Goal: Complete application form: Complete application form

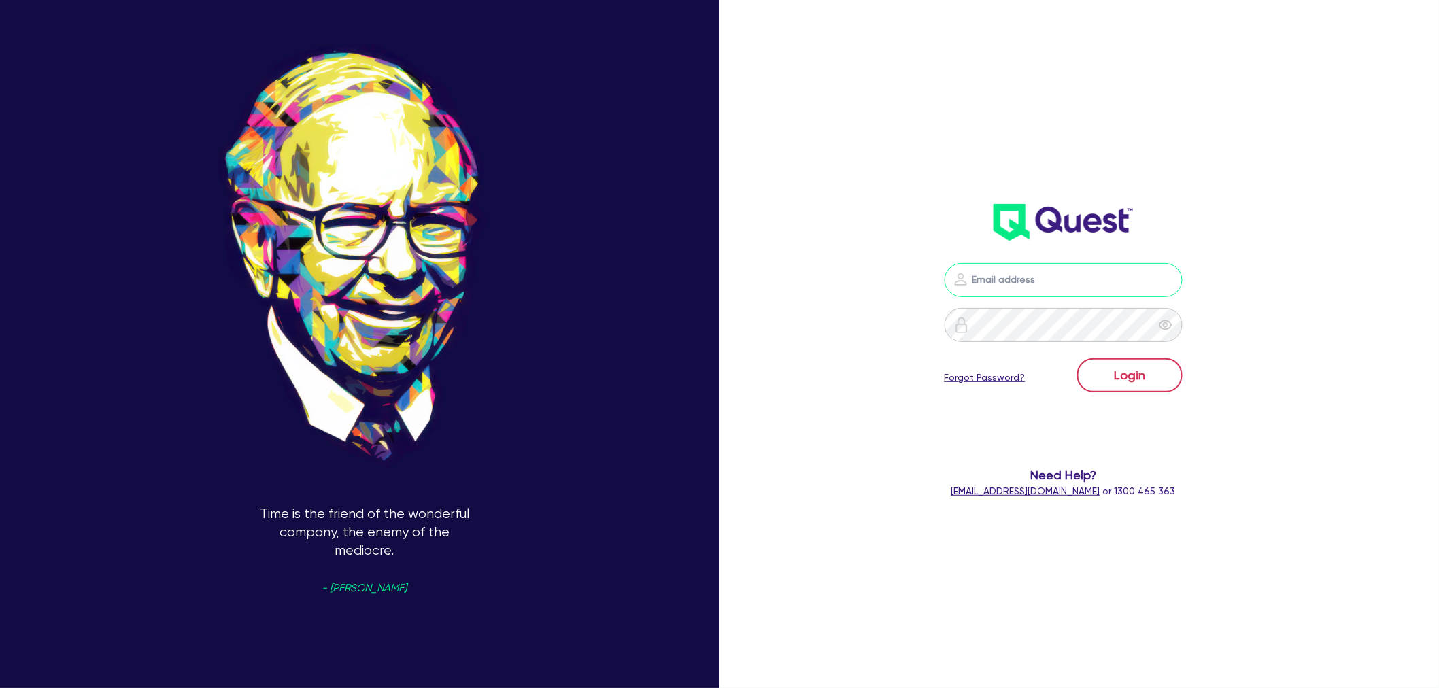
type input "[EMAIL_ADDRESS][PERSON_NAME][DOMAIN_NAME]"
click at [1154, 374] on button "Login" at bounding box center [1130, 376] width 105 height 34
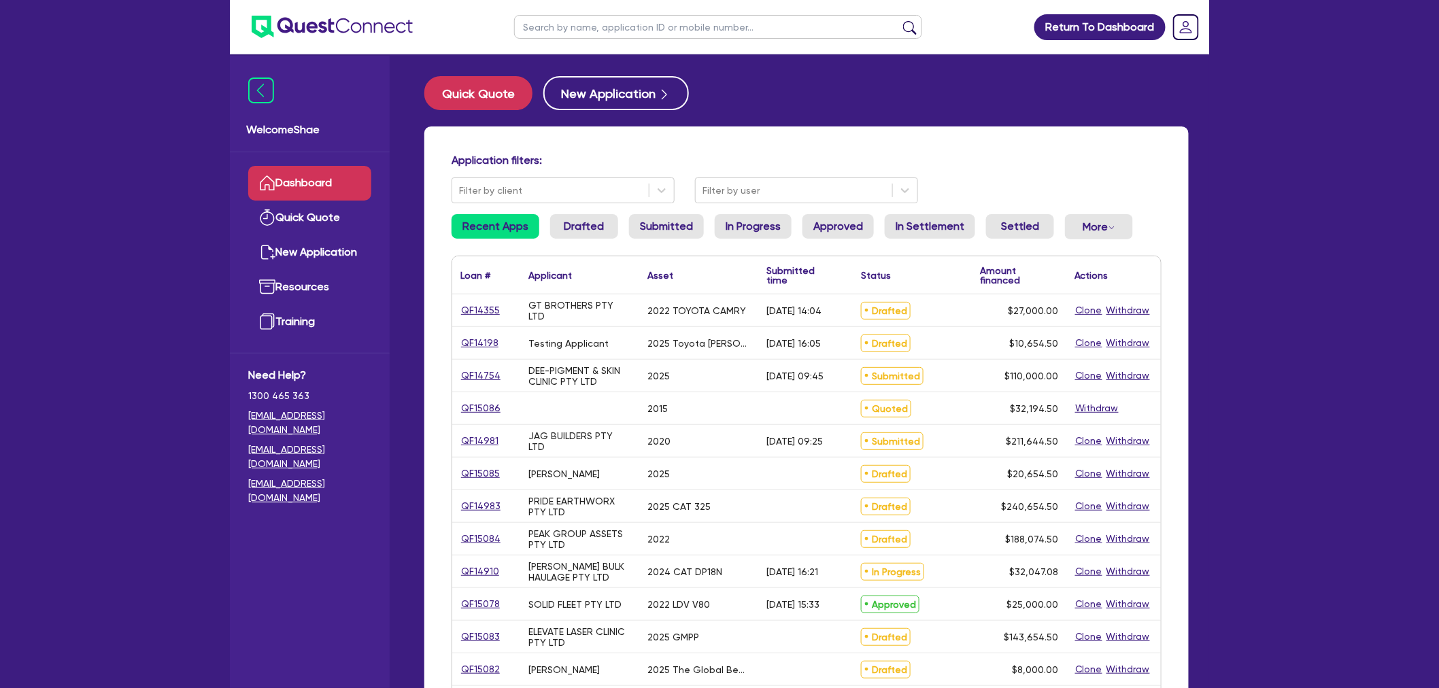
click at [585, 23] on input "text" at bounding box center [718, 27] width 408 height 24
paste input "QF15061"
type input "QF15061"
click at [899, 20] on button "submit" at bounding box center [910, 29] width 22 height 19
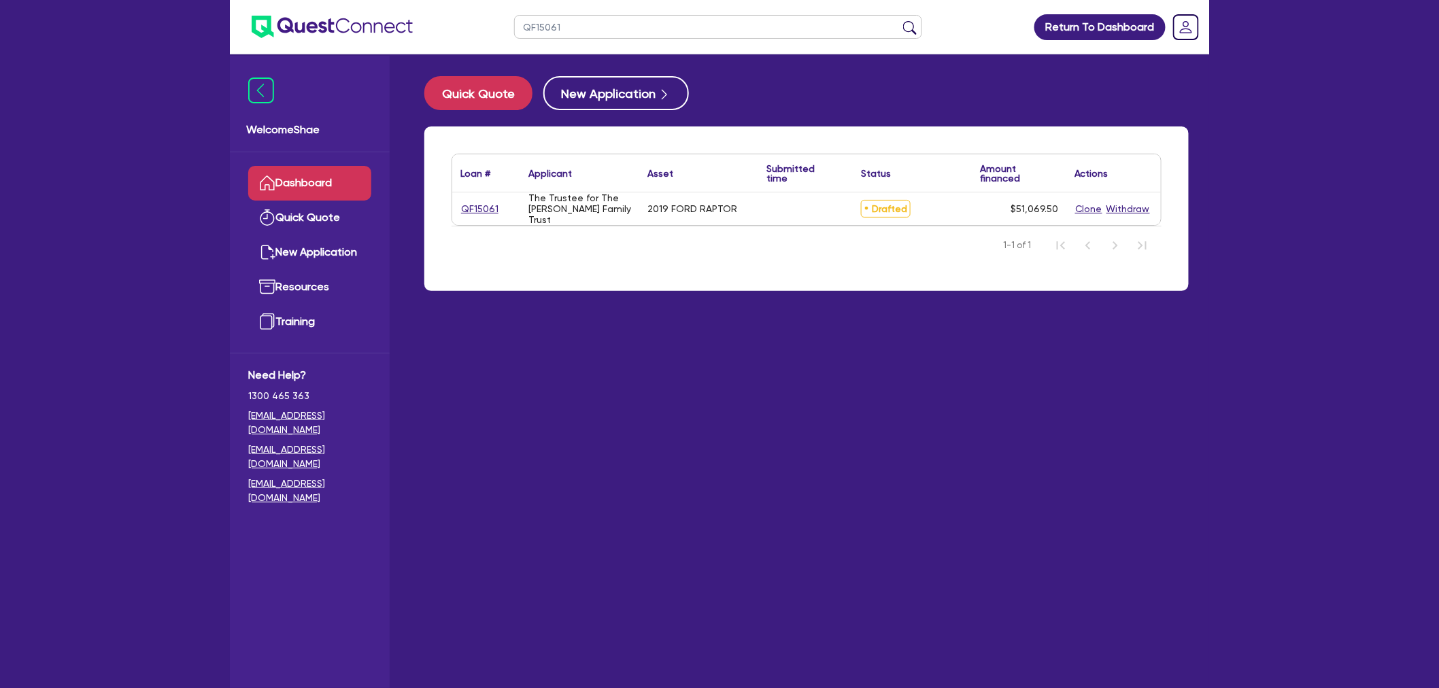
click at [471, 205] on link "QF15061" at bounding box center [480, 209] width 39 height 16
select select "CARS_AND_LIGHT_TRUCKS"
select select "PASSENGER_VEHICLES"
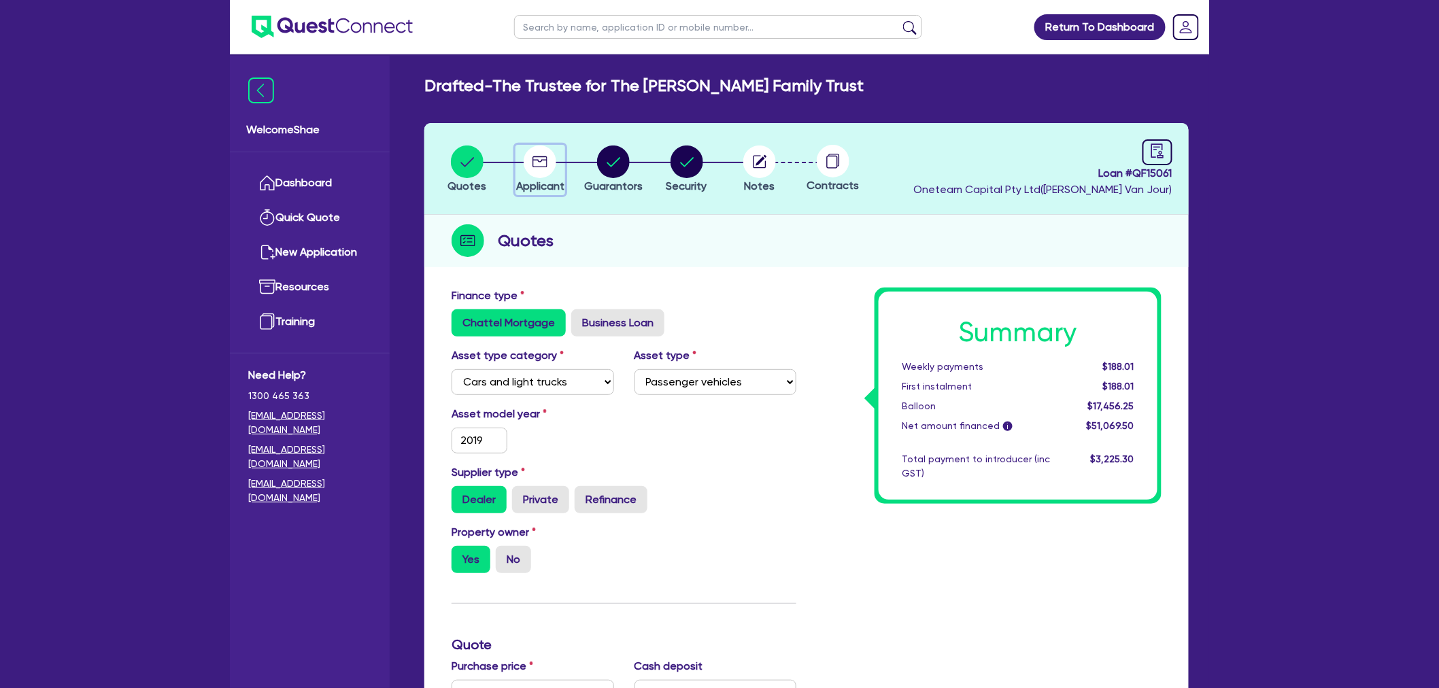
click at [555, 168] on icon "button" at bounding box center [540, 162] width 33 height 33
select select "TRUST"
select select "COMPANY"
select select "BUILDING_CONSTRUCTION"
select select "BUSINESSES_CONSTRUCTION_SERVICES"
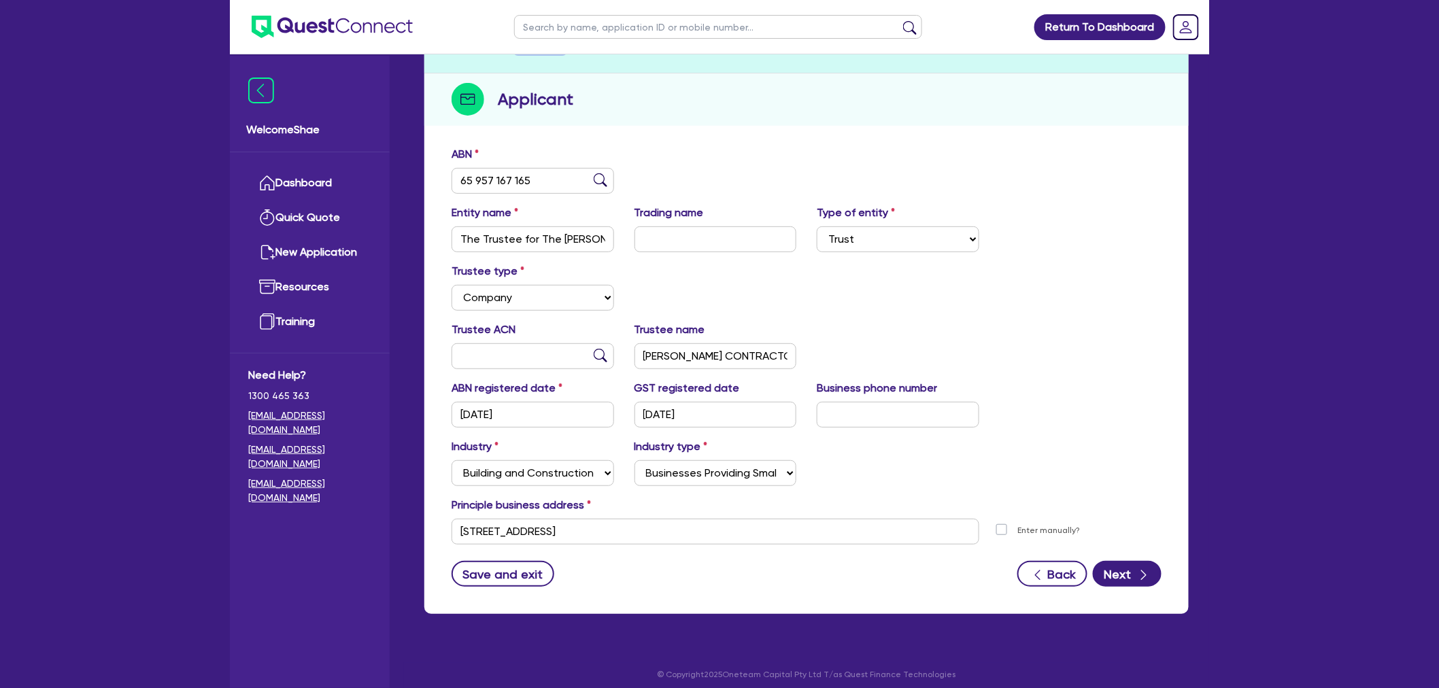
scroll to position [66, 0]
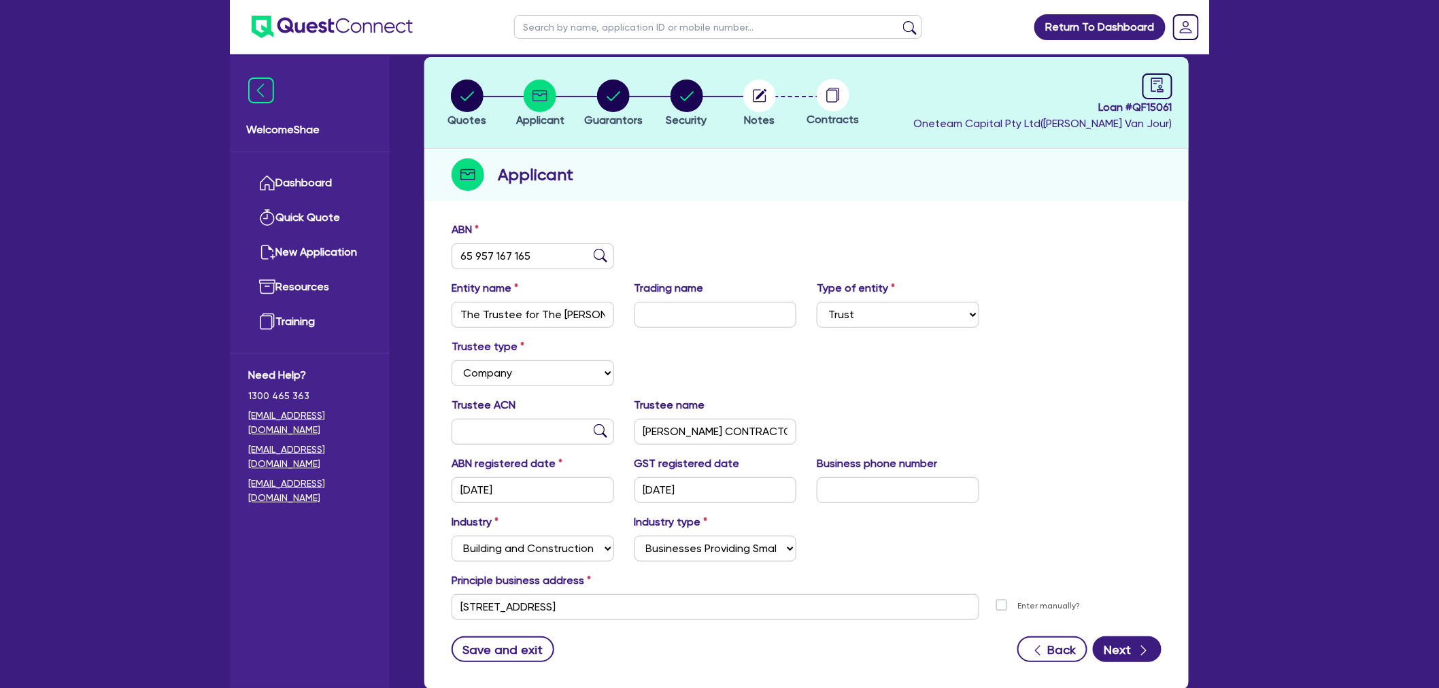
click at [707, 95] on li "Security" at bounding box center [686, 103] width 73 height 48
click at [686, 98] on icon "button" at bounding box center [687, 96] width 14 height 10
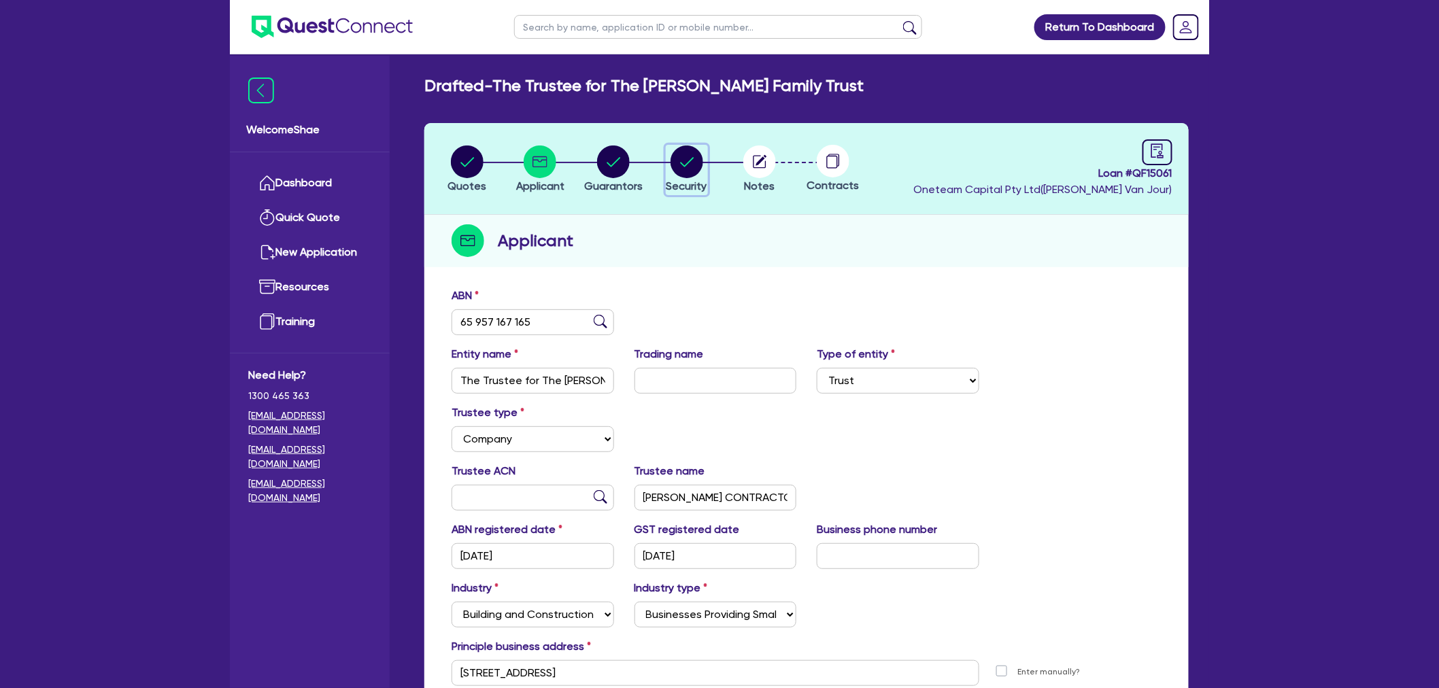
select select "CARS_AND_LIGHT_TRUCKS"
select select "PASSENGER_VEHICLES"
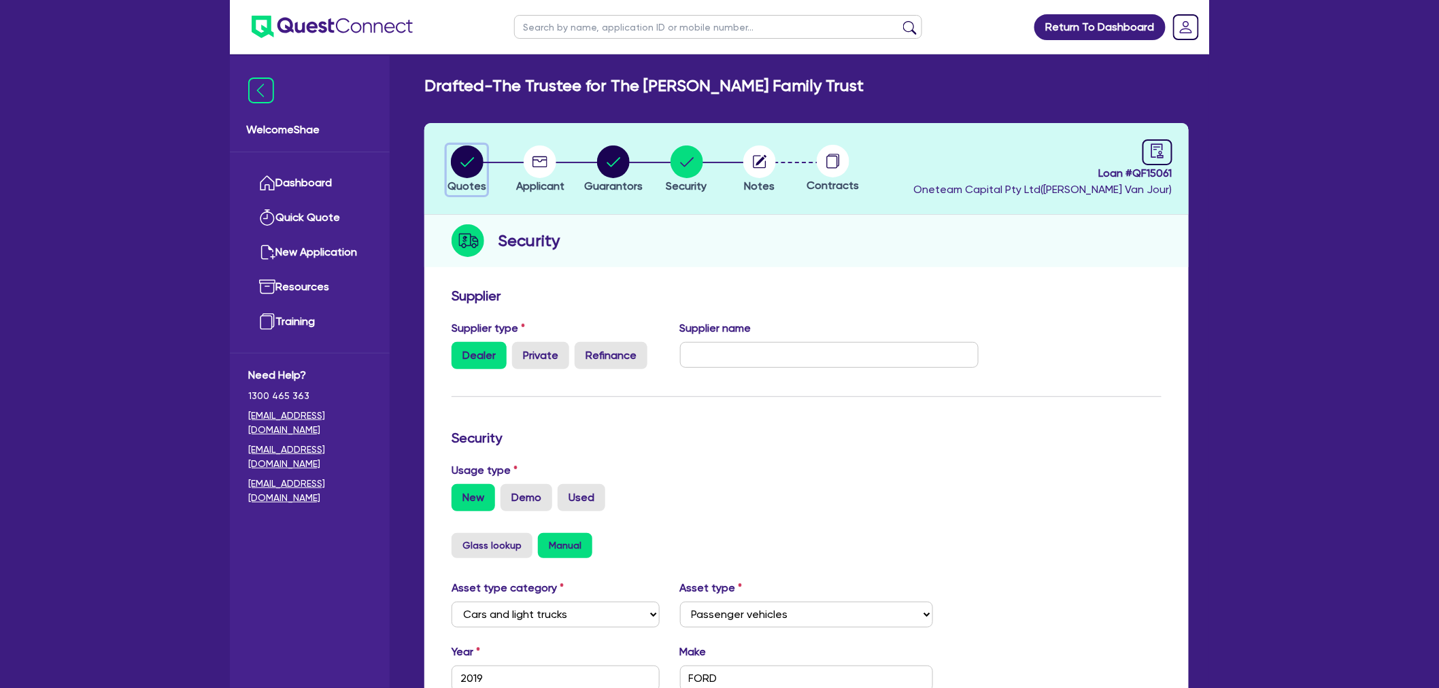
click at [461, 160] on circle "button" at bounding box center [467, 162] width 33 height 33
select select "CARS_AND_LIGHT_TRUCKS"
select select "PASSENGER_VEHICLES"
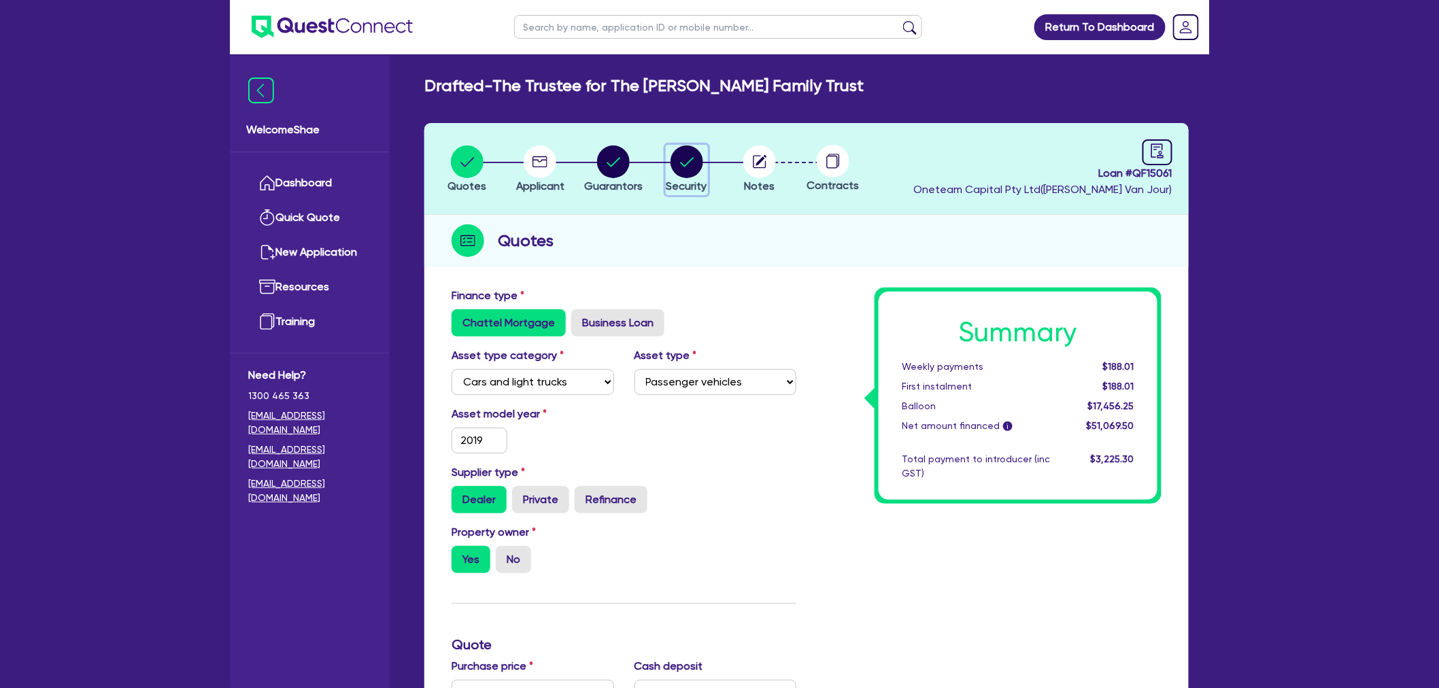
click at [673, 166] on circle "button" at bounding box center [687, 162] width 33 height 33
select select "CARS_AND_LIGHT_TRUCKS"
select select "PASSENGER_VEHICLES"
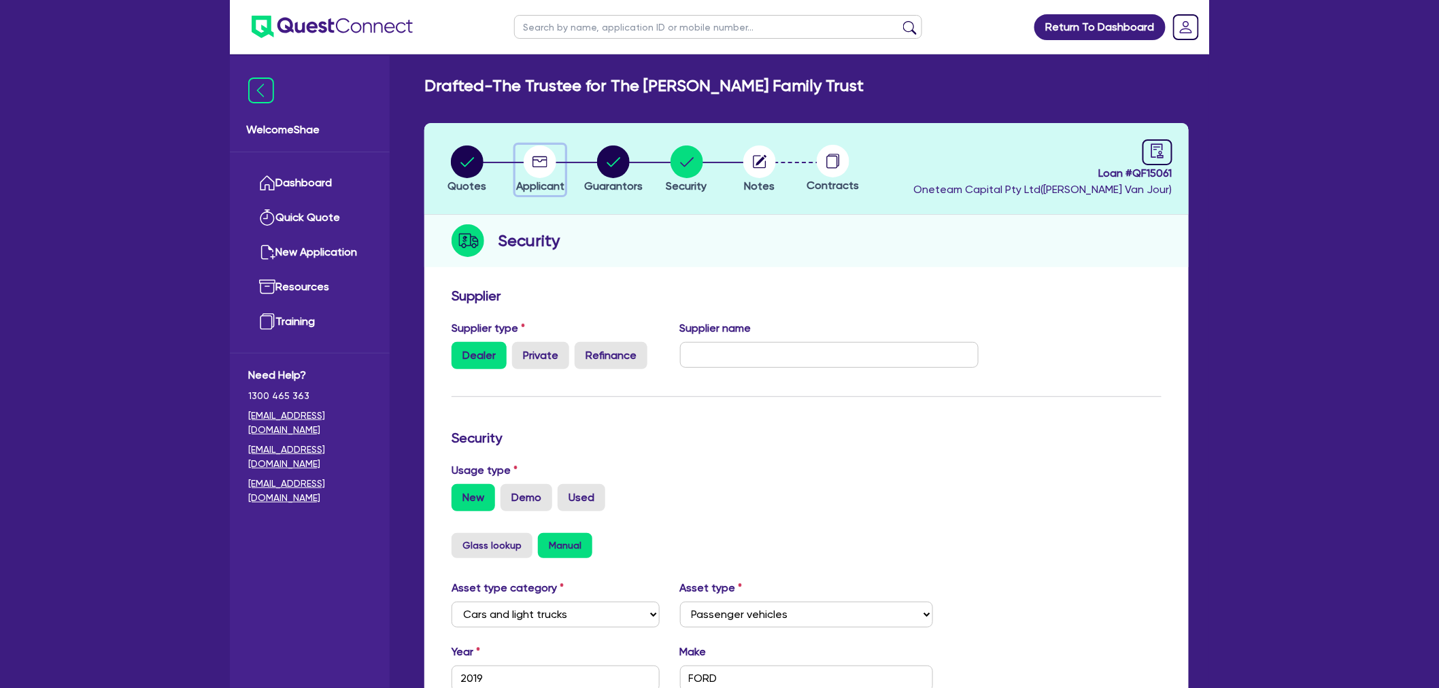
click at [561, 169] on div "button" at bounding box center [540, 162] width 48 height 33
select select "TRUST"
select select "COMPANY"
select select "BUILDING_CONSTRUCTION"
select select "BUSINESSES_CONSTRUCTION_SERVICES"
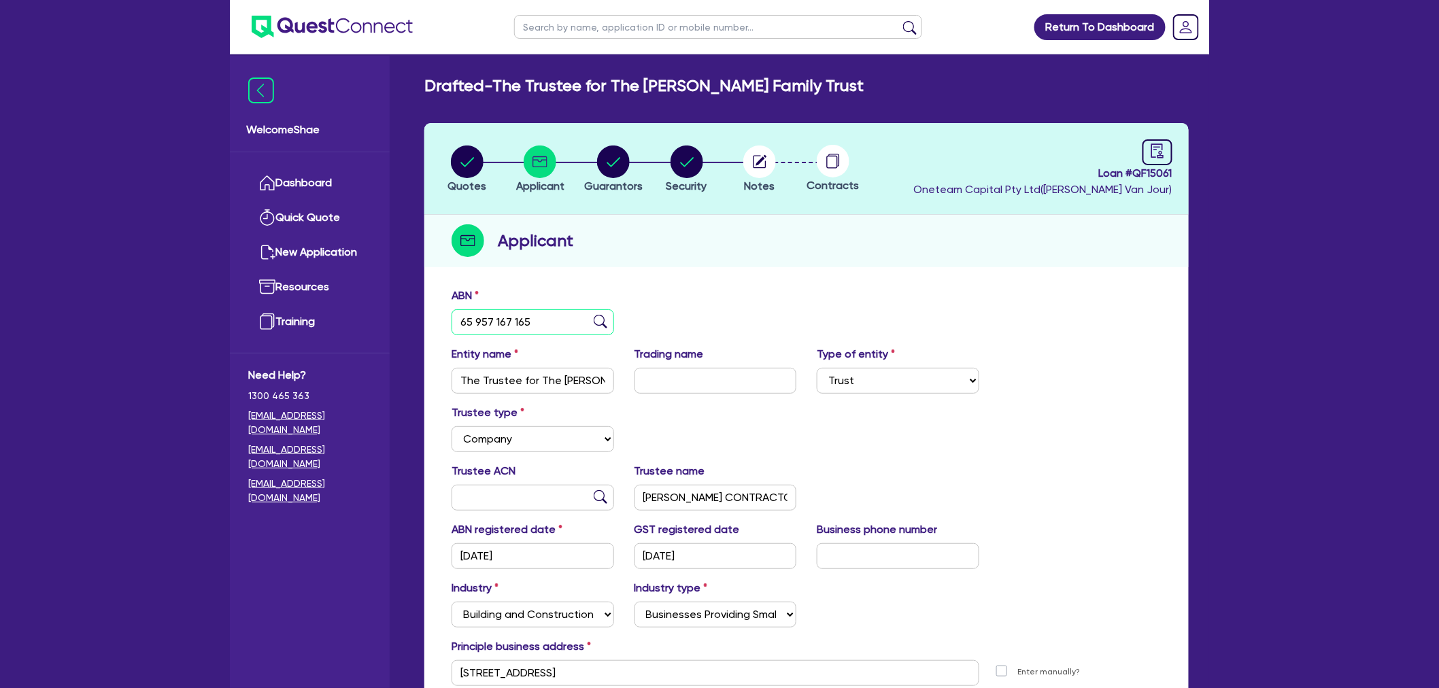
click at [501, 322] on input "65 957 167 165" at bounding box center [533, 323] width 163 height 26
click at [754, 173] on circle "button" at bounding box center [760, 162] width 33 height 33
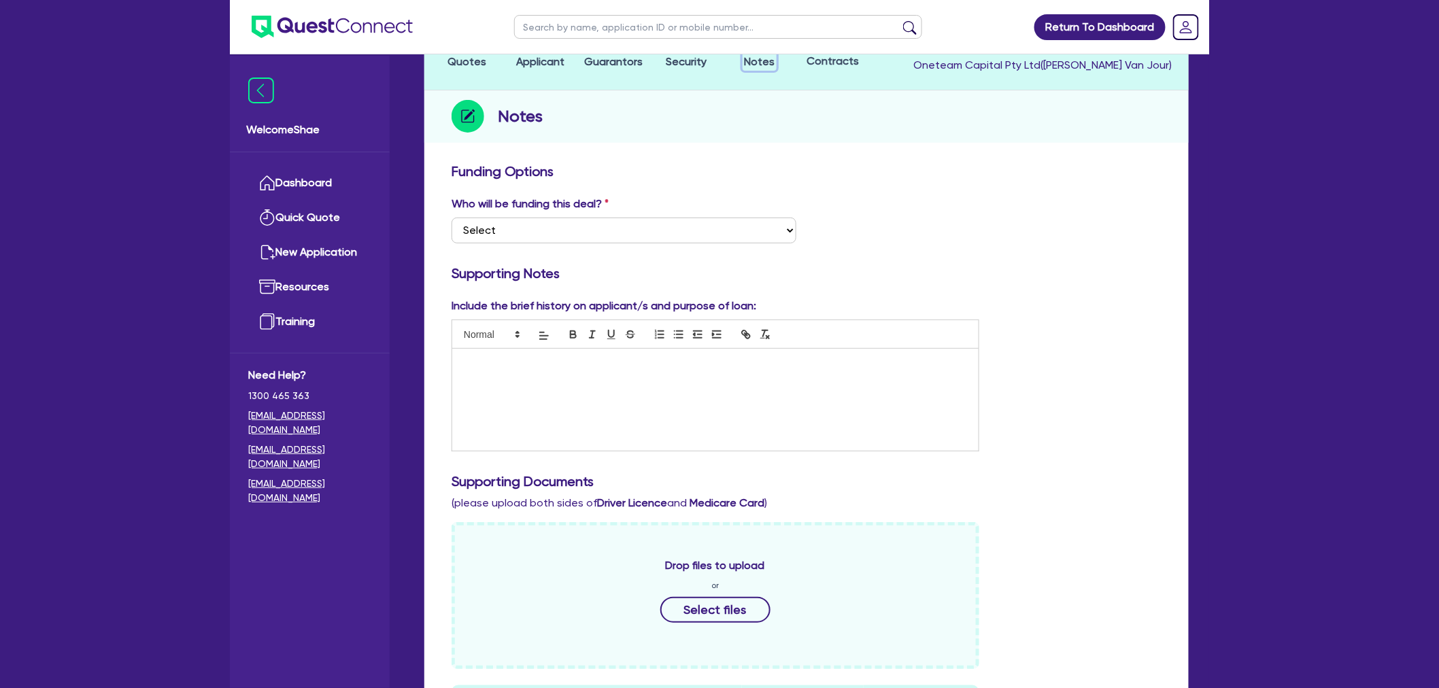
scroll to position [378, 0]
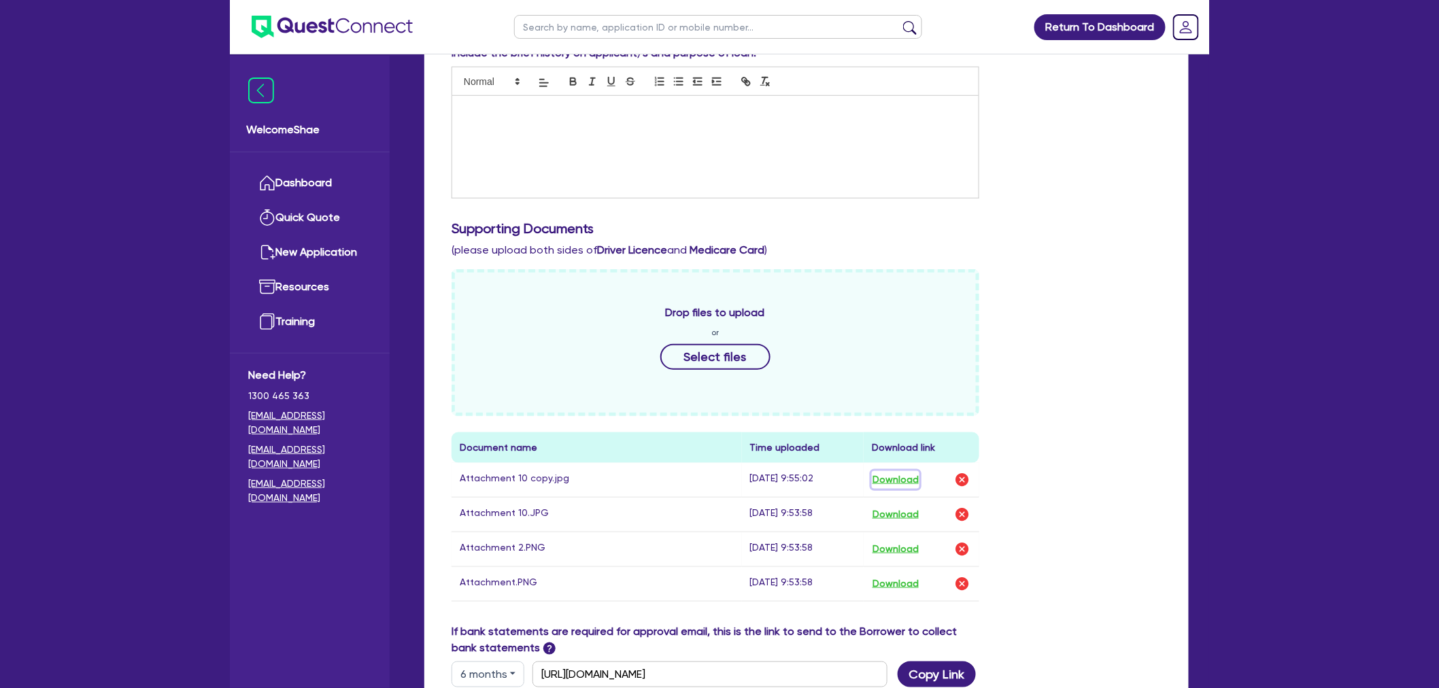
click at [903, 477] on button "Download" at bounding box center [896, 480] width 48 height 18
click at [893, 514] on button "Download" at bounding box center [896, 515] width 48 height 18
click at [902, 546] on button "Download" at bounding box center [896, 550] width 48 height 18
drag, startPoint x: 900, startPoint y: 581, endPoint x: 895, endPoint y: 586, distance: 7.2
click at [900, 581] on button "Download" at bounding box center [896, 585] width 48 height 18
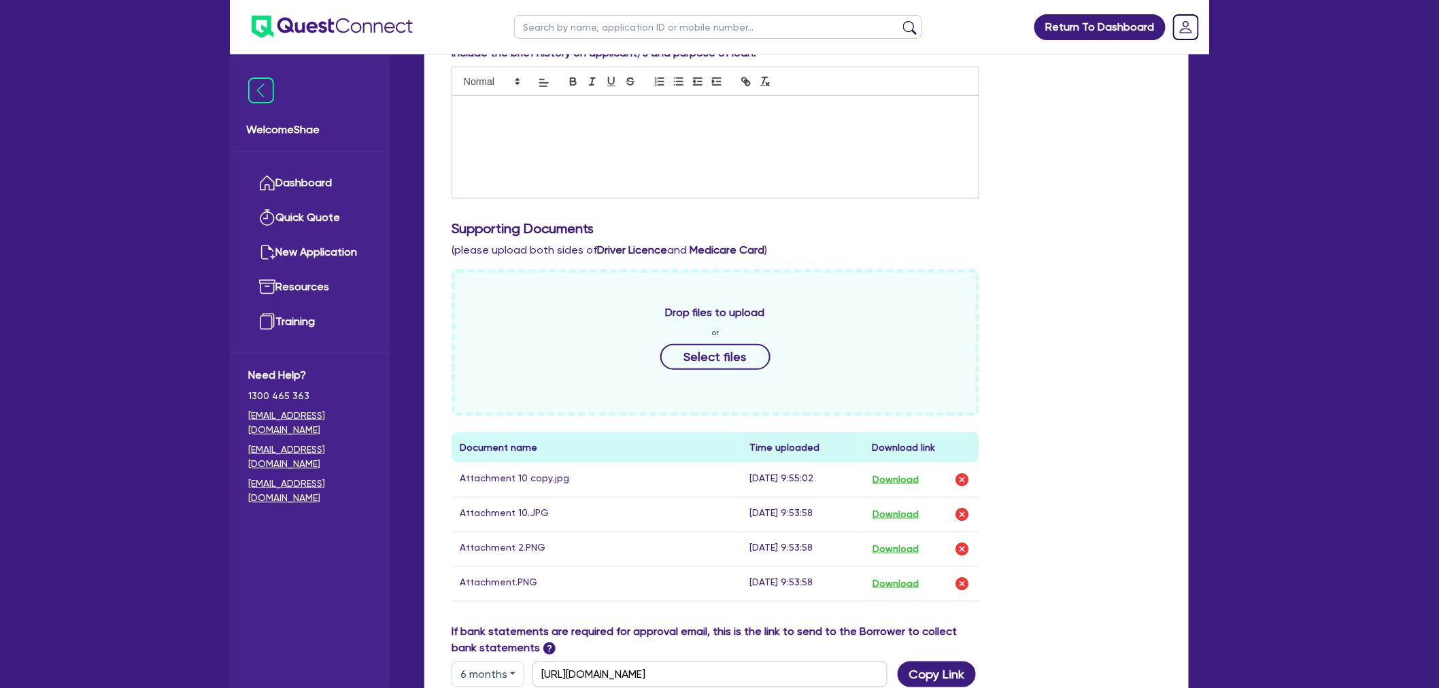
click at [1191, 315] on div "Quotes Applicant [GEOGRAPHIC_DATA] Security Notes Contracts Loan # QF15061 Onet…" at bounding box center [806, 317] width 785 height 1143
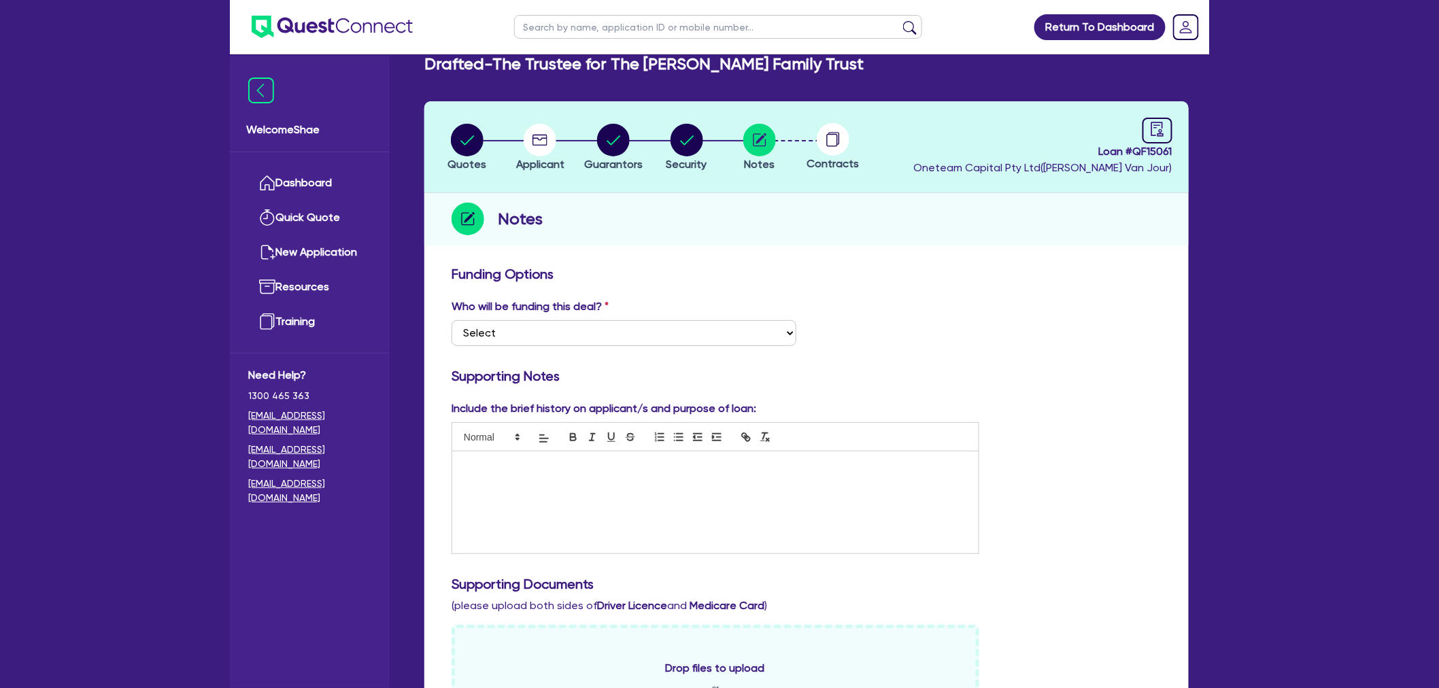
scroll to position [0, 0]
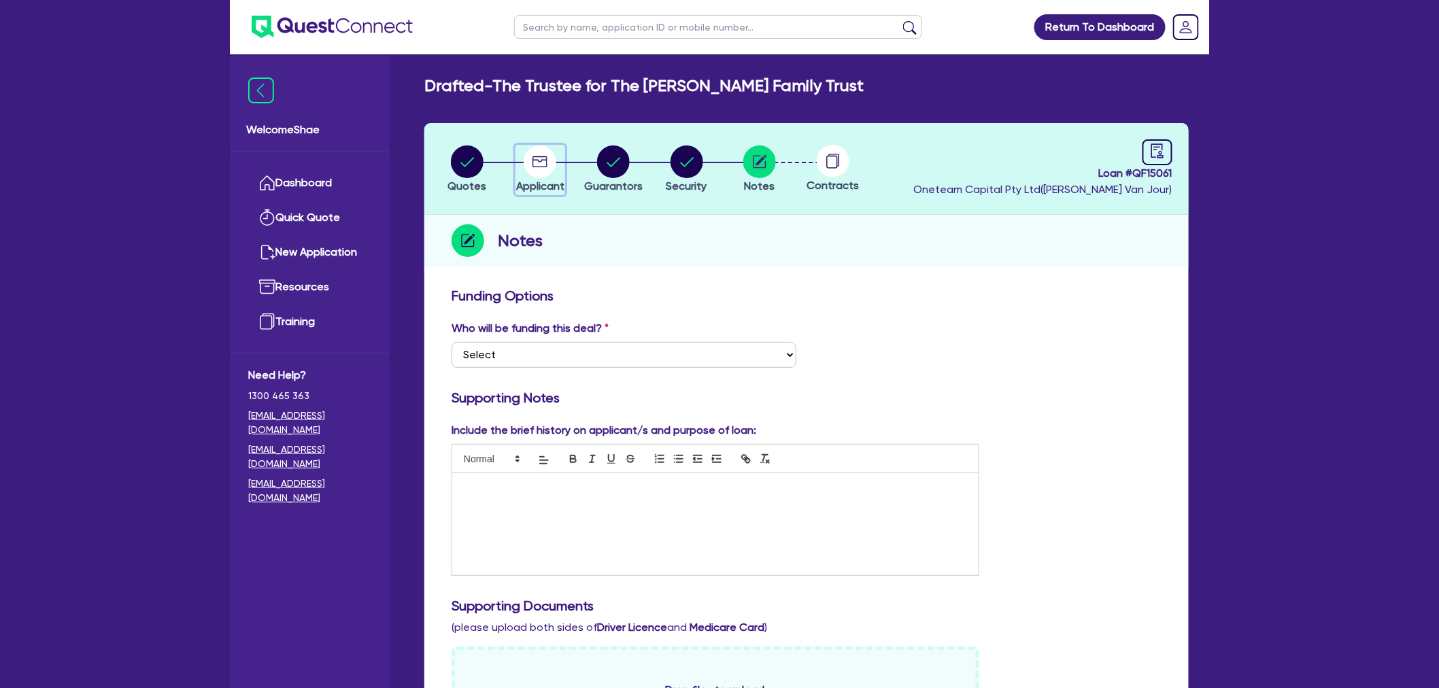
click at [529, 166] on circle "button" at bounding box center [540, 162] width 33 height 33
select select "TRUST"
select select "COMPANY"
select select "BUILDING_CONSTRUCTION"
select select "BUSINESSES_CONSTRUCTION_SERVICES"
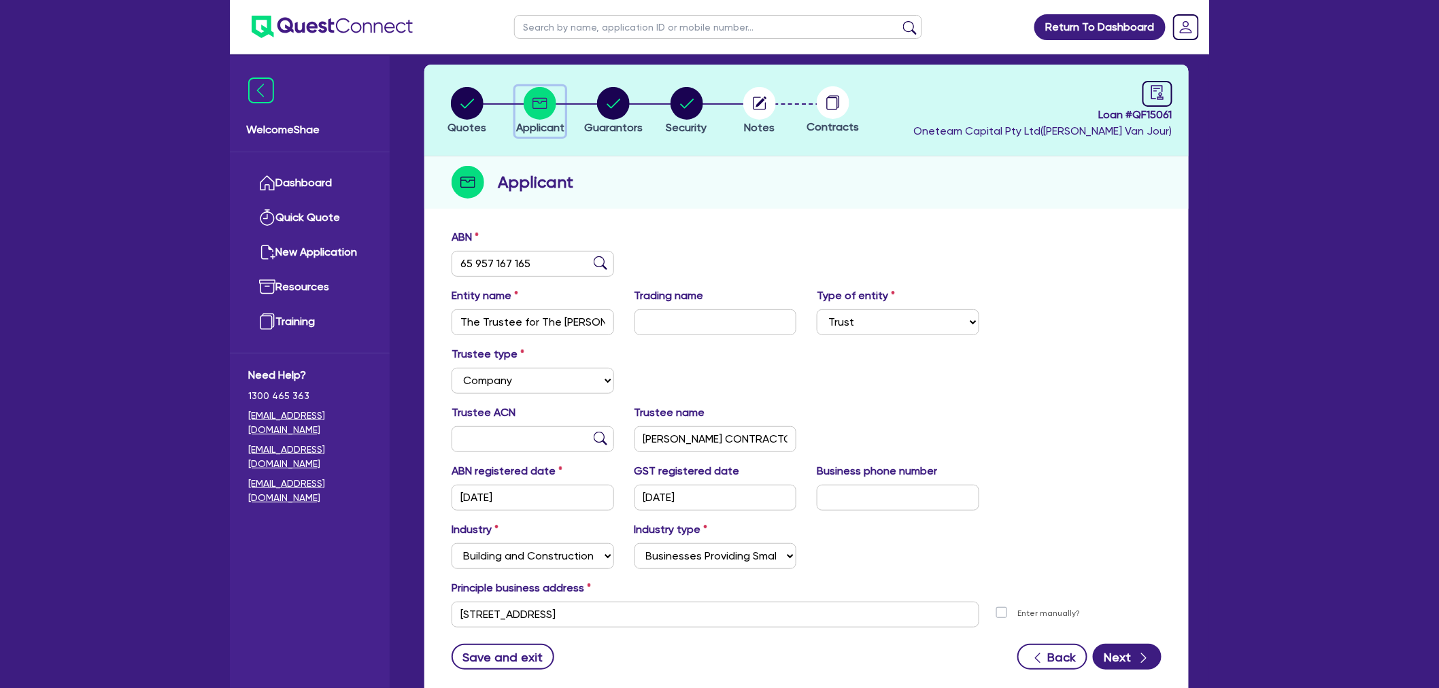
scroll to position [148, 0]
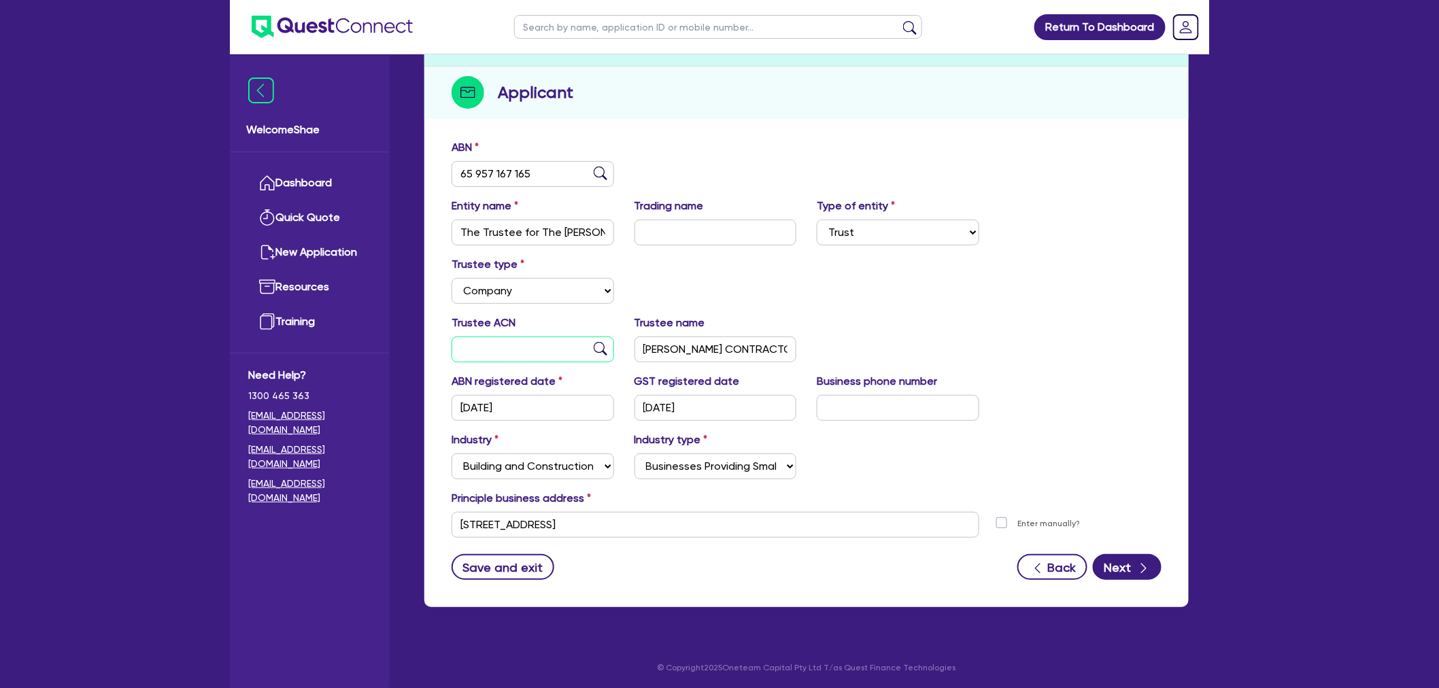
click at [471, 348] on input "text" at bounding box center [533, 350] width 163 height 26
paste input "104 575 224"
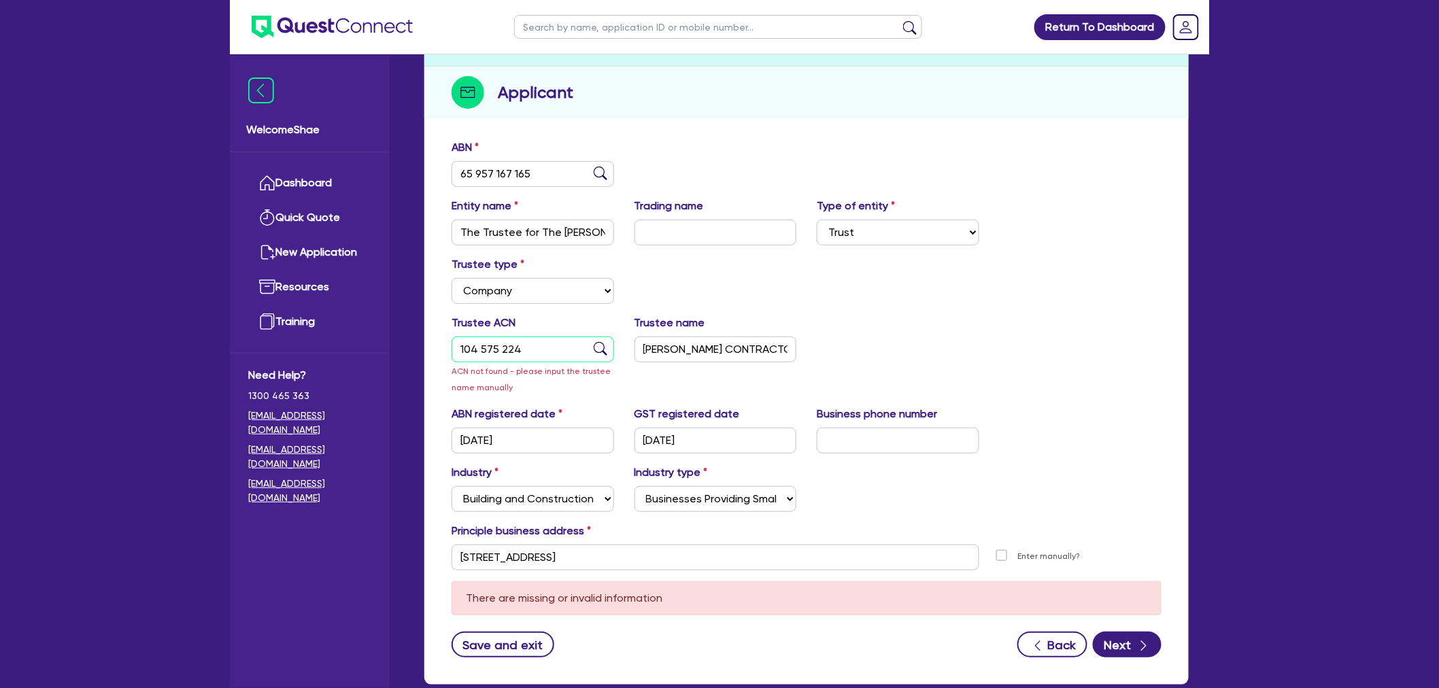
click at [539, 348] on input "104 575 224" at bounding box center [533, 350] width 163 height 26
type input "104 575 224"
click at [677, 348] on input "[PERSON_NAME] CONTRACTORS PTY LTD" at bounding box center [716, 350] width 163 height 26
type input "[PERSON_NAME] CONTRACTORS PTY LTD"
click at [868, 350] on div "Trustee ACN 104 575 224 ACN not found - please input the trustee name manually …" at bounding box center [807, 360] width 731 height 91
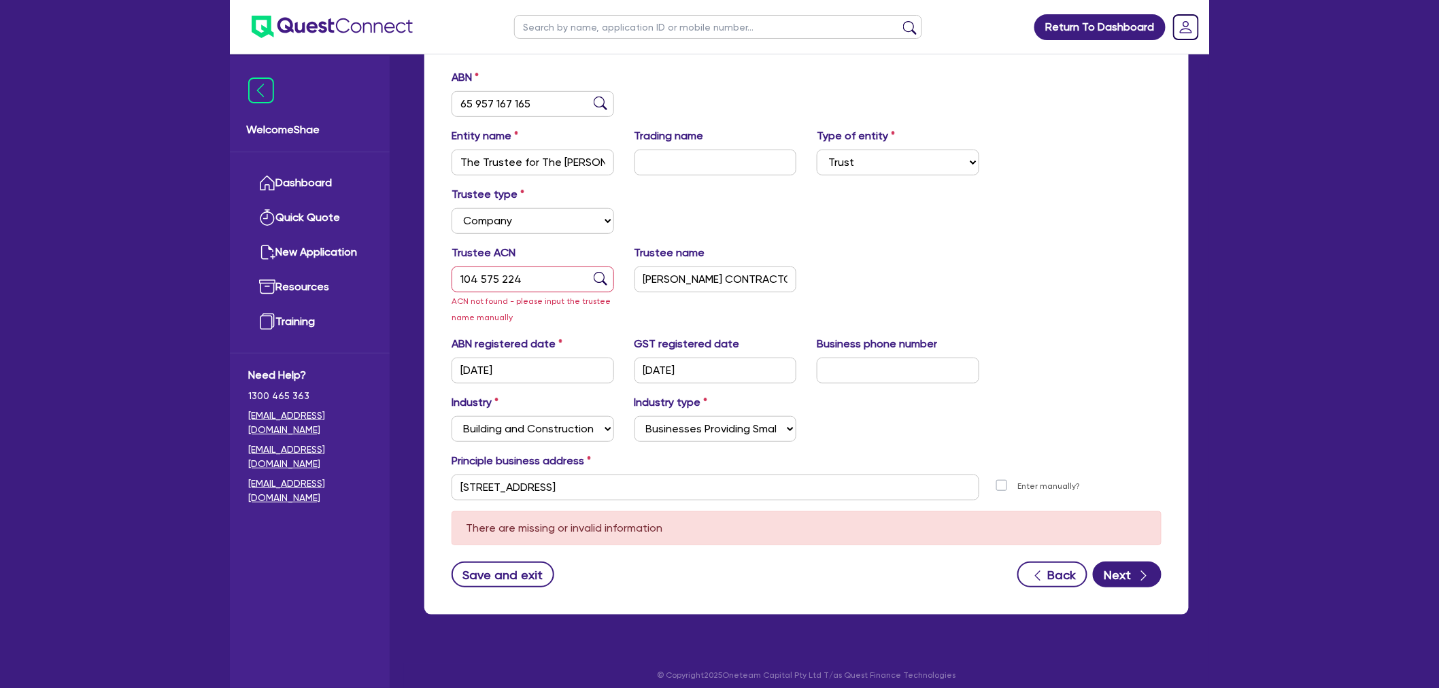
scroll to position [227, 0]
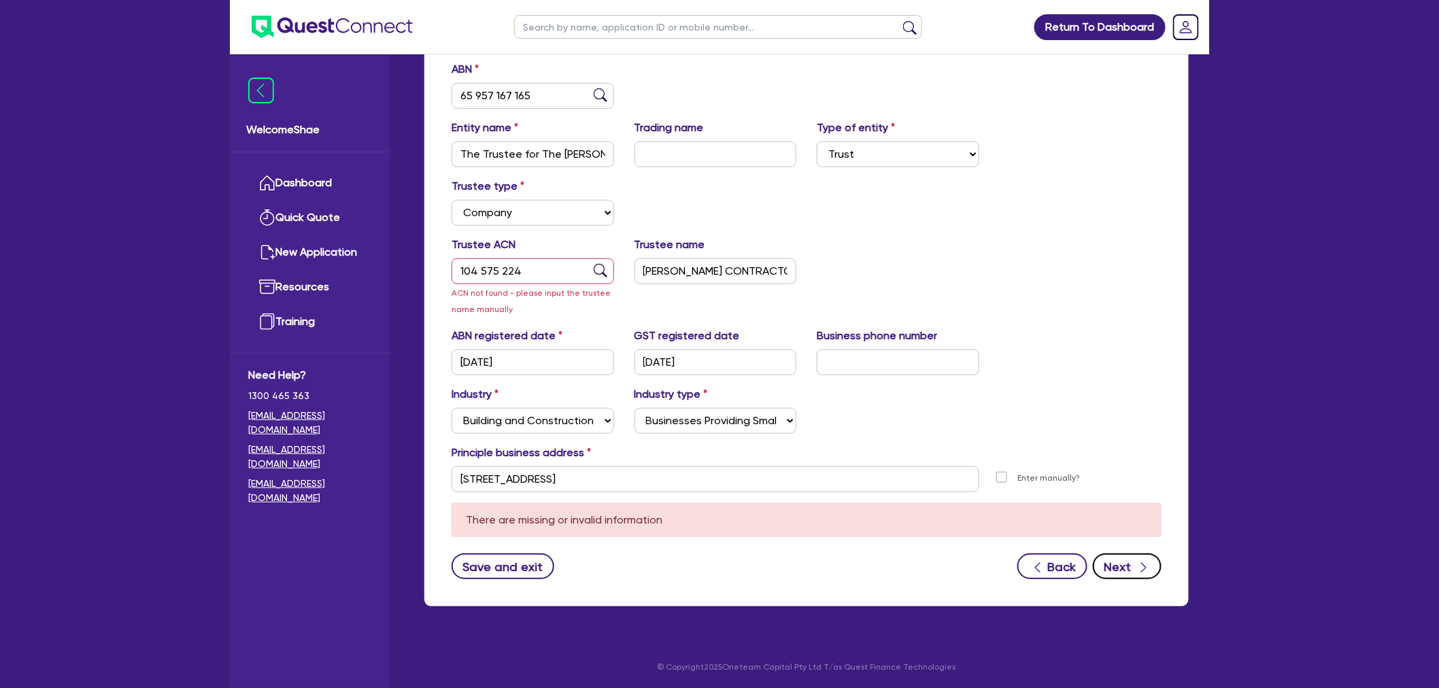
click at [1129, 565] on button "Next" at bounding box center [1127, 567] width 69 height 26
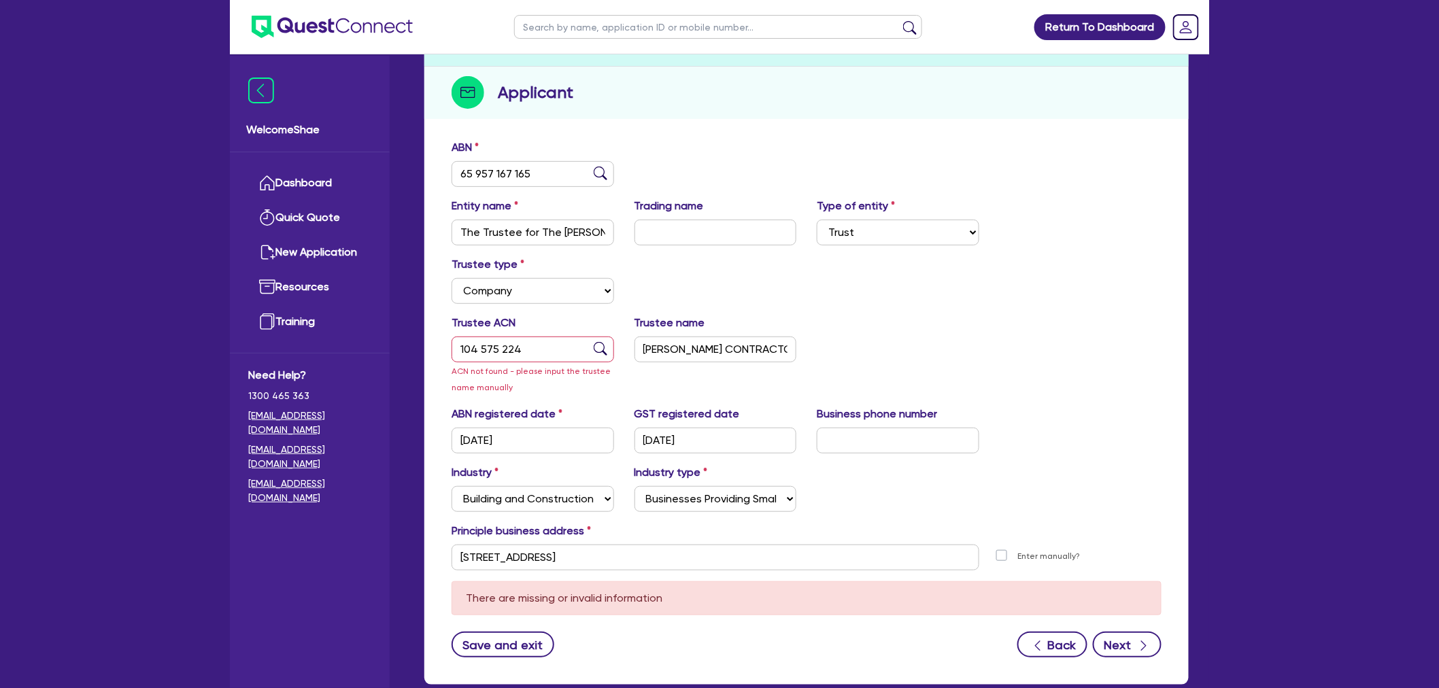
select select "MR"
select select "VIC"
select select "MARRIED"
select select "PROPERTY"
select select "OTHER"
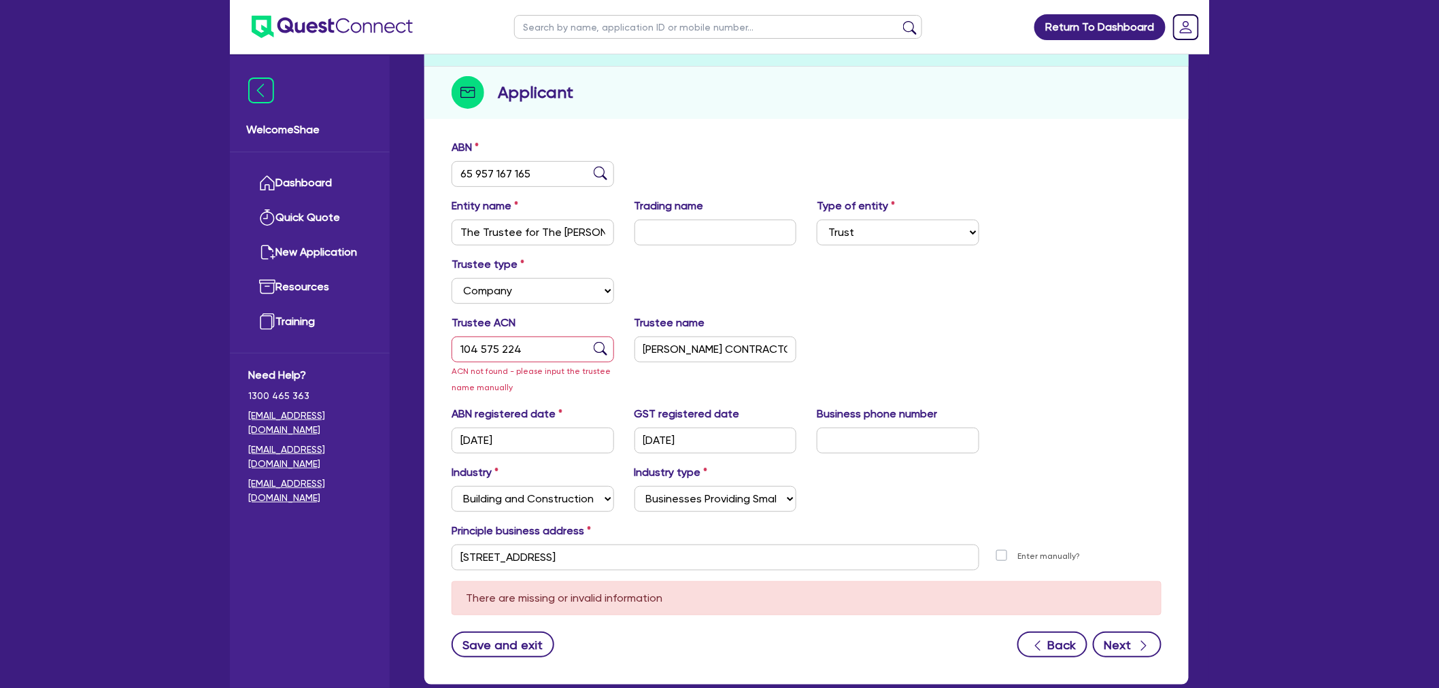
select select "VEHICLE"
select select "MORTGAGE"
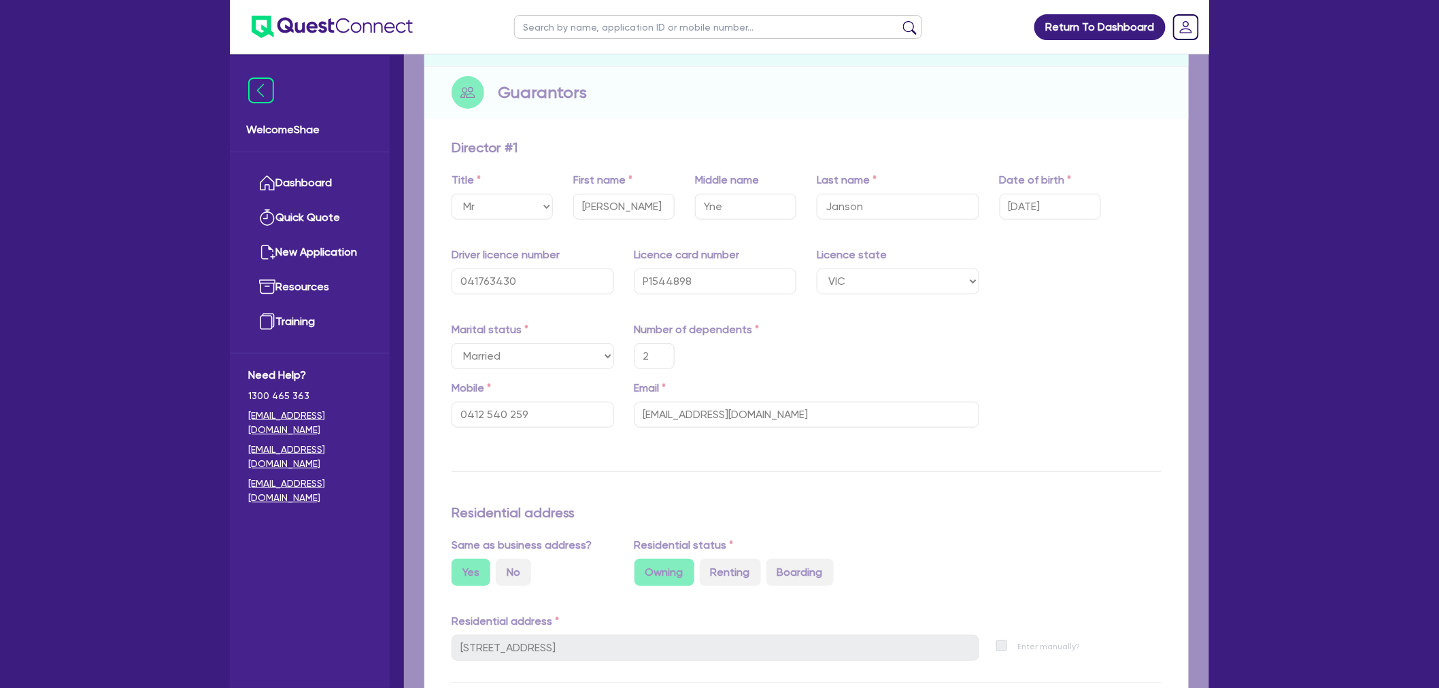
type input "2"
type input "0412 540 259"
type input "2,500,000"
type input "25,000"
type input "15,000"
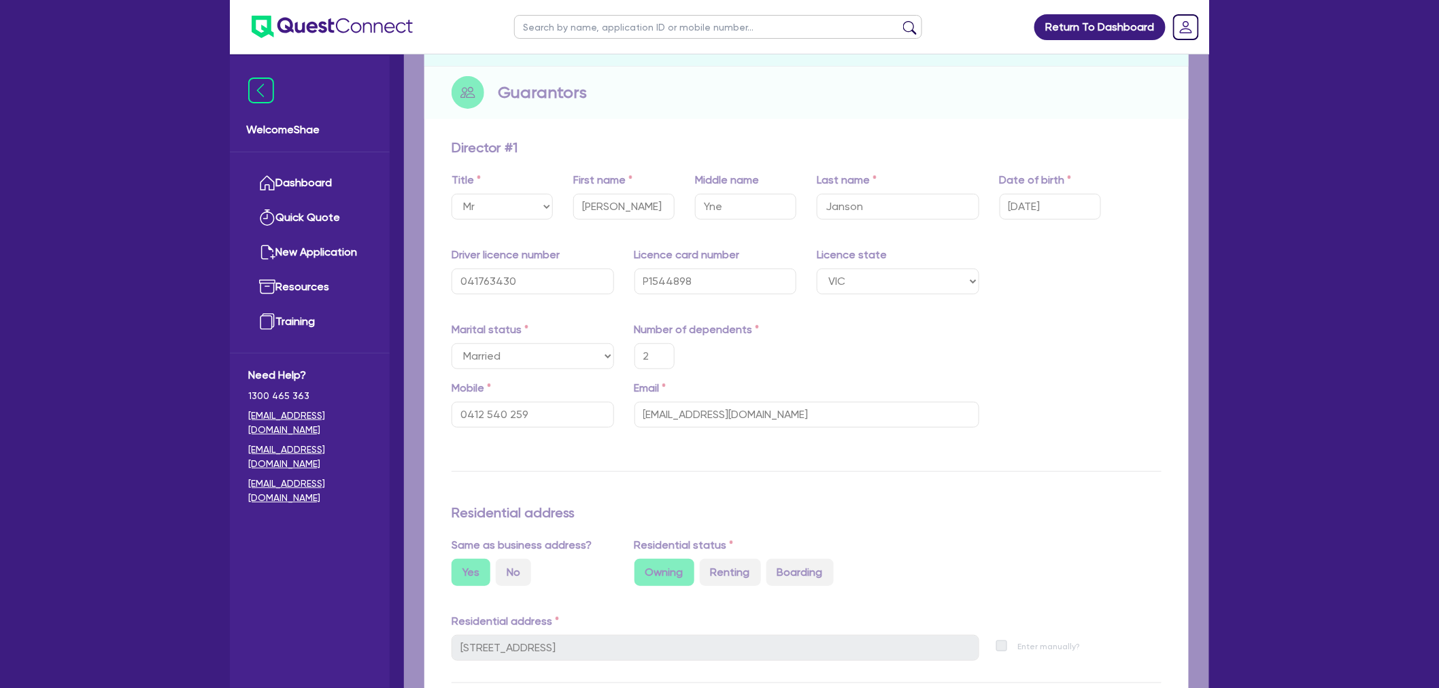
type input "800,000"
type input "4,000"
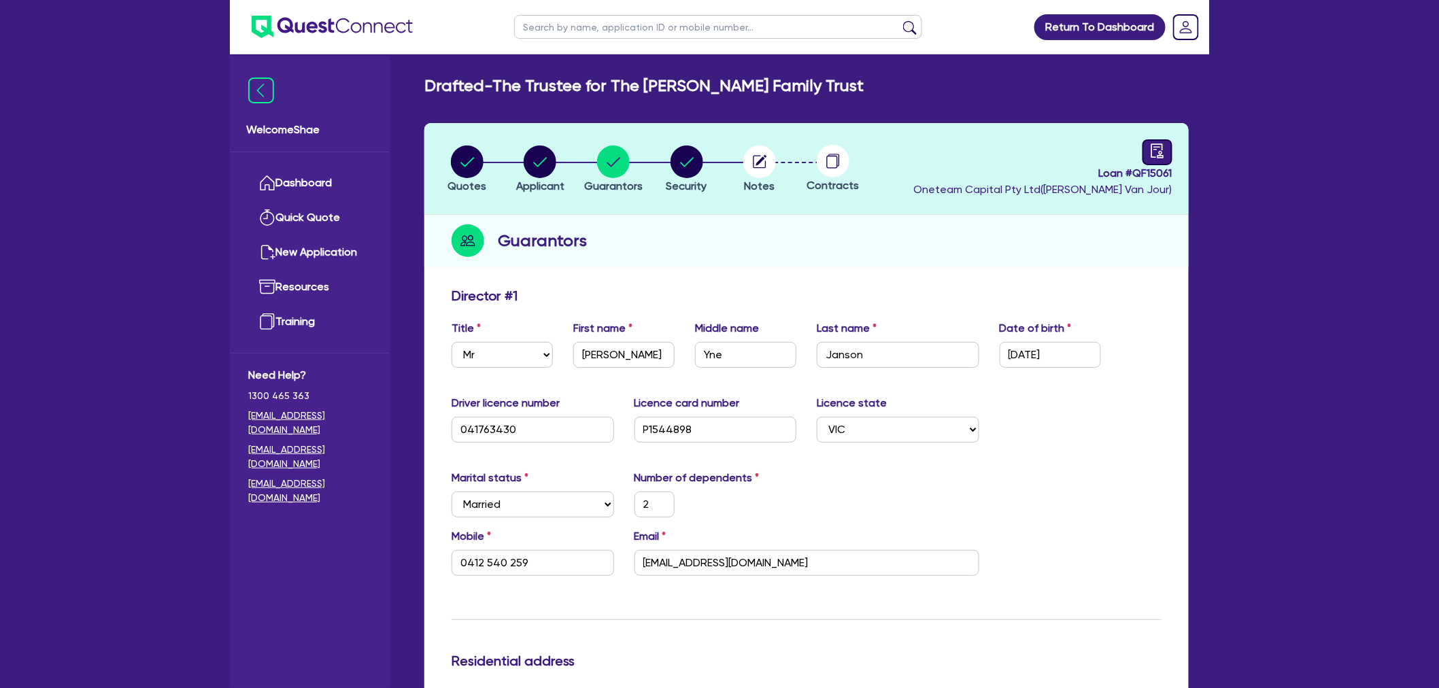
click at [1146, 152] on link at bounding box center [1158, 152] width 30 height 26
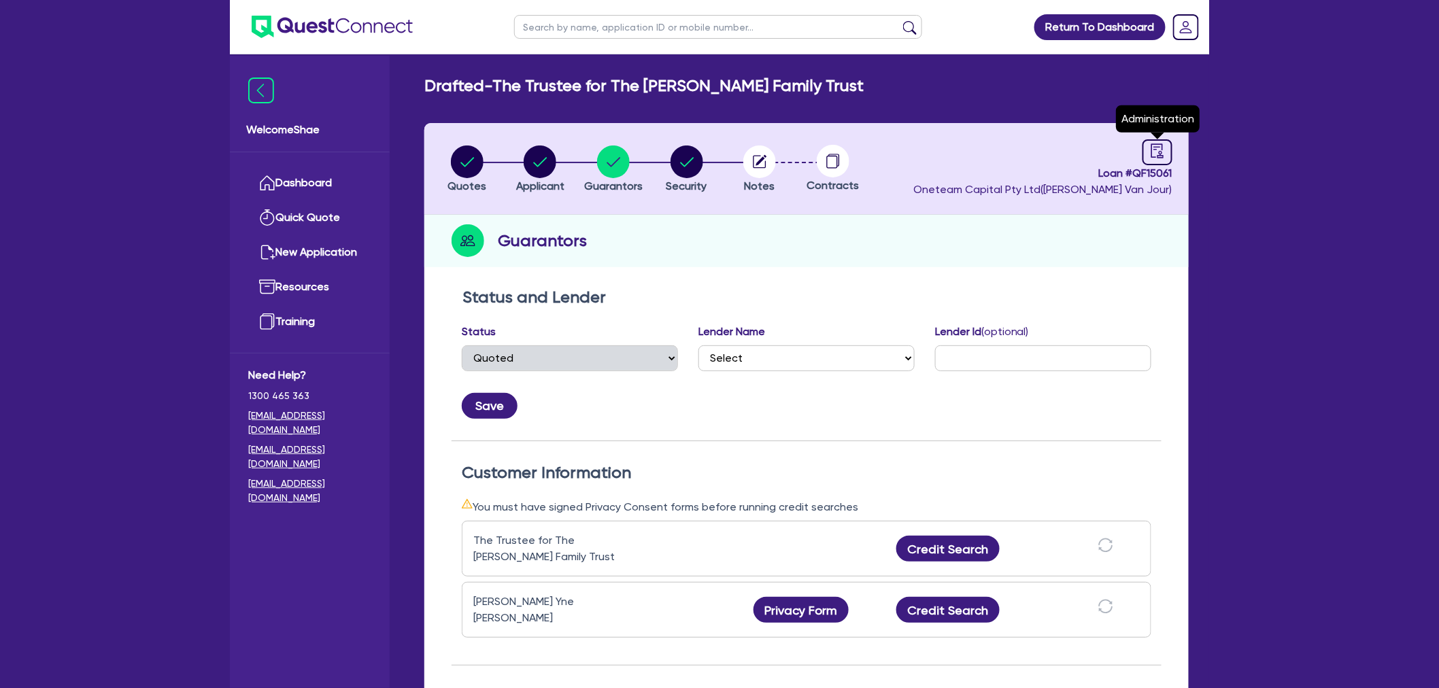
select select "DRAFTED_NEW"
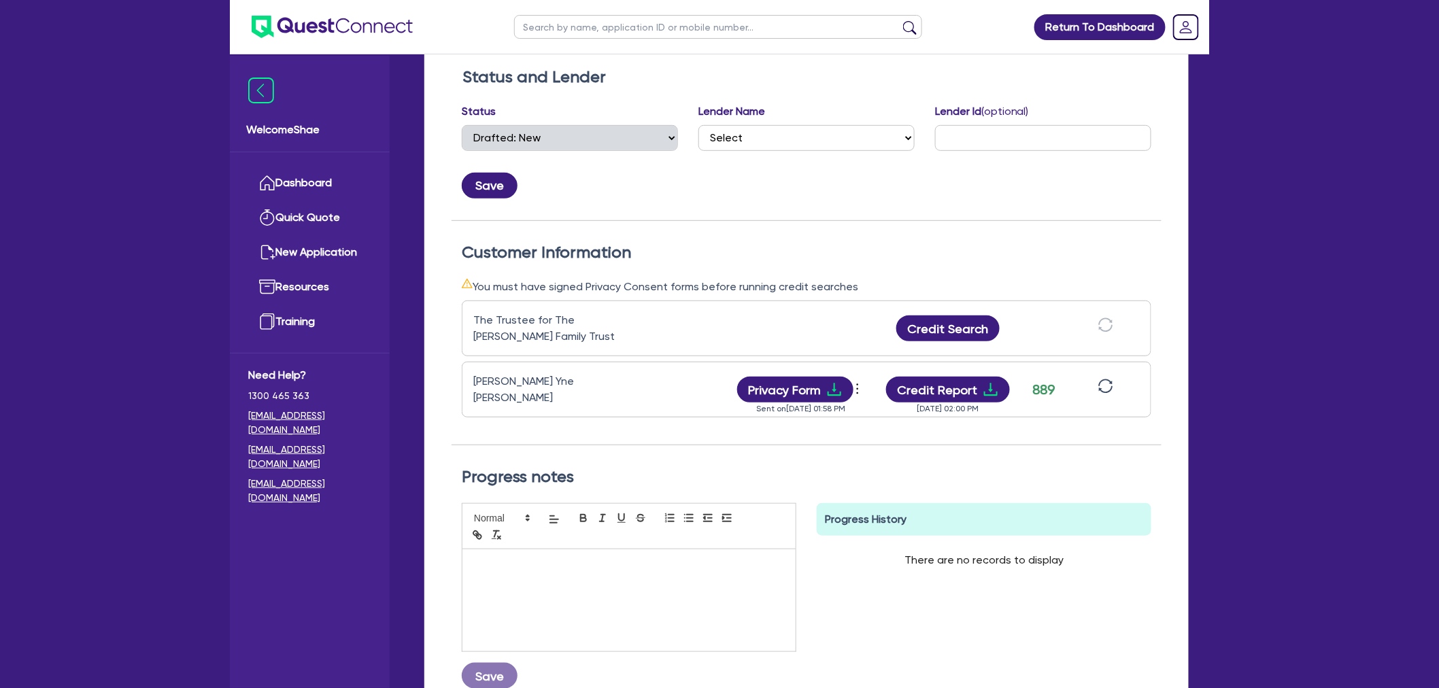
scroll to position [227, 0]
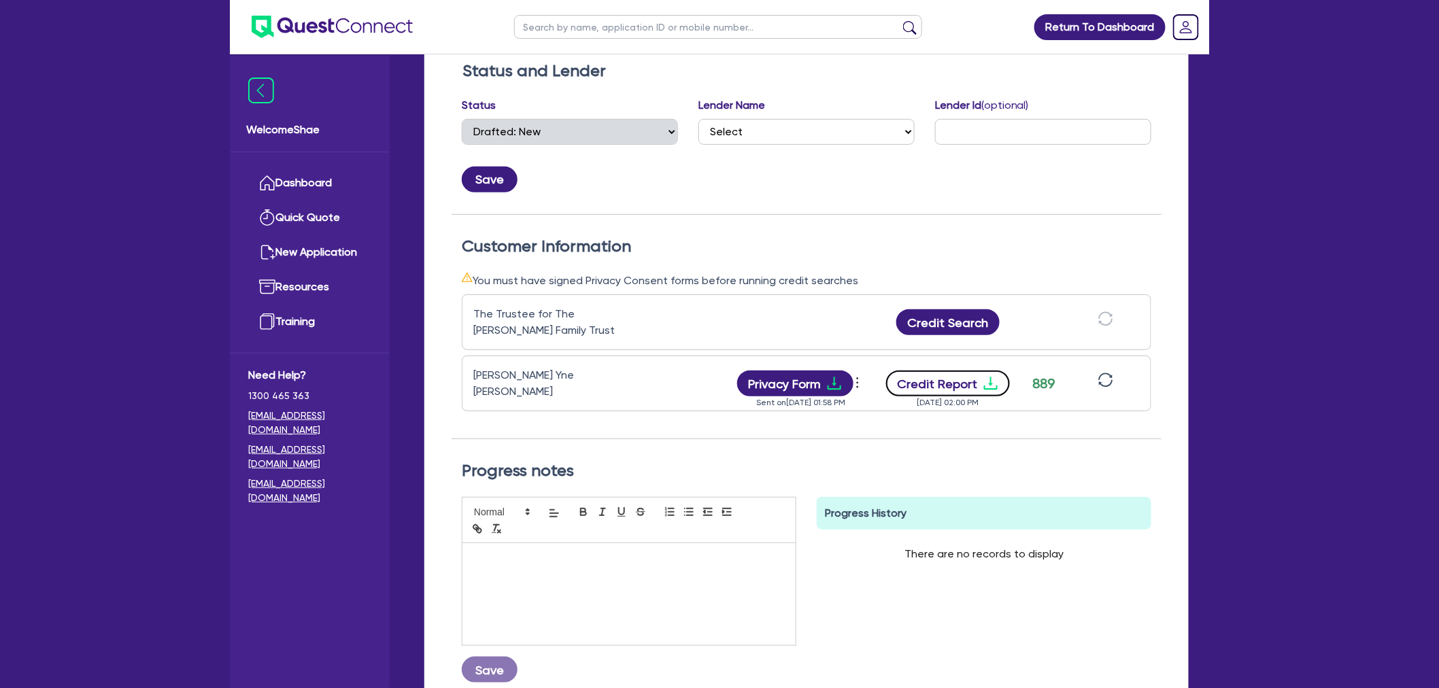
click at [963, 375] on button "Credit Report" at bounding box center [948, 384] width 124 height 26
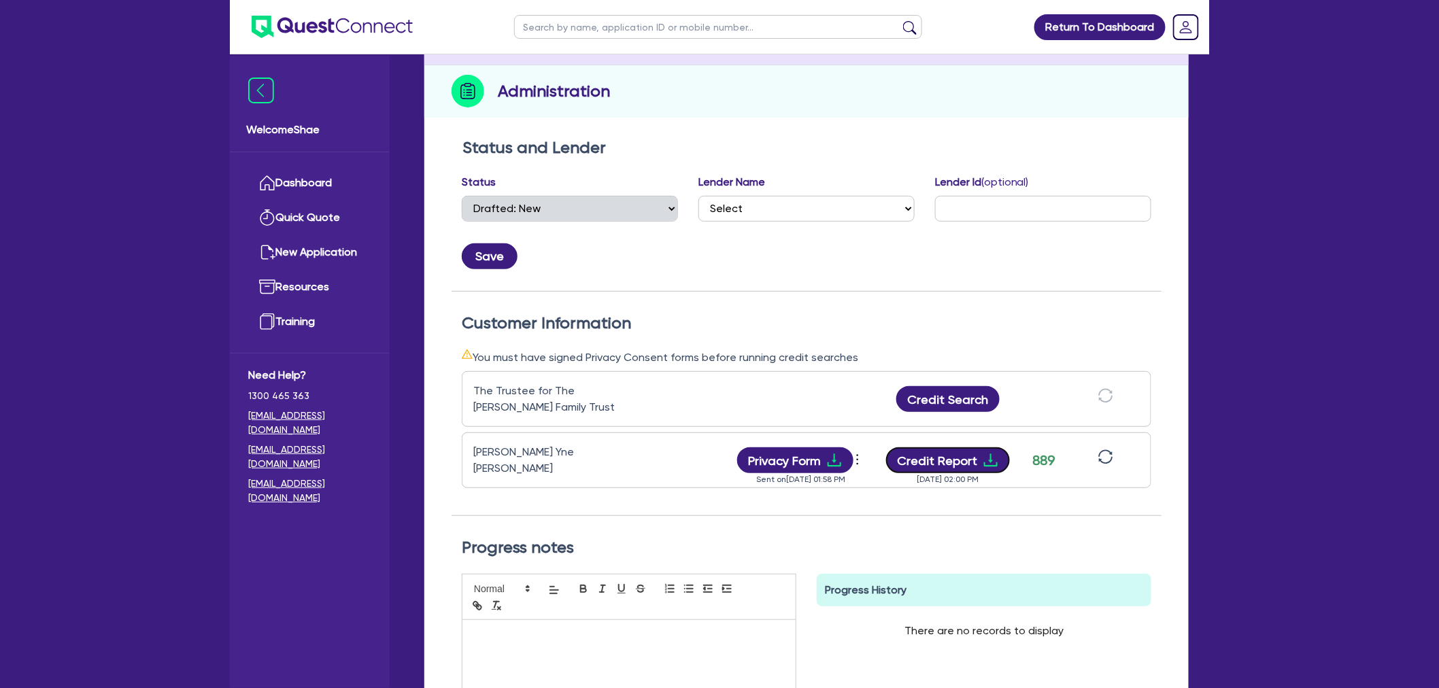
scroll to position [0, 0]
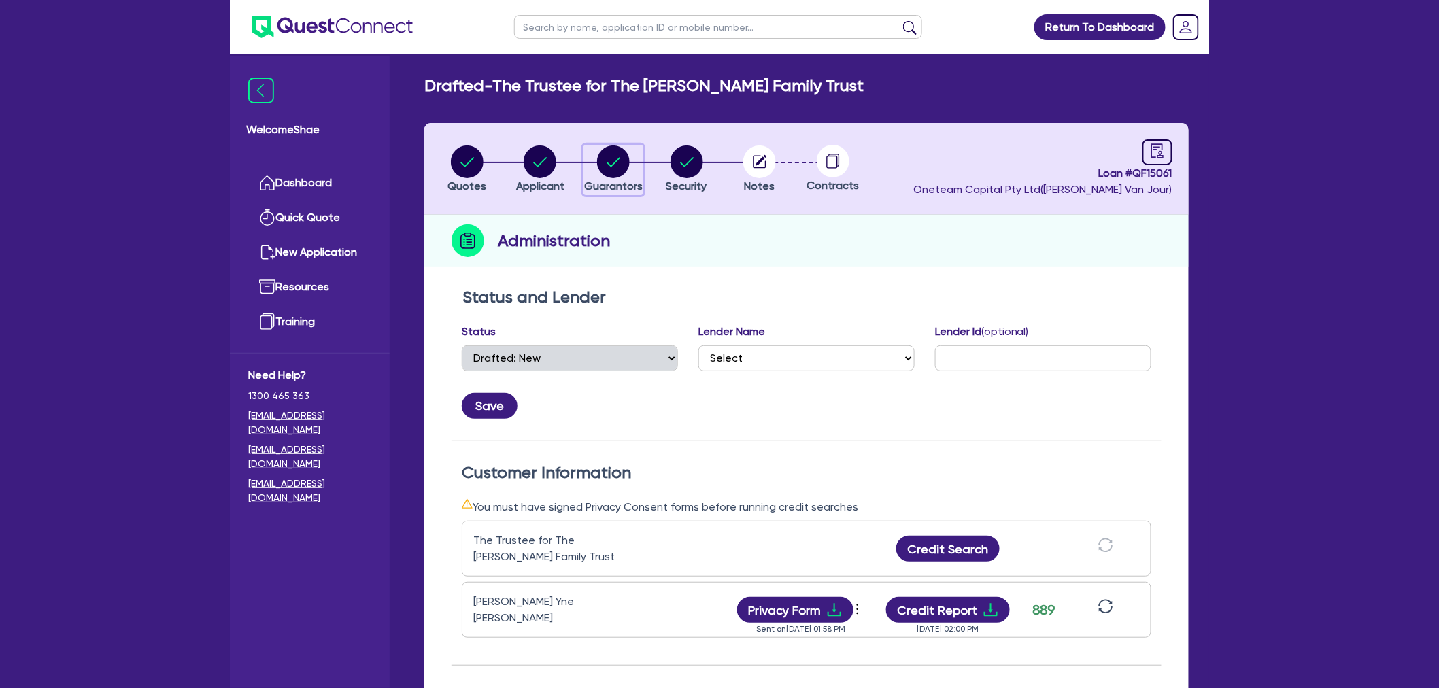
drag, startPoint x: 610, startPoint y: 166, endPoint x: 618, endPoint y: 184, distance: 19.2
click at [610, 166] on circle "button" at bounding box center [613, 162] width 33 height 33
select select "MR"
select select "VIC"
select select "MARRIED"
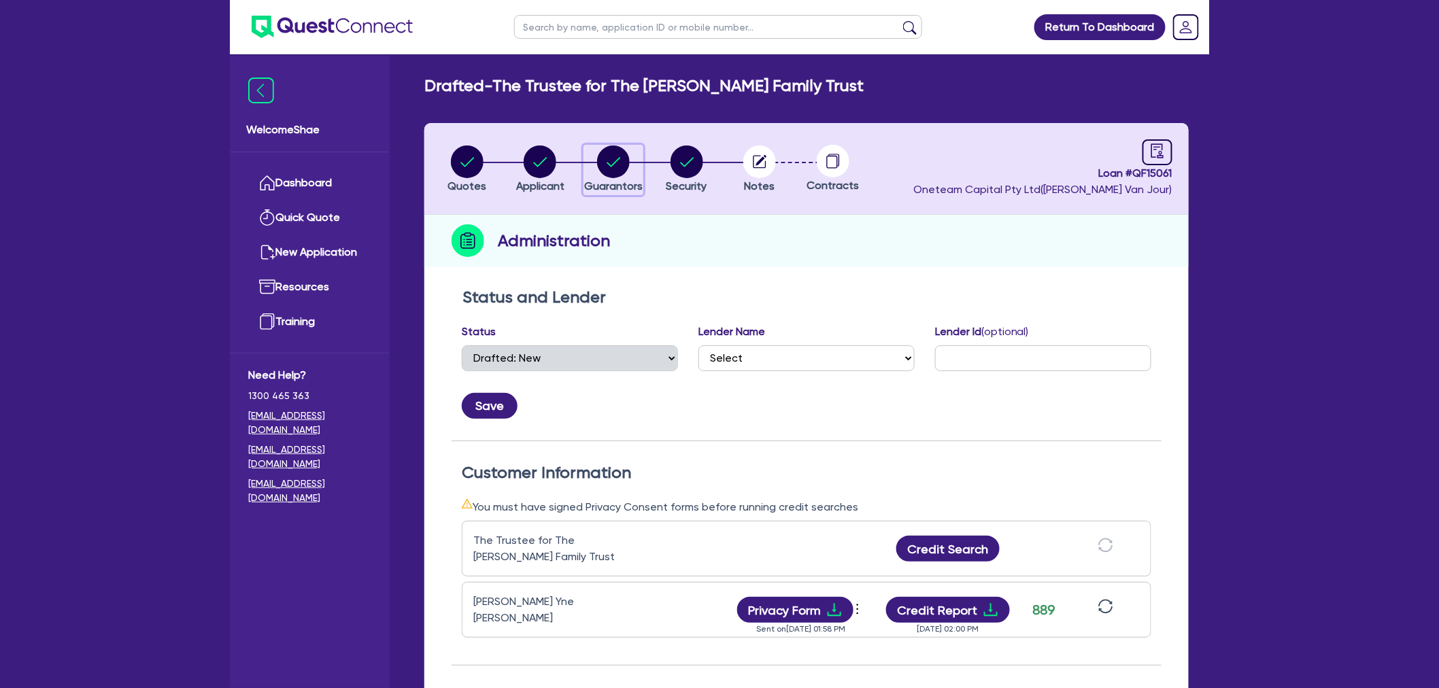
select select "PROPERTY"
select select "OTHER"
select select "VEHICLE"
select select "MORTGAGE"
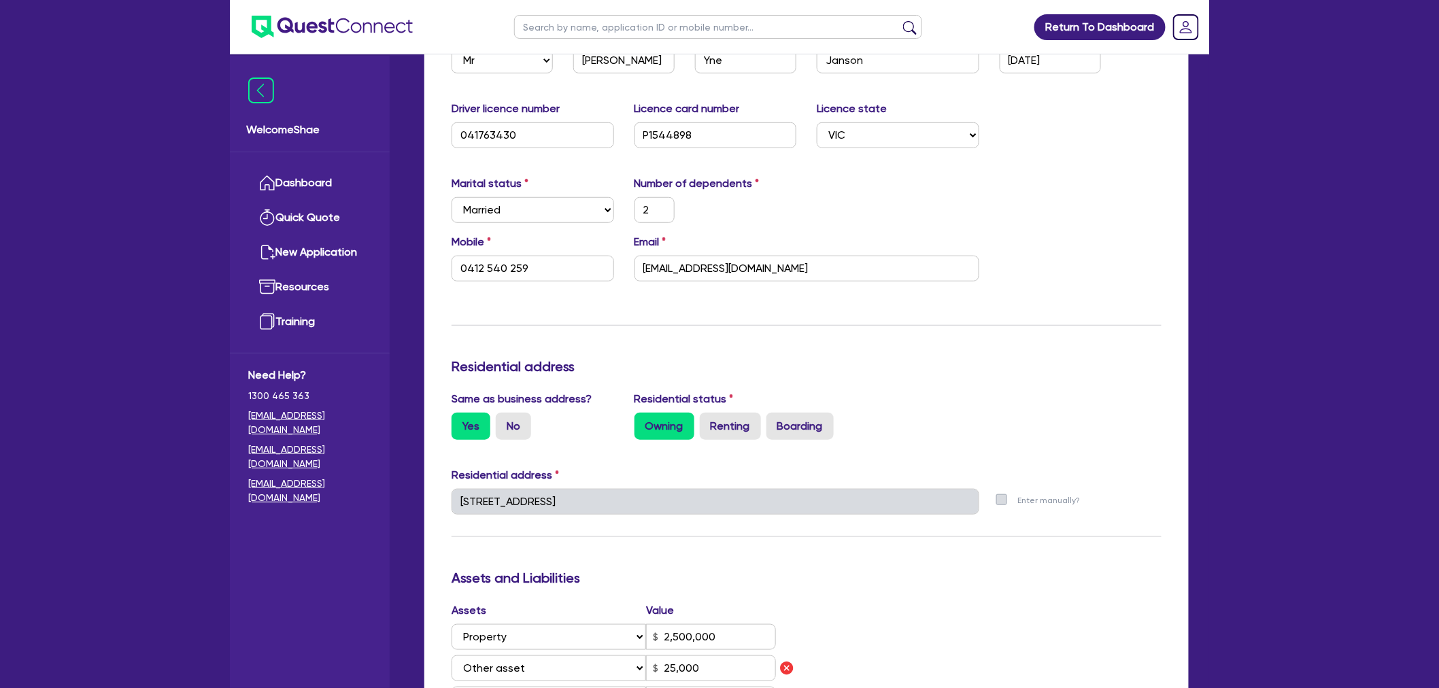
scroll to position [302, 0]
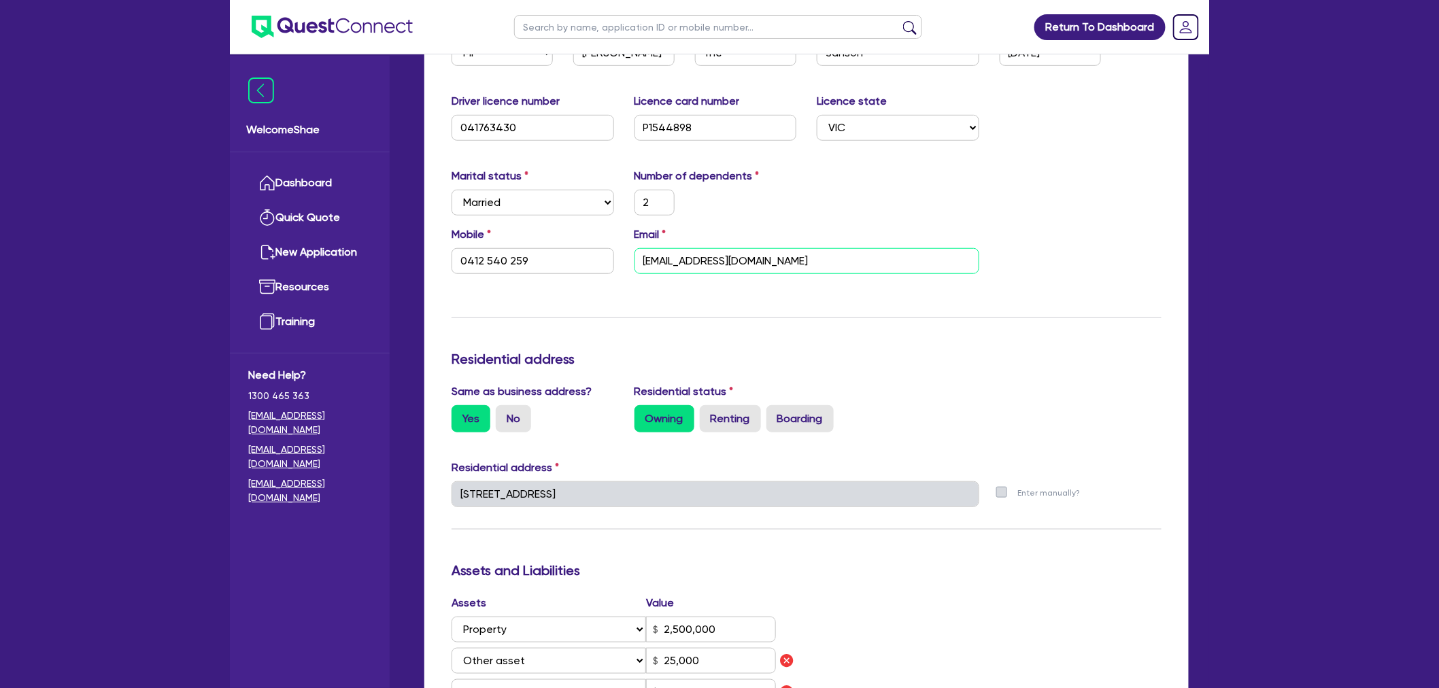
click at [671, 263] on input "[EMAIL_ADDRESS][DOMAIN_NAME]" at bounding box center [807, 261] width 345 height 26
click at [1065, 391] on div "Same as business address? Yes No Residential status Owning Renting Boarding" at bounding box center [807, 414] width 731 height 60
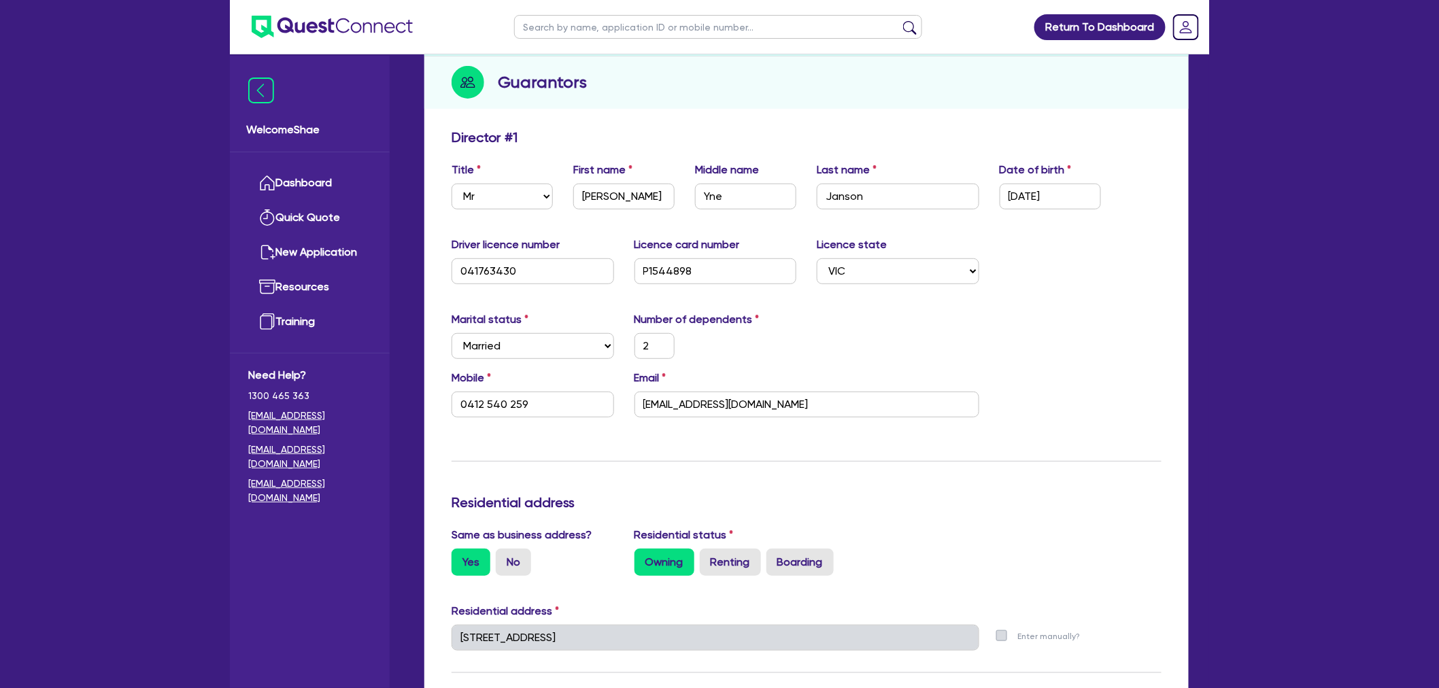
scroll to position [0, 0]
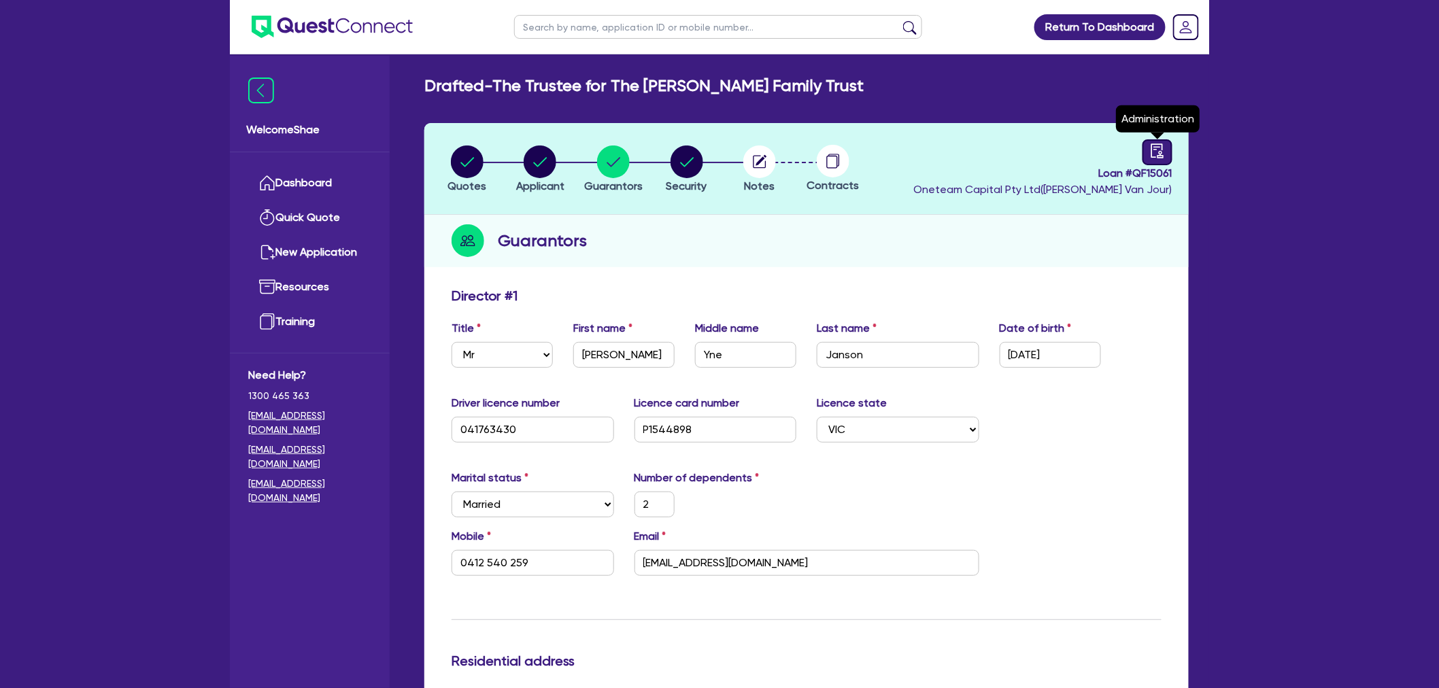
drag, startPoint x: 1164, startPoint y: 155, endPoint x: 1153, endPoint y: 161, distance: 12.5
click at [1164, 155] on icon "audit" at bounding box center [1158, 151] width 12 height 14
select select "DRAFTED_NEW"
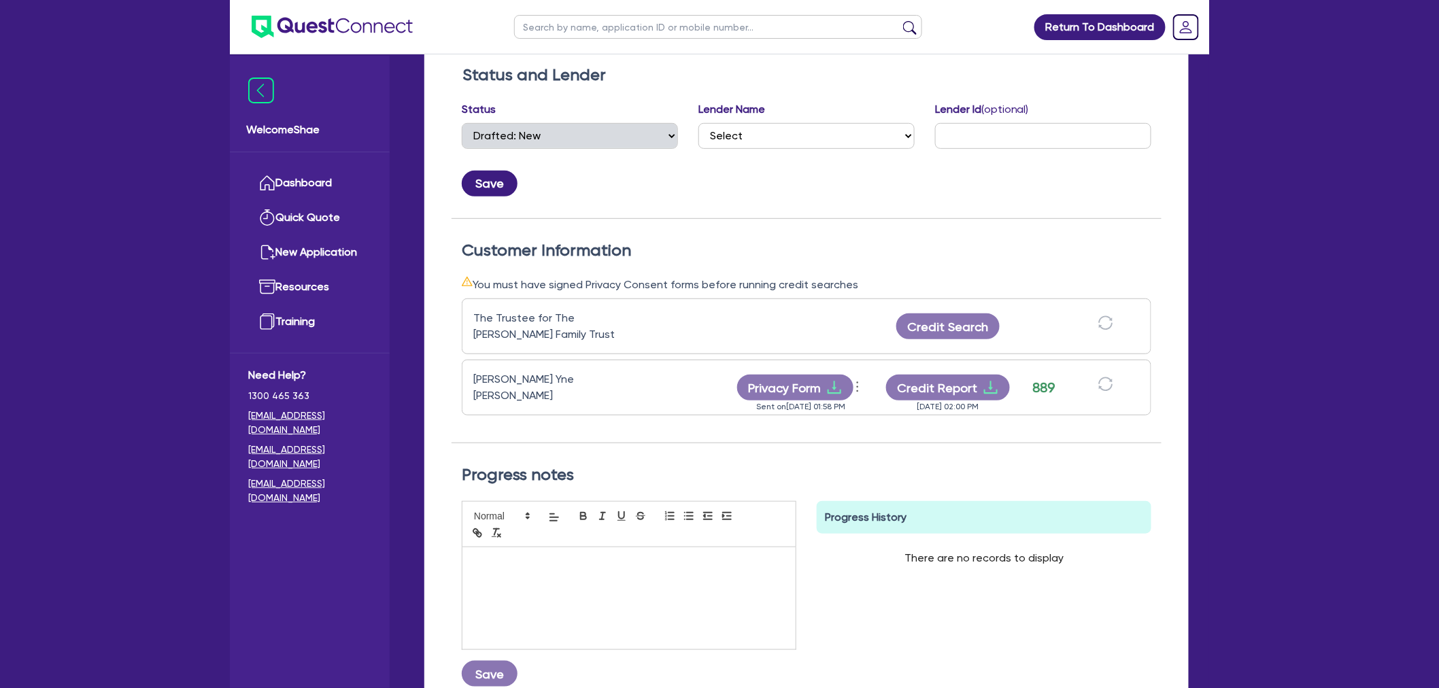
scroll to position [227, 0]
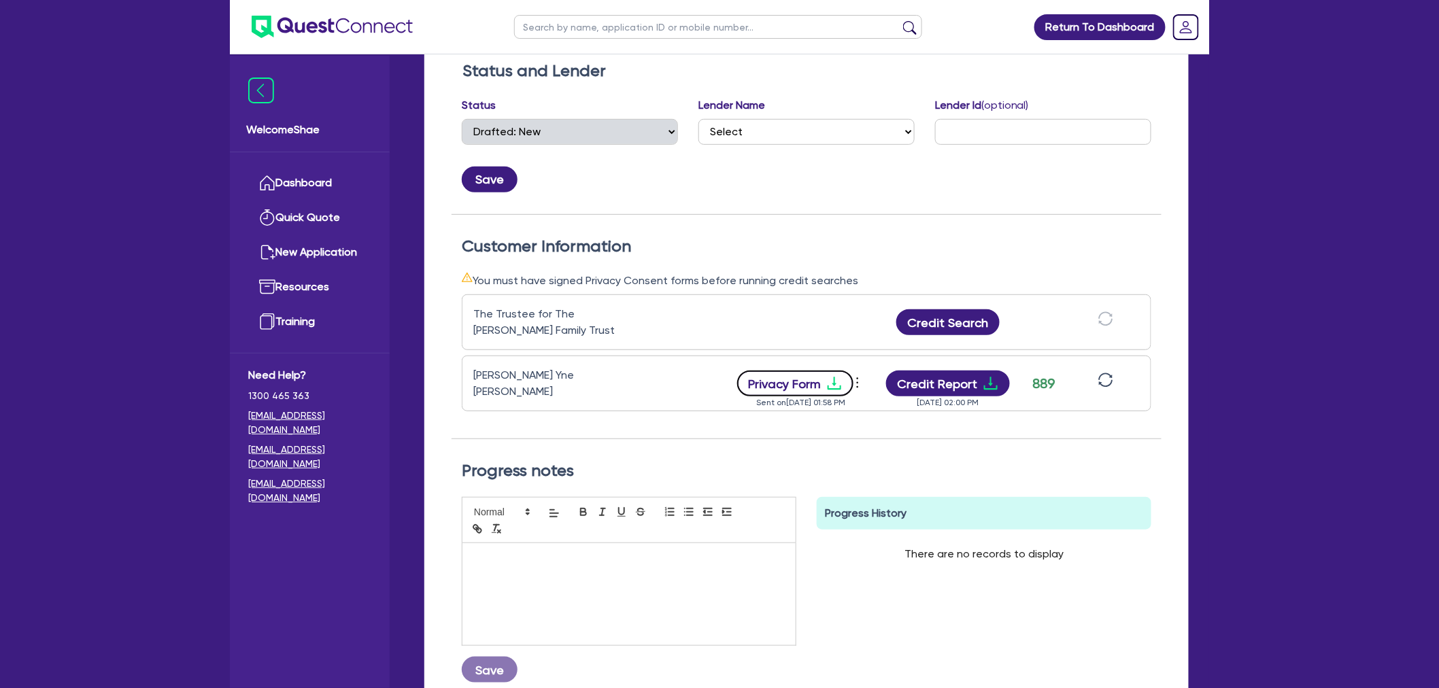
click at [817, 378] on button "Privacy Form" at bounding box center [795, 384] width 117 height 26
click at [1263, 363] on div "Return To Dashboard Edit Profile Logout Welcome Shae Dashboard Quick Quote New …" at bounding box center [719, 299] width 1439 height 1052
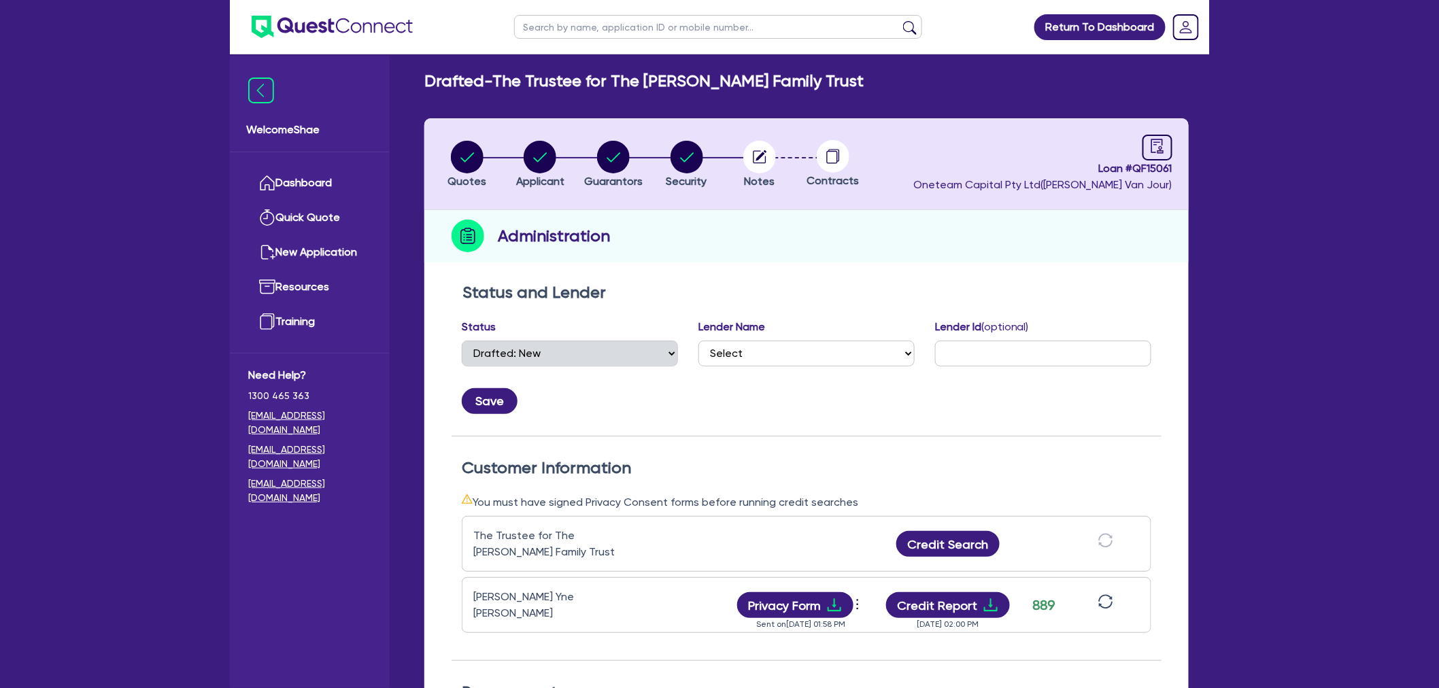
scroll to position [0, 0]
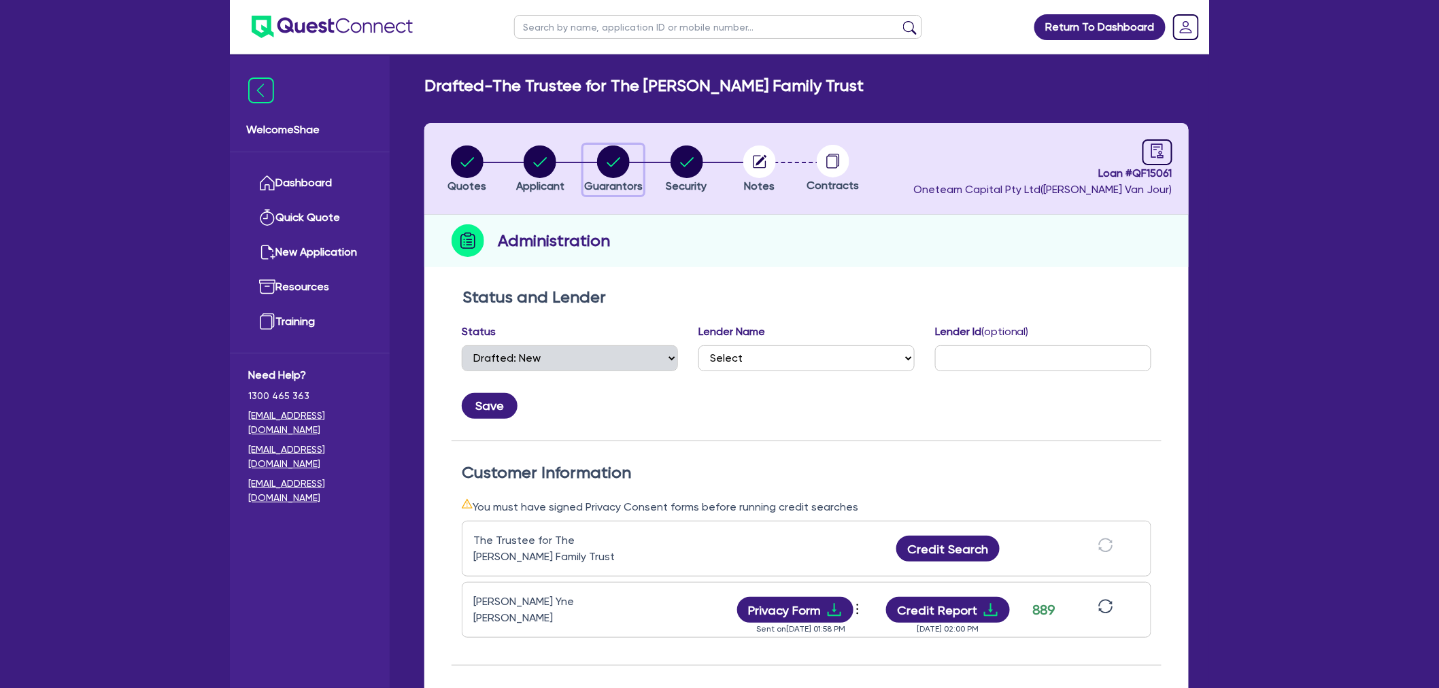
click at [614, 150] on circle "button" at bounding box center [613, 162] width 33 height 33
select select "MR"
select select "VIC"
select select "MARRIED"
select select "PROPERTY"
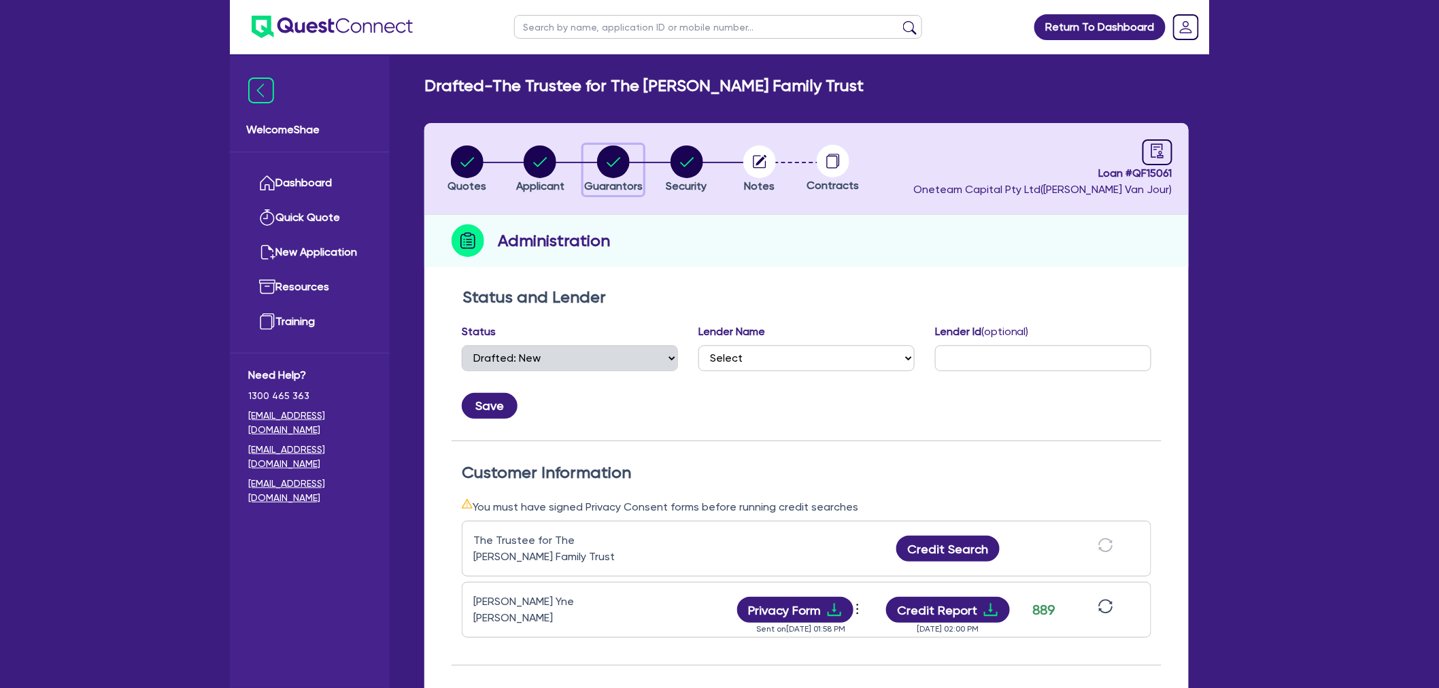
select select "OTHER"
select select "VEHICLE"
select select "MORTGAGE"
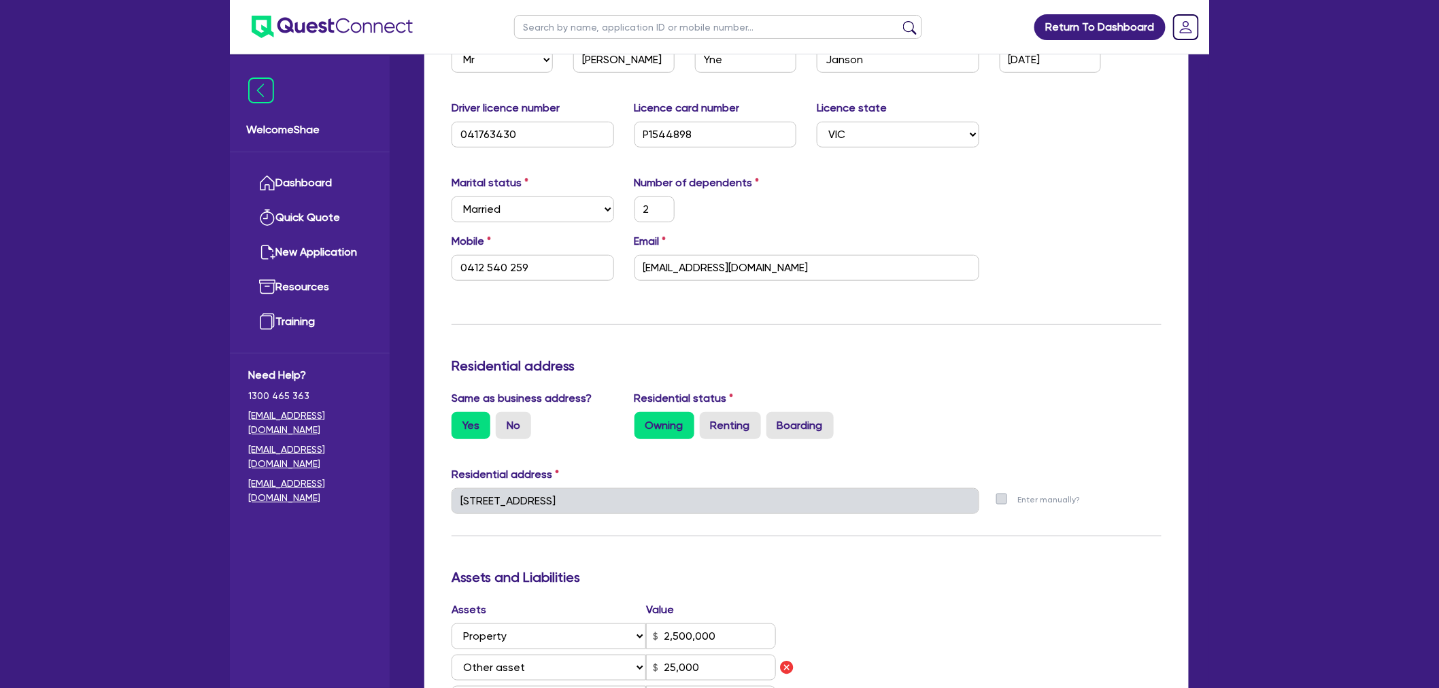
scroll to position [302, 0]
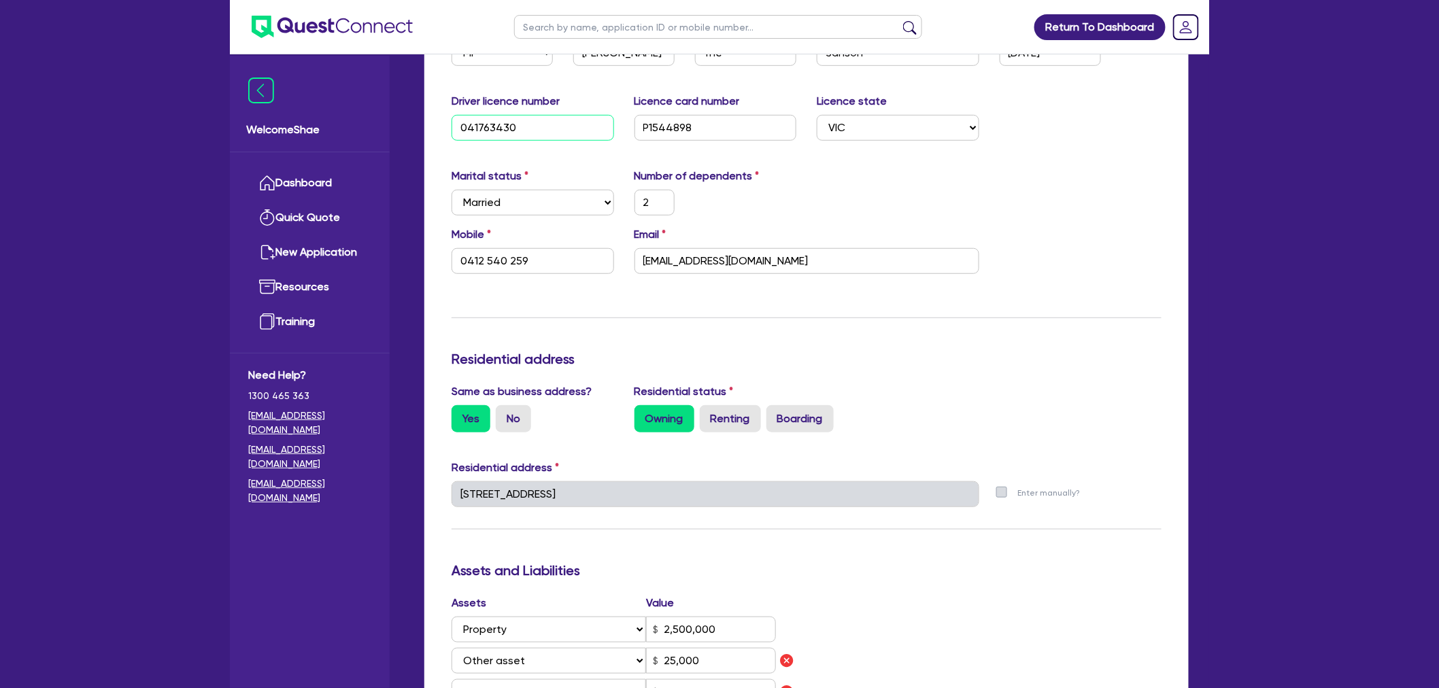
click at [503, 124] on input "041763430" at bounding box center [533, 128] width 163 height 26
click at [1076, 329] on div "Update residential status for Director #1 Boarding is only acceptable when the …" at bounding box center [807, 520] width 710 height 1069
click at [656, 128] on input "P1544898" at bounding box center [716, 128] width 163 height 26
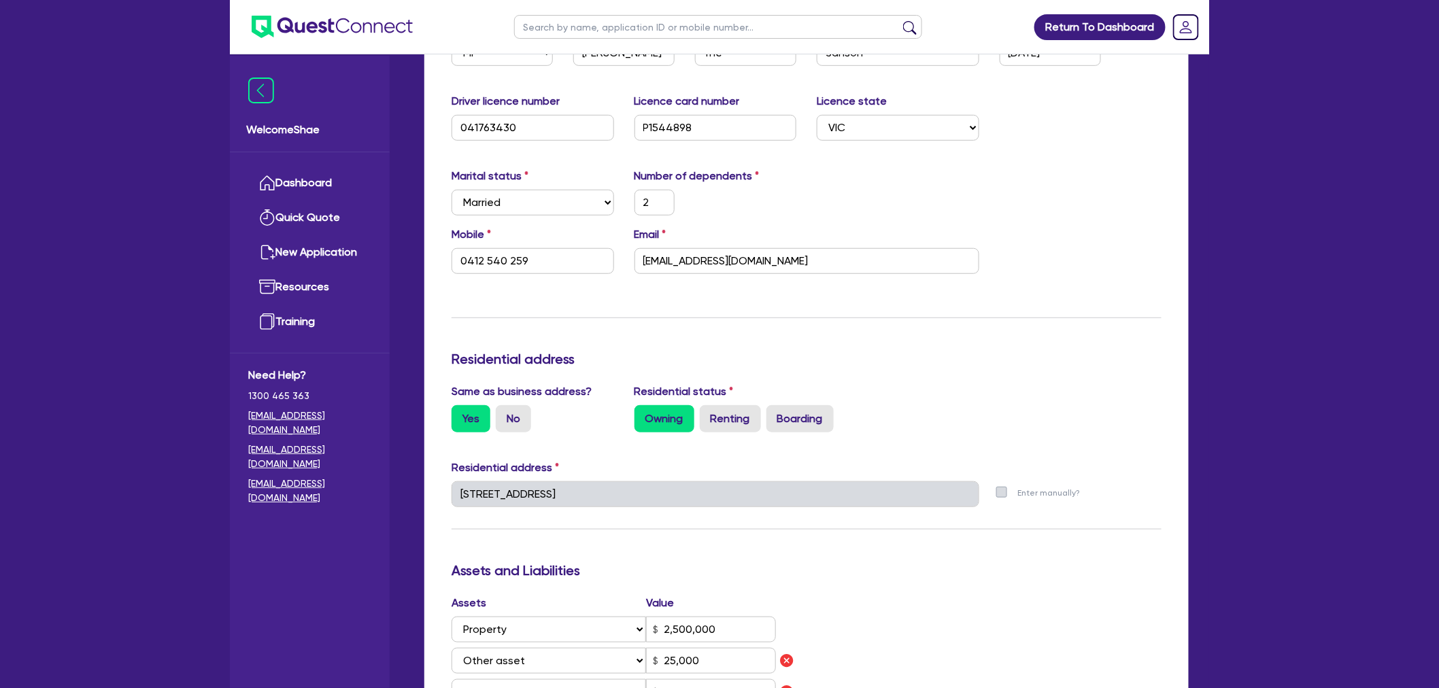
click at [1283, 291] on div "Return To Dashboard Edit Profile Logout Welcome Shae Dashboard Quick Quote New …" at bounding box center [719, 523] width 1439 height 1650
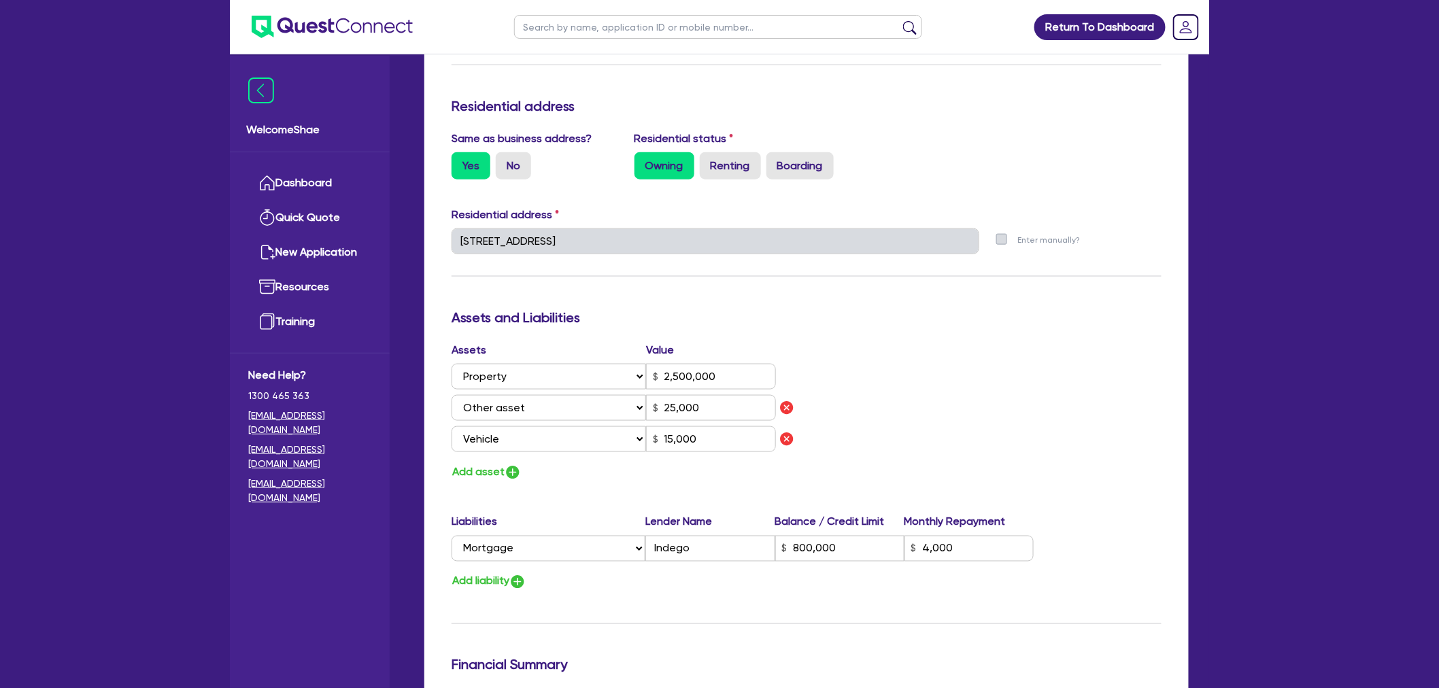
scroll to position [680, 0]
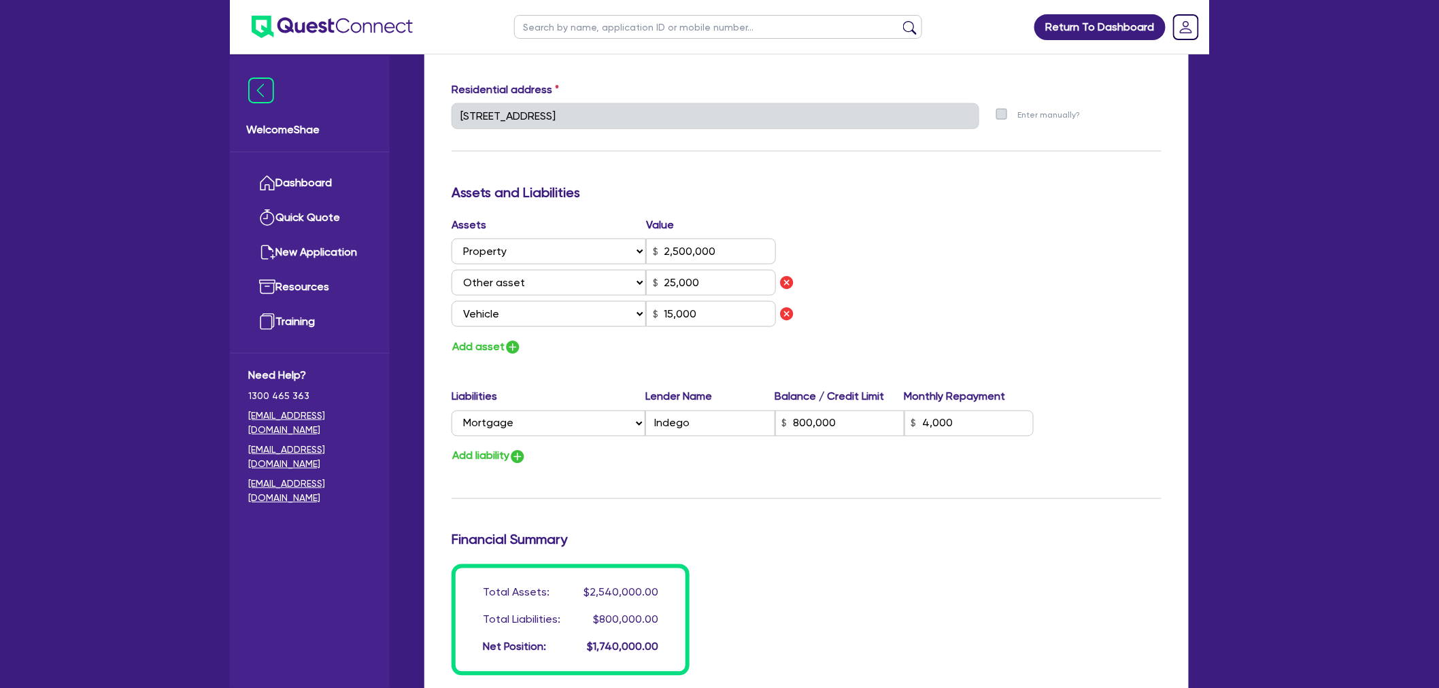
click at [1363, 438] on div "Return To Dashboard Edit Profile Logout Welcome Shae Dashboard Quick Quote New …" at bounding box center [719, 145] width 1439 height 1650
click at [638, 33] on input "text" at bounding box center [718, 27] width 408 height 24
type input "bhag"
click button "submit" at bounding box center [910, 29] width 22 height 19
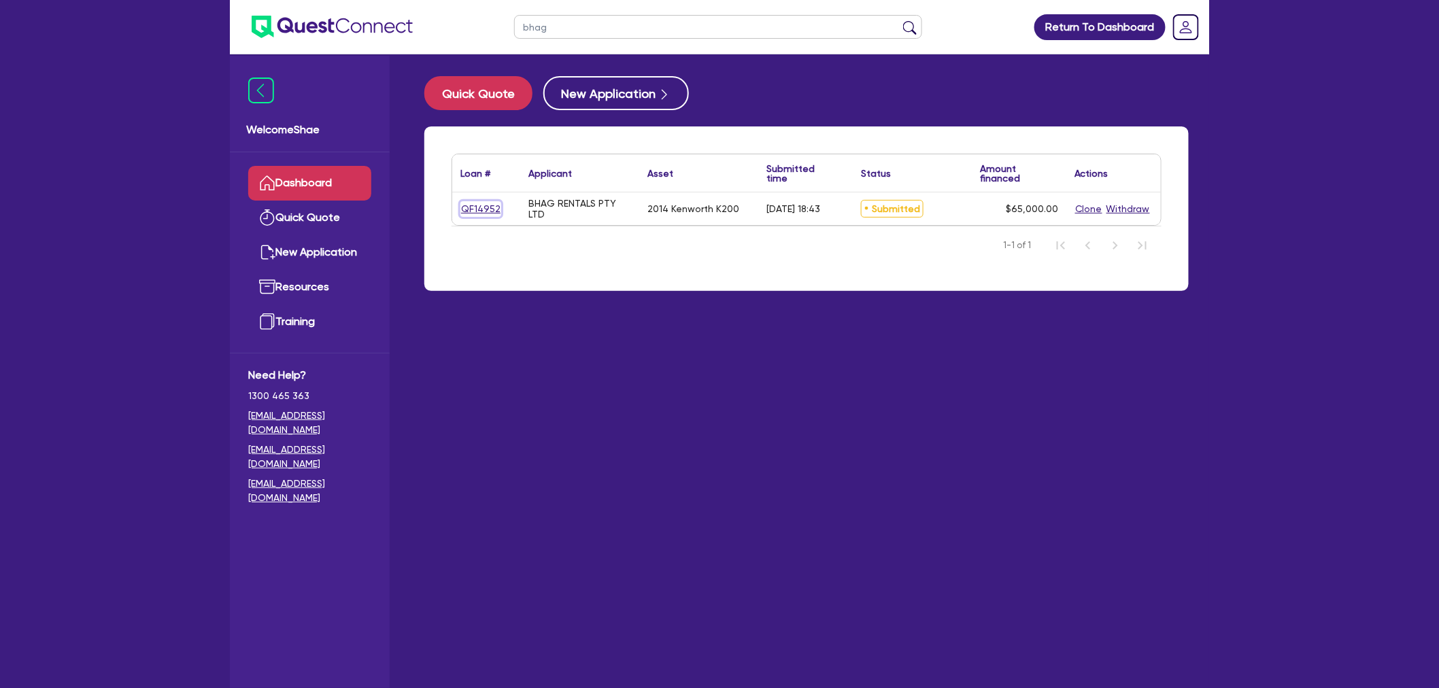
click at [465, 212] on link "QF14952" at bounding box center [481, 209] width 41 height 16
select select "PRIMARY_ASSETS"
select select "HEAVY_TRUCKS"
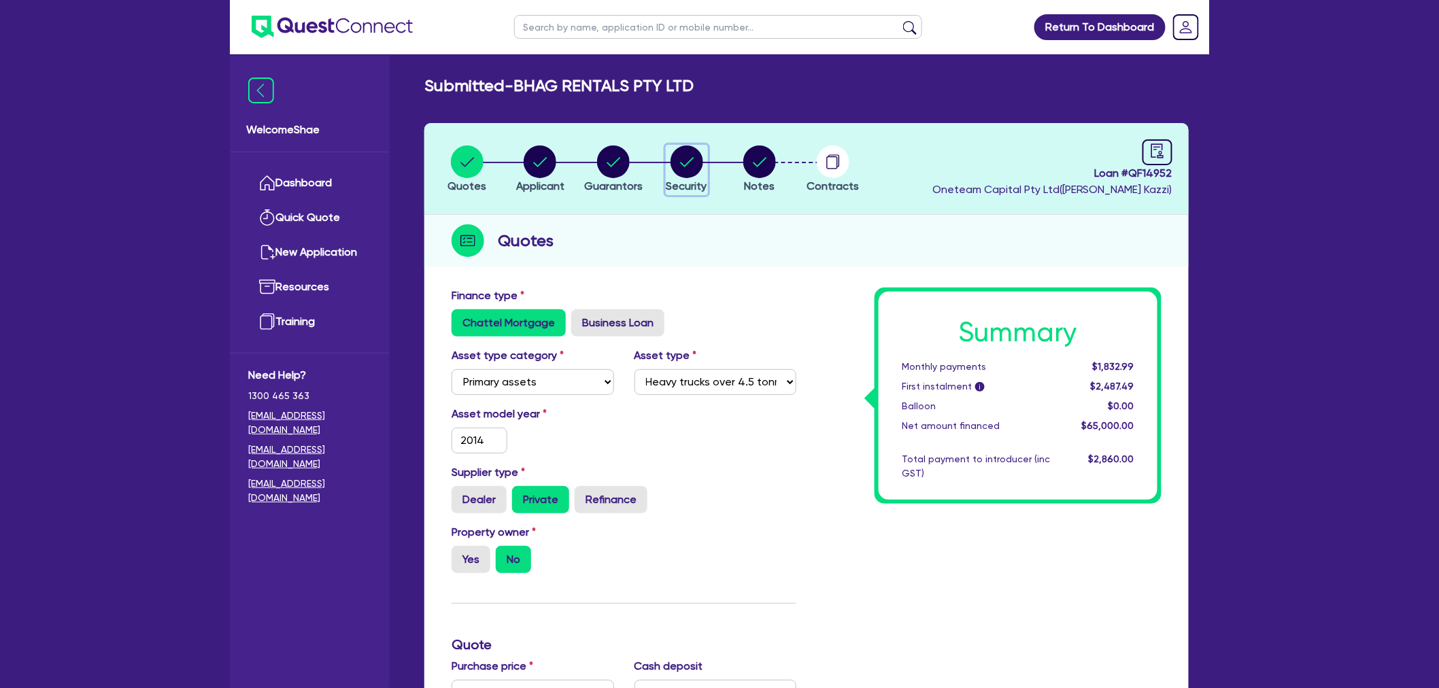
click at [687, 164] on icon "button" at bounding box center [687, 162] width 14 height 10
select select "PRIMARY_ASSETS"
select select "HEAVY_TRUCKS"
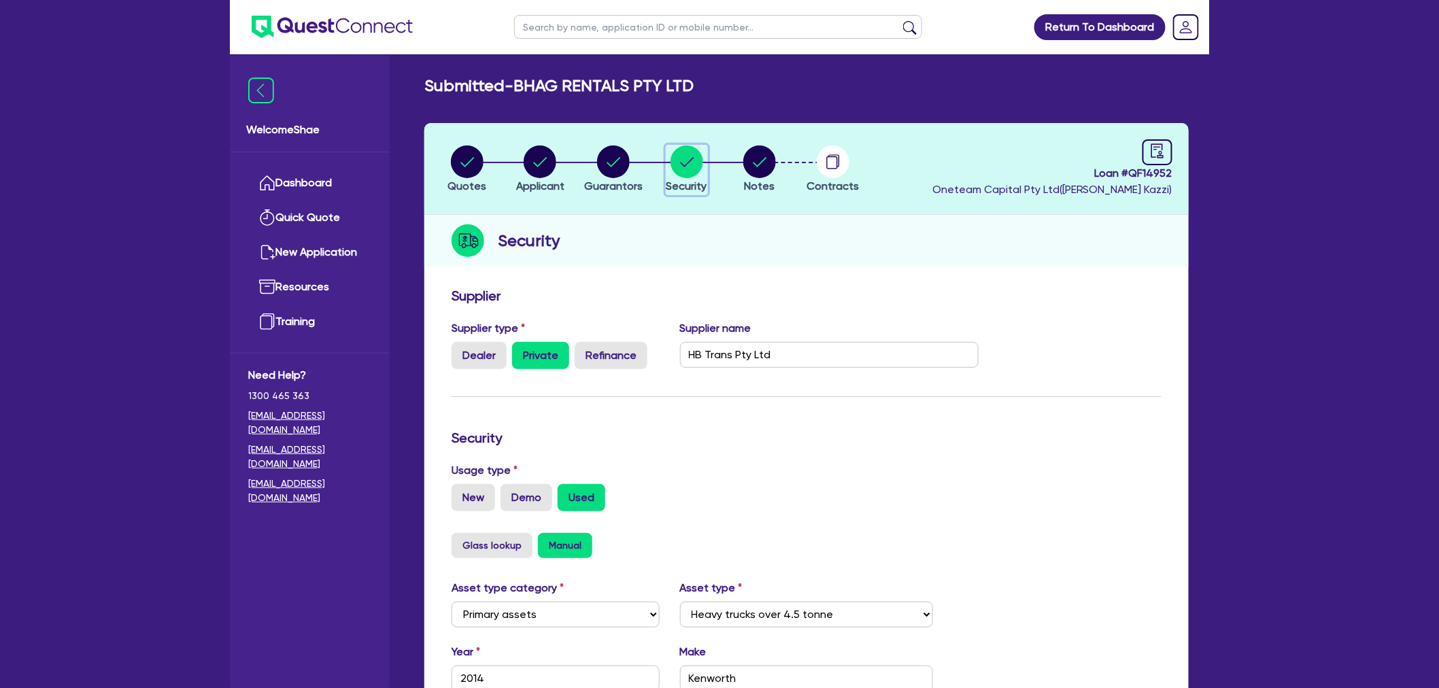
scroll to position [302, 0]
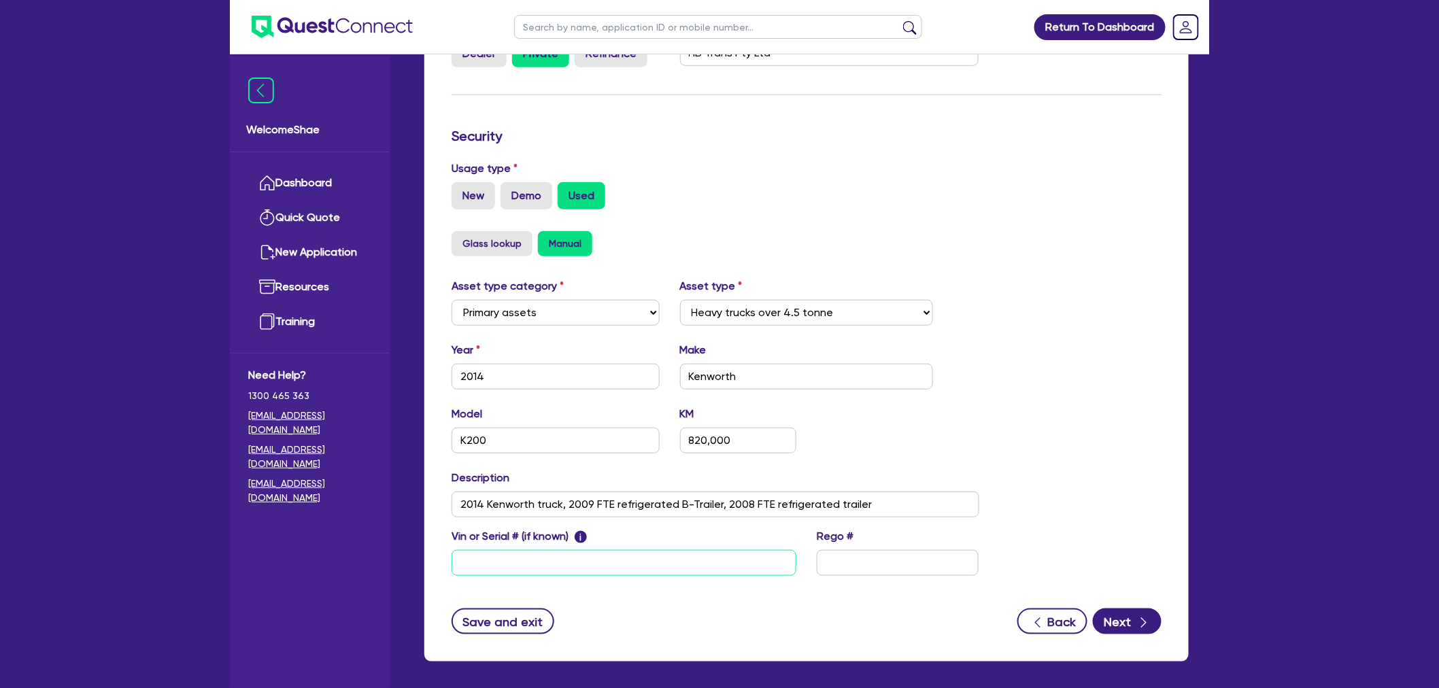
click at [631, 561] on input "text" at bounding box center [624, 563] width 345 height 26
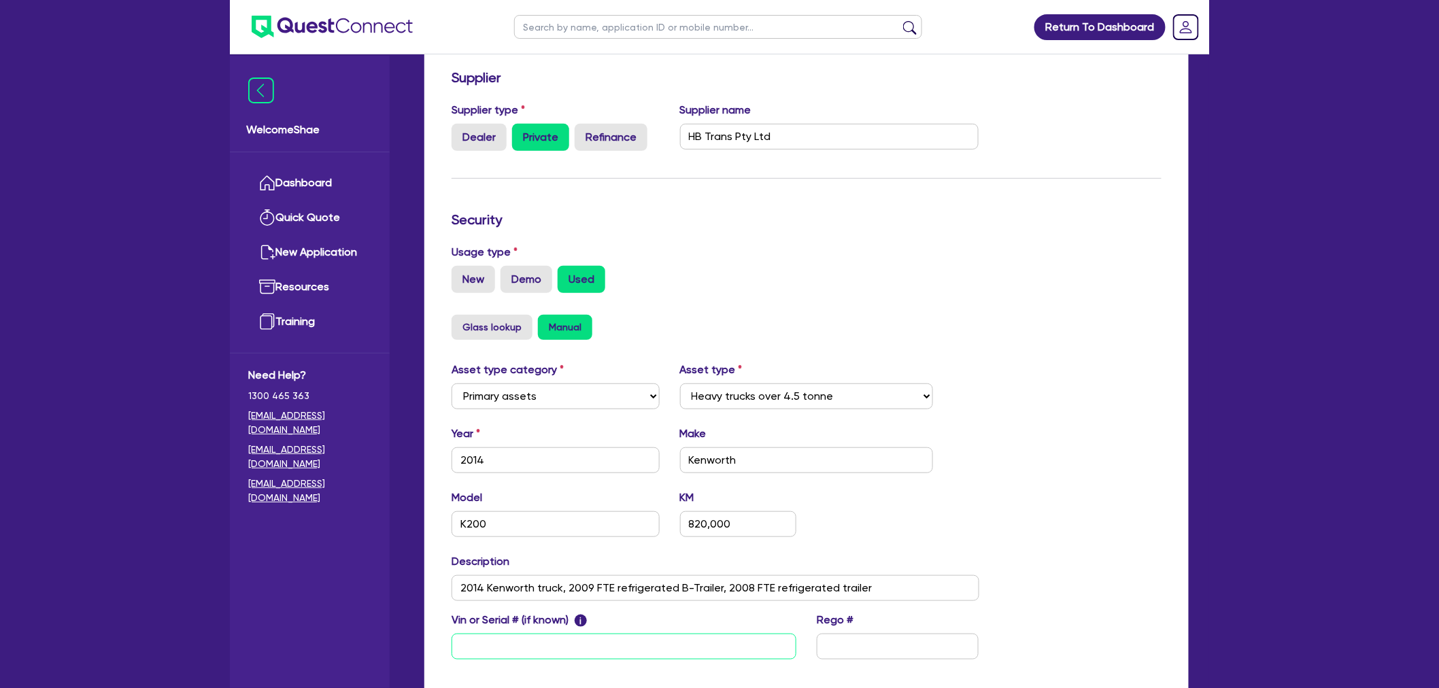
scroll to position [0, 0]
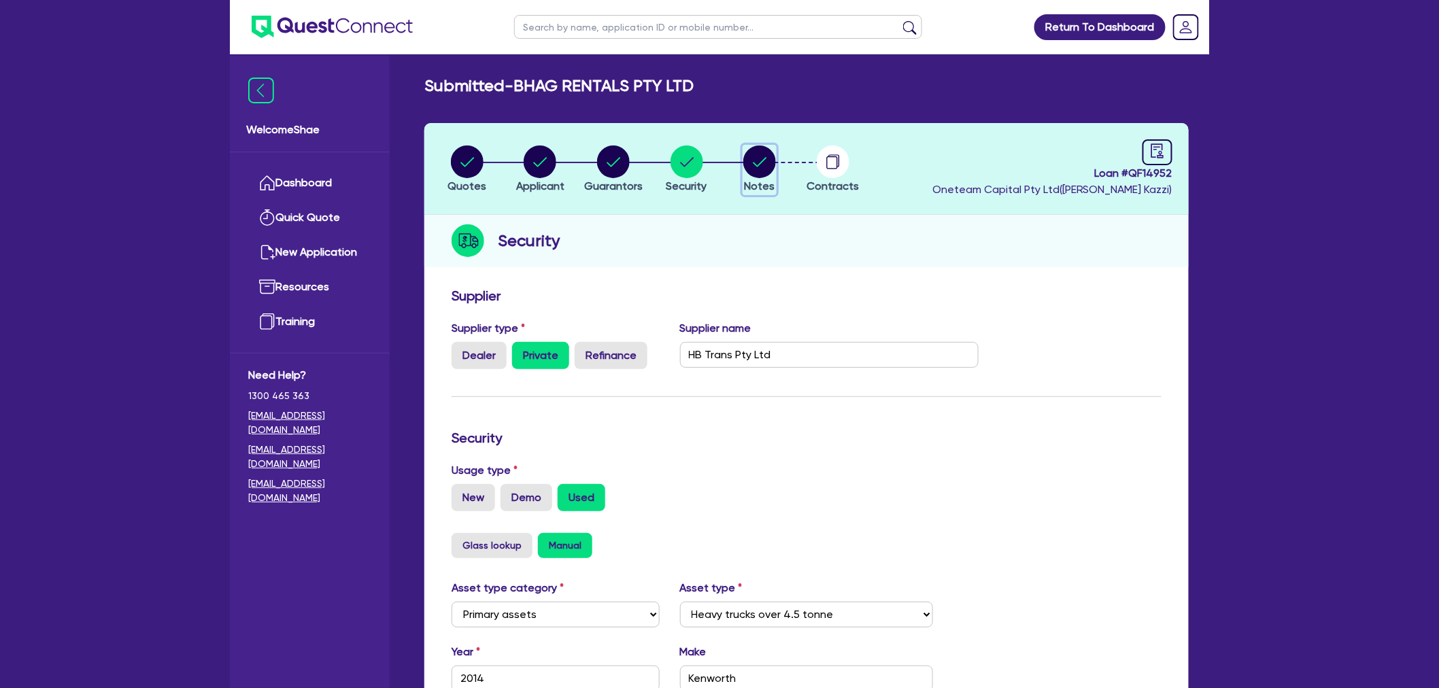
click at [762, 160] on circle "button" at bounding box center [760, 162] width 33 height 33
select select "Other"
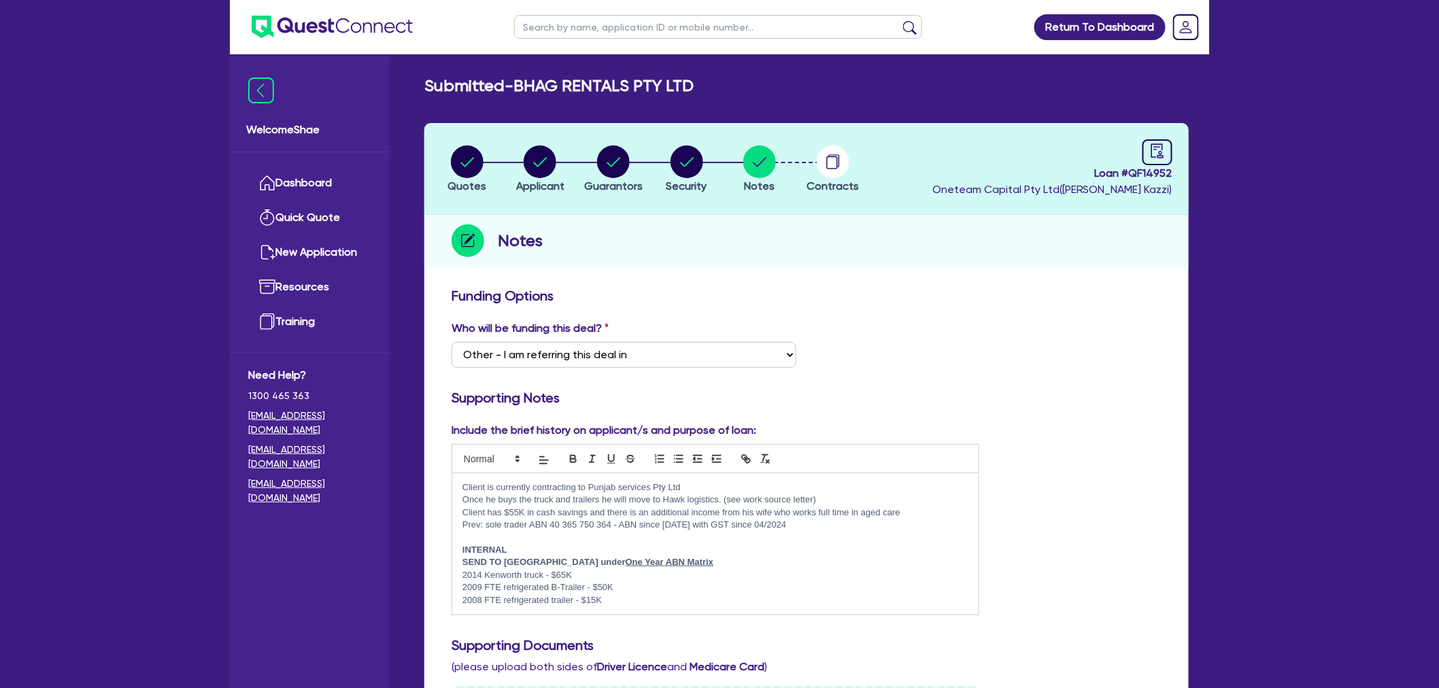
drag, startPoint x: 711, startPoint y: 165, endPoint x: 696, endPoint y: 167, distance: 15.1
click at [704, 165] on li "Security" at bounding box center [686, 169] width 73 height 48
click at [688, 168] on circle "button" at bounding box center [687, 162] width 33 height 33
select select "PRIMARY_ASSETS"
select select "HEAVY_TRUCKS"
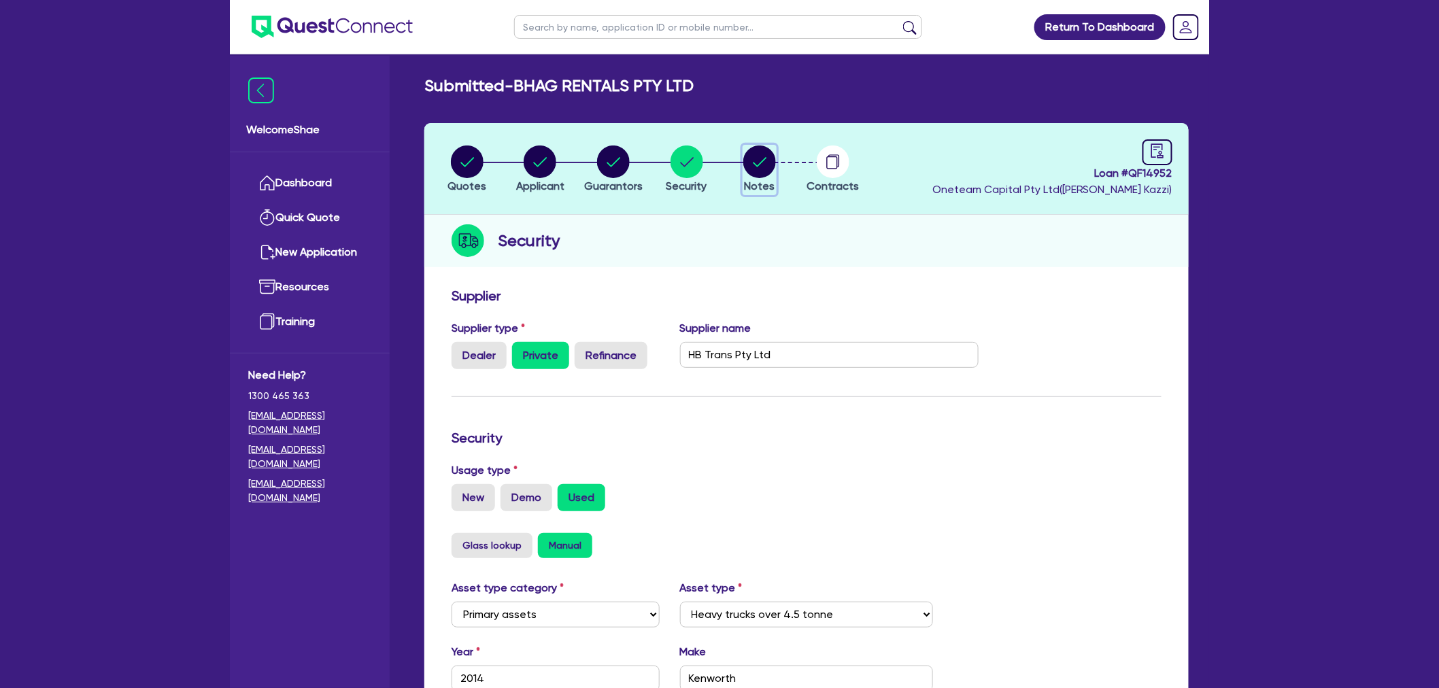
click at [764, 146] on icon "button" at bounding box center [760, 162] width 33 height 33
select select "Other"
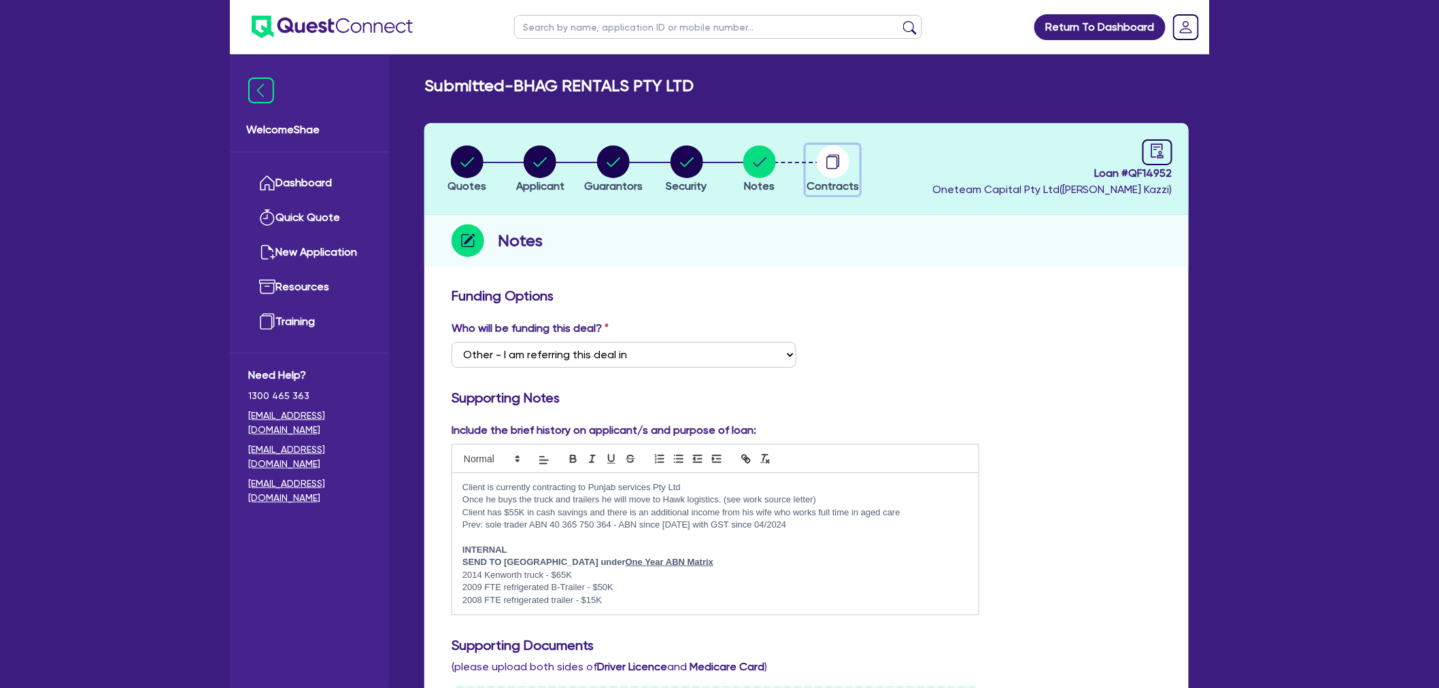
click at [831, 178] on button "Contracts" at bounding box center [833, 170] width 54 height 50
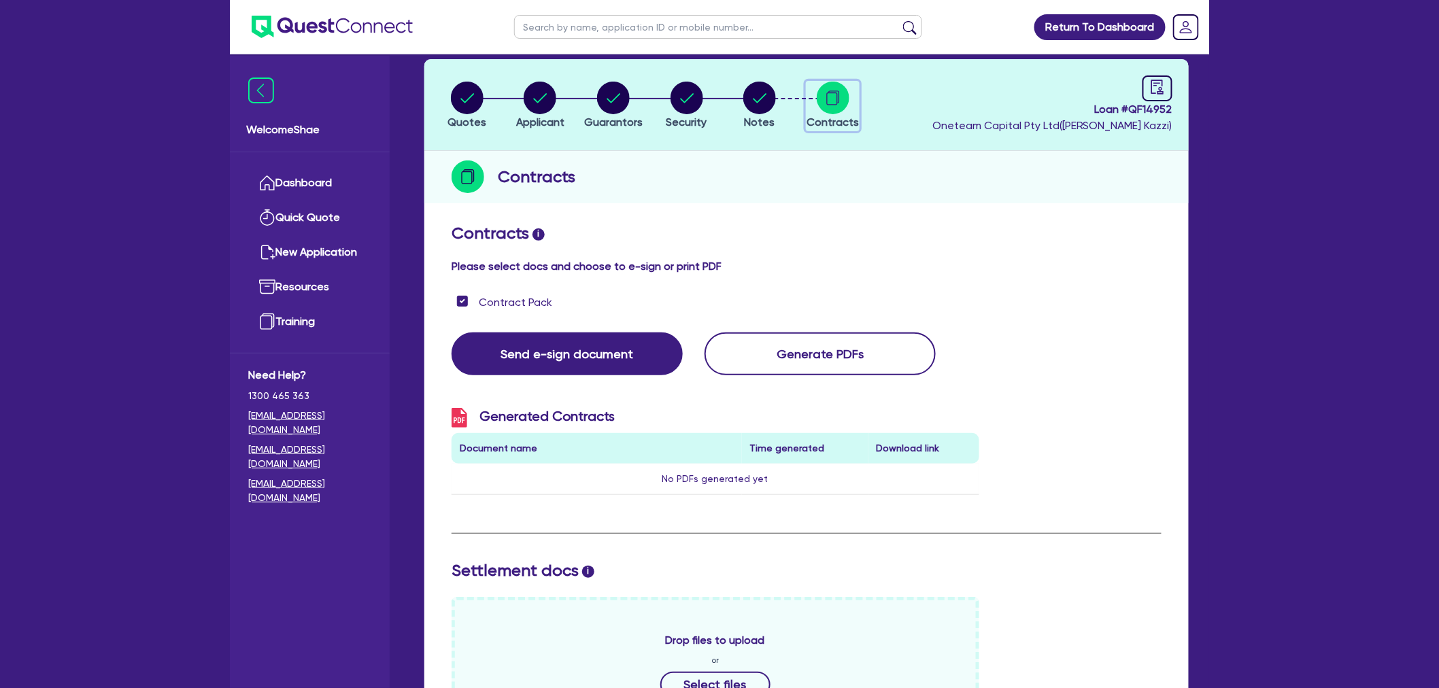
scroll to position [370, 0]
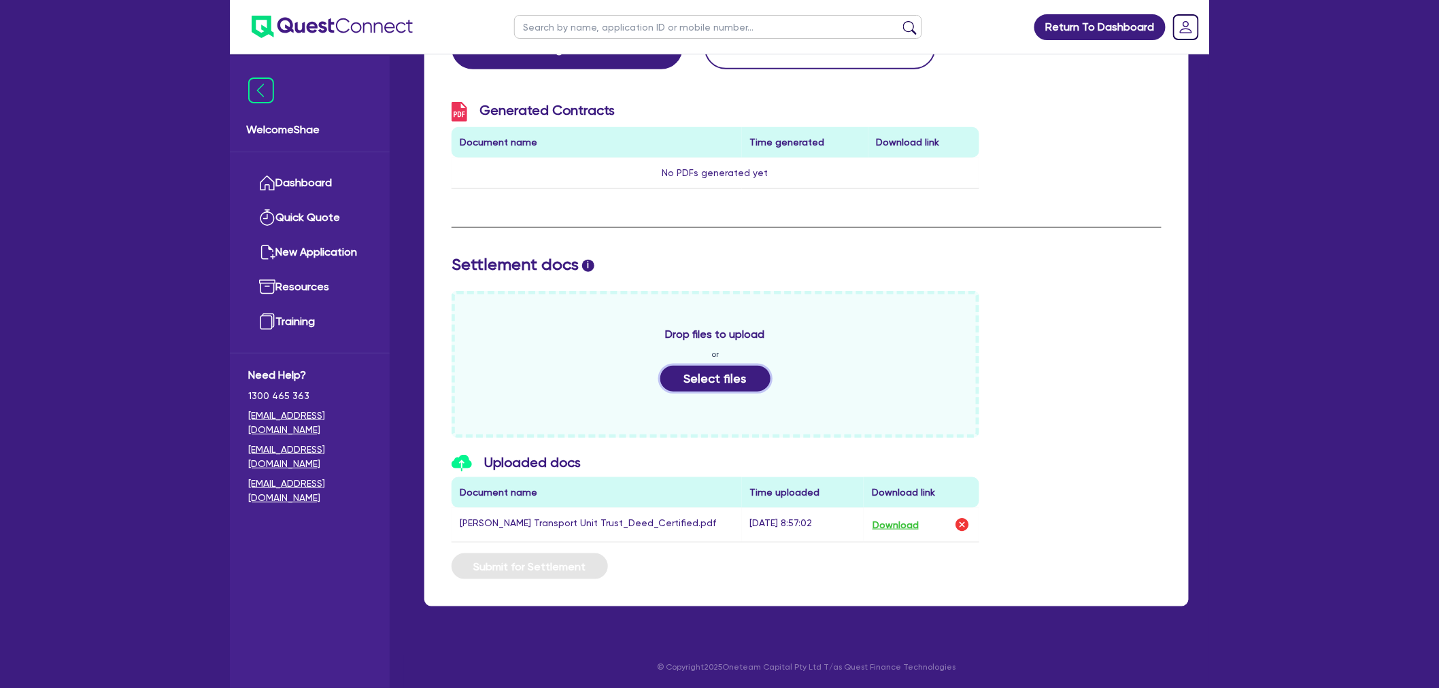
click at [693, 380] on button "Select files" at bounding box center [716, 379] width 110 height 26
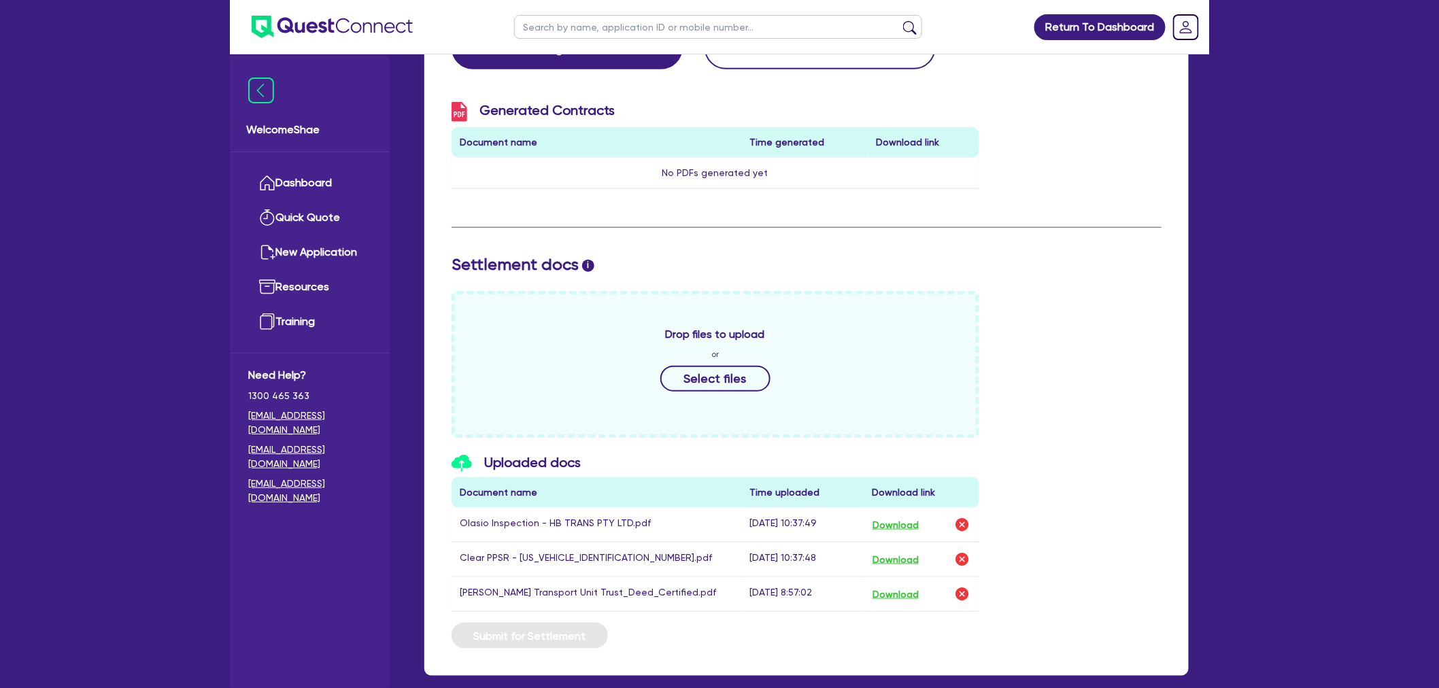
click at [321, 22] on img at bounding box center [332, 27] width 161 height 22
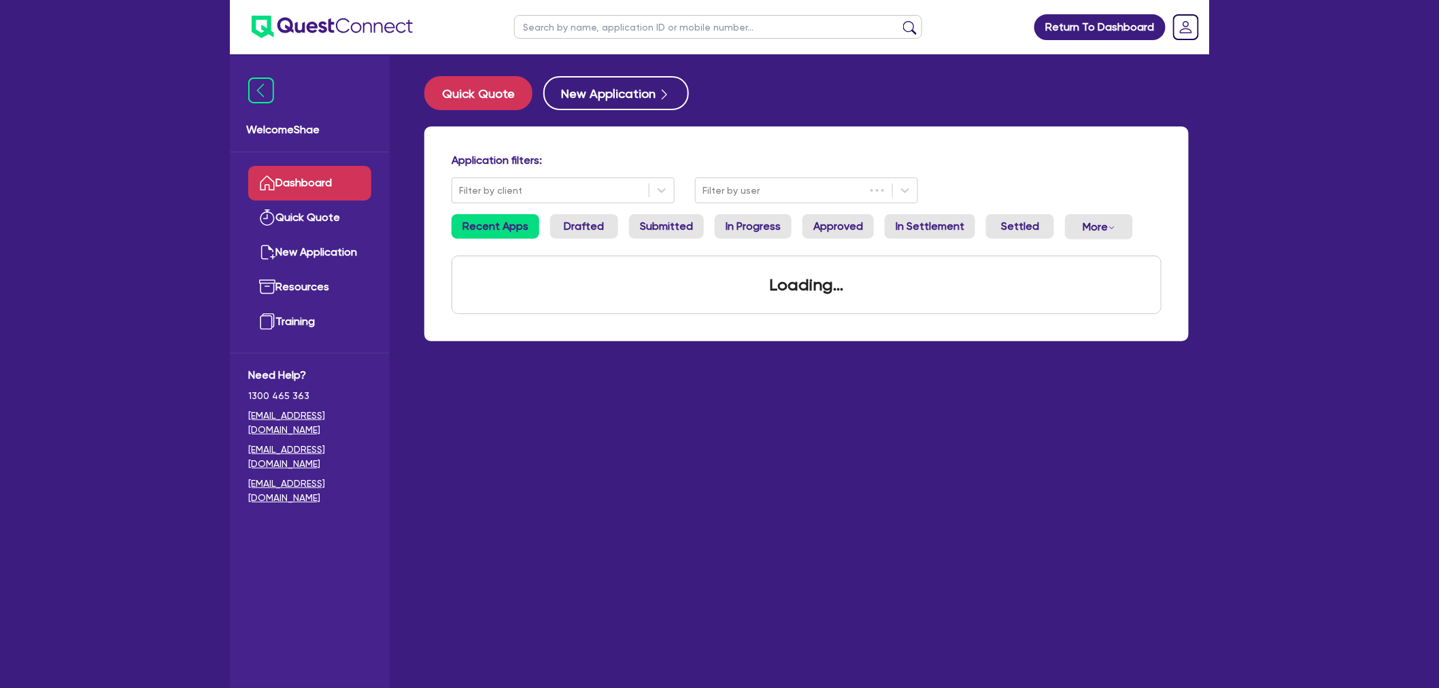
click at [542, 36] on input "text" at bounding box center [718, 27] width 408 height 24
paste input "QF14742"
click at [899, 20] on button "submit" at bounding box center [910, 29] width 22 height 19
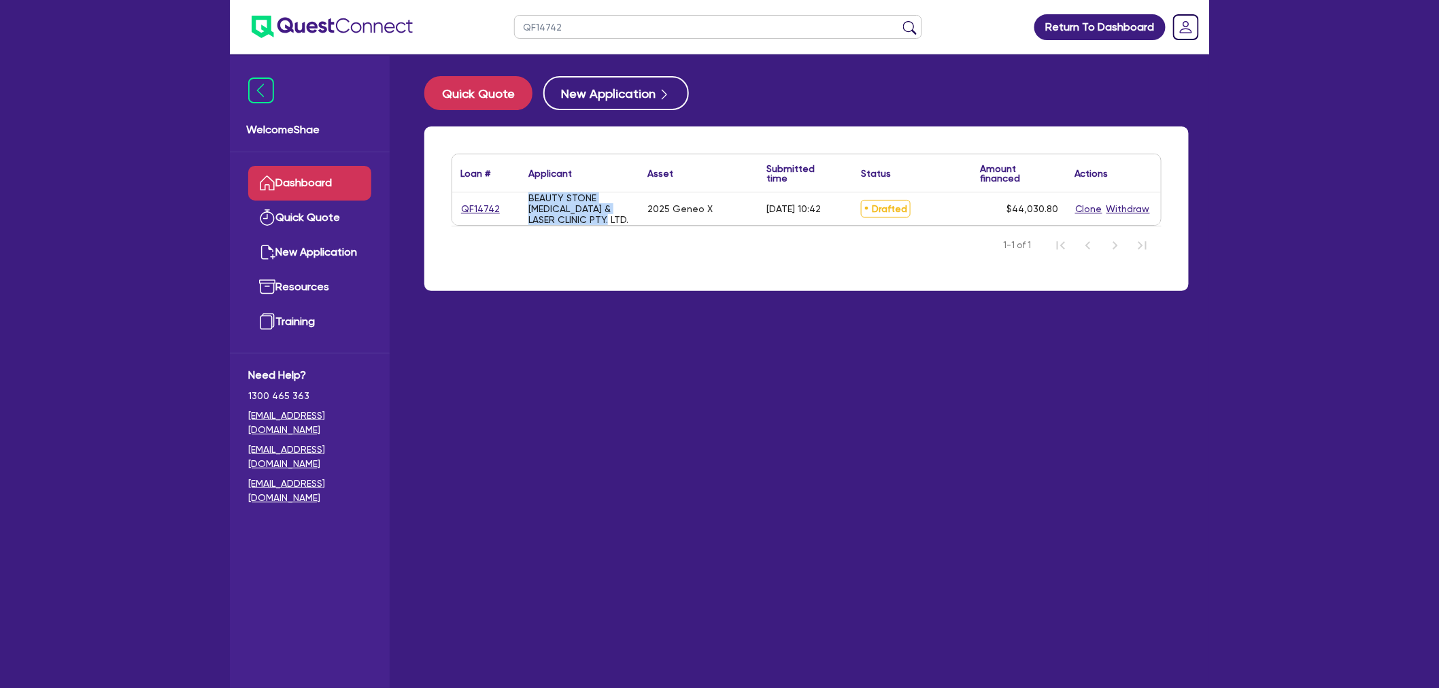
click at [531, 195] on div "BEAUTY STONE [MEDICAL_DATA] & LASER CLINIC PTY. LTD." at bounding box center [580, 209] width 103 height 33
drag, startPoint x: 605, startPoint y: 24, endPoint x: 300, endPoint y: 7, distance: 305.9
click at [300, 7] on header "QF14742 Return To Dashboard Edit Profile Logout" at bounding box center [720, 27] width 980 height 54
type input "edz"
click at [899, 20] on button "submit" at bounding box center [910, 29] width 22 height 19
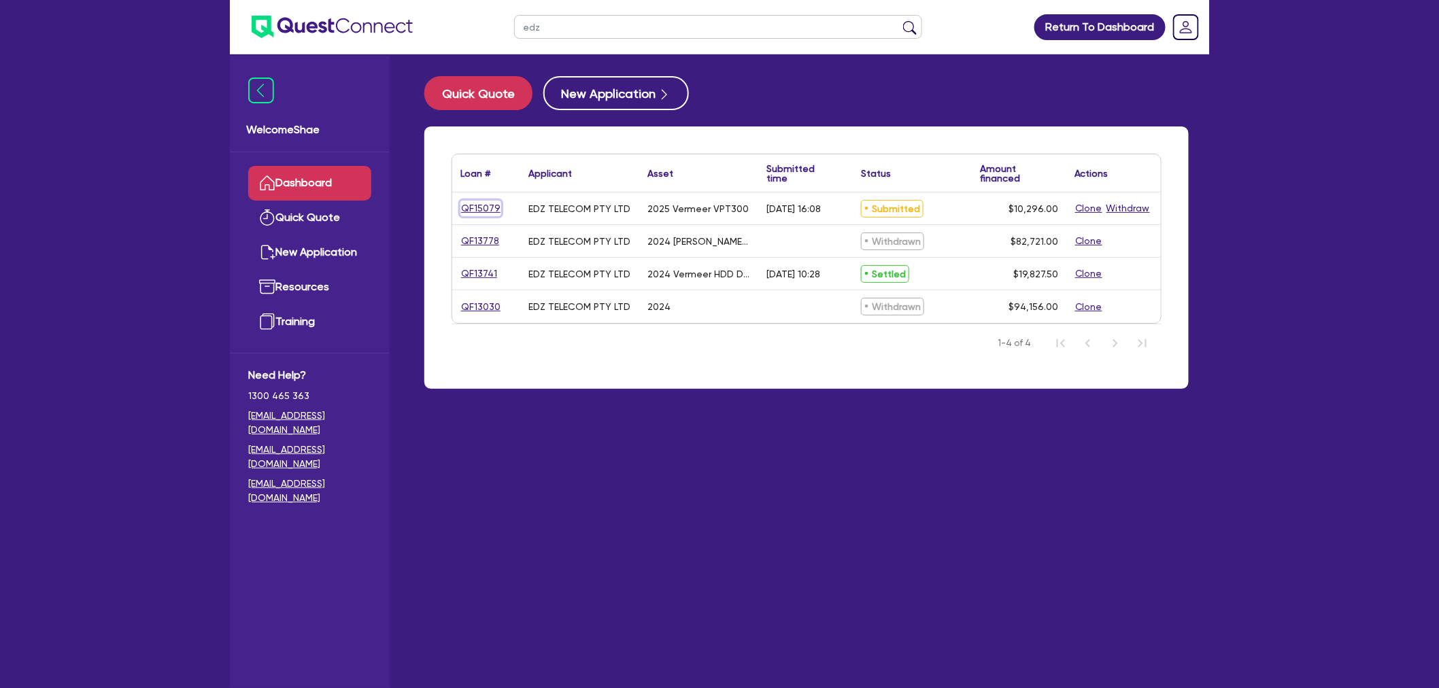
click at [484, 205] on link "QF15079" at bounding box center [481, 209] width 41 height 16
select select "TERTIARY_ASSETS"
select select "OTHER_TERTIARY"
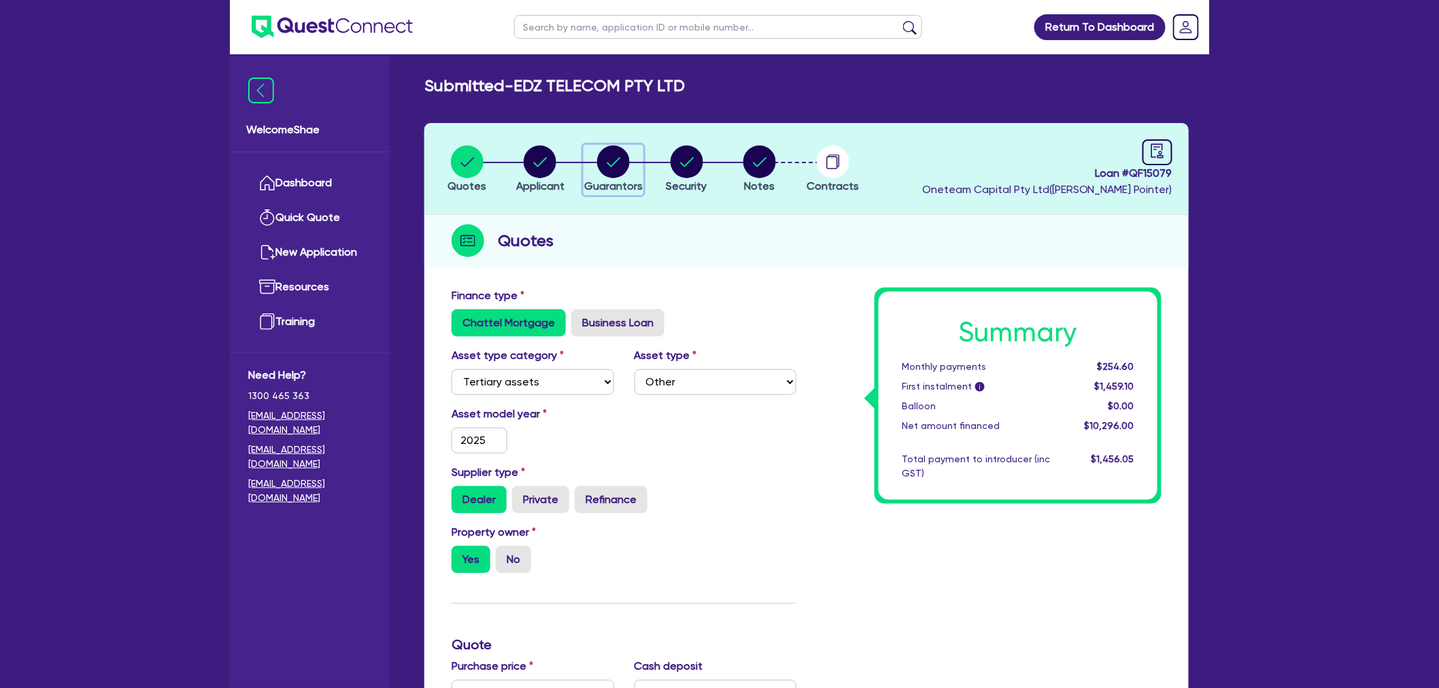
click at [612, 167] on circle "button" at bounding box center [613, 162] width 33 height 33
select select "MR"
select select "[GEOGRAPHIC_DATA]"
select select "SINGLE"
select select "PROPERTY"
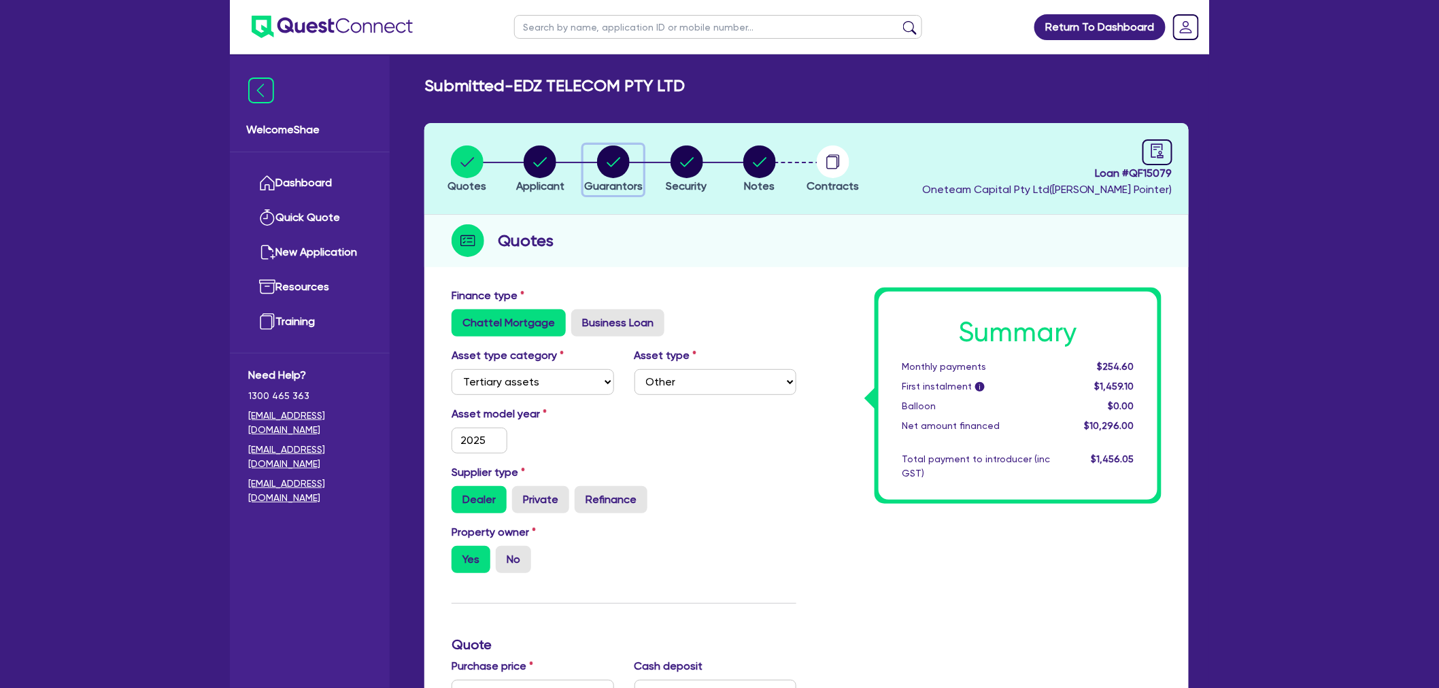
select select "CASH"
select select "TRUCK"
select select "VEHICLE"
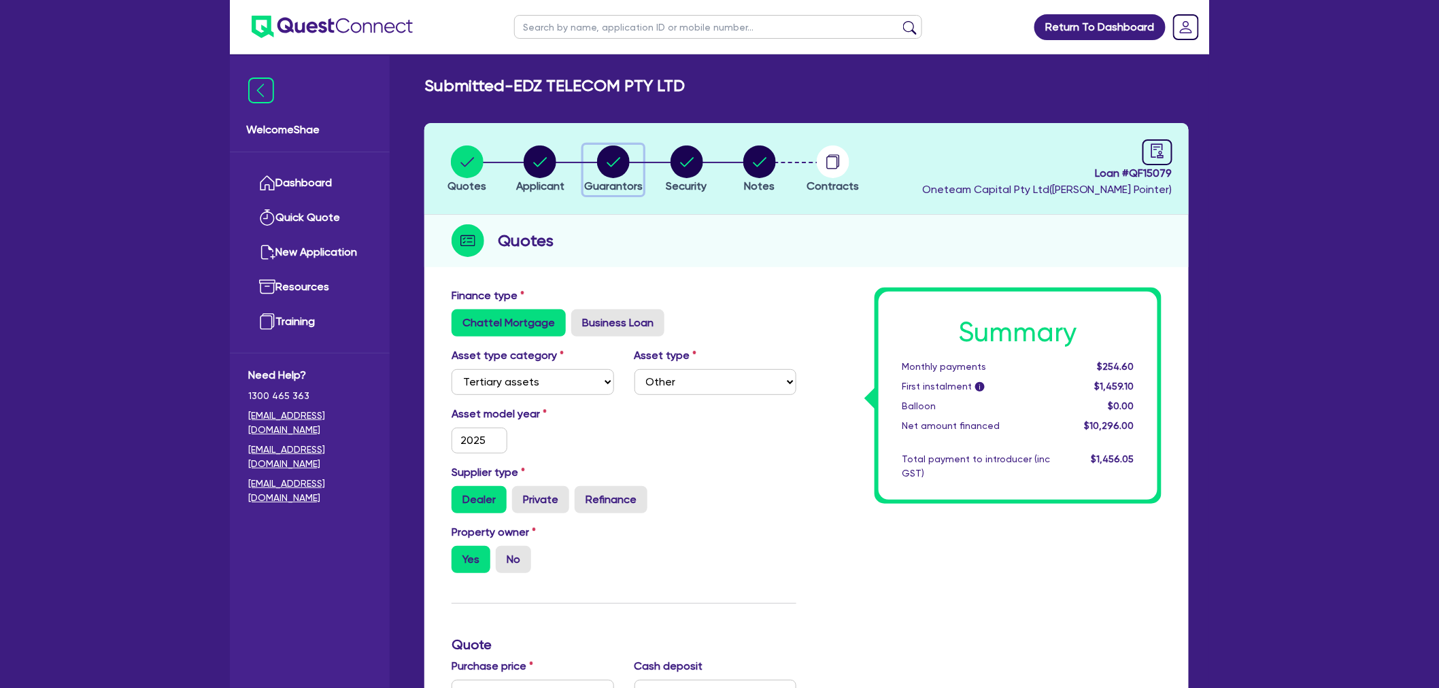
select select "EQUIPMENT"
select select "TRAILER"
select select "HOUSEHOLD_PERSONAL"
select select "MORTGAGE"
select select "TRUCK_LOAN"
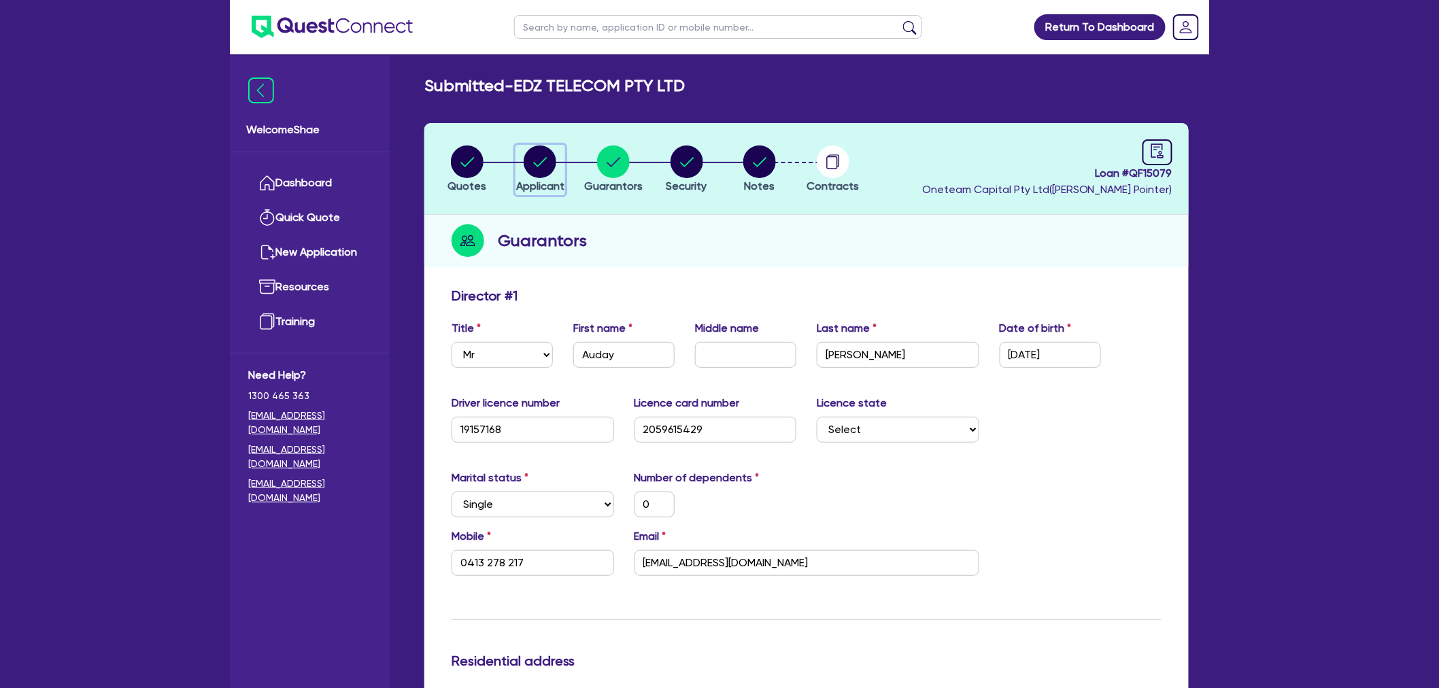
click at [542, 167] on circle "button" at bounding box center [540, 162] width 33 height 33
select select "COMPANY"
select select "BUILDING_CONSTRUCTION"
select select "TRADES_SERVICES_CONSUMERS"
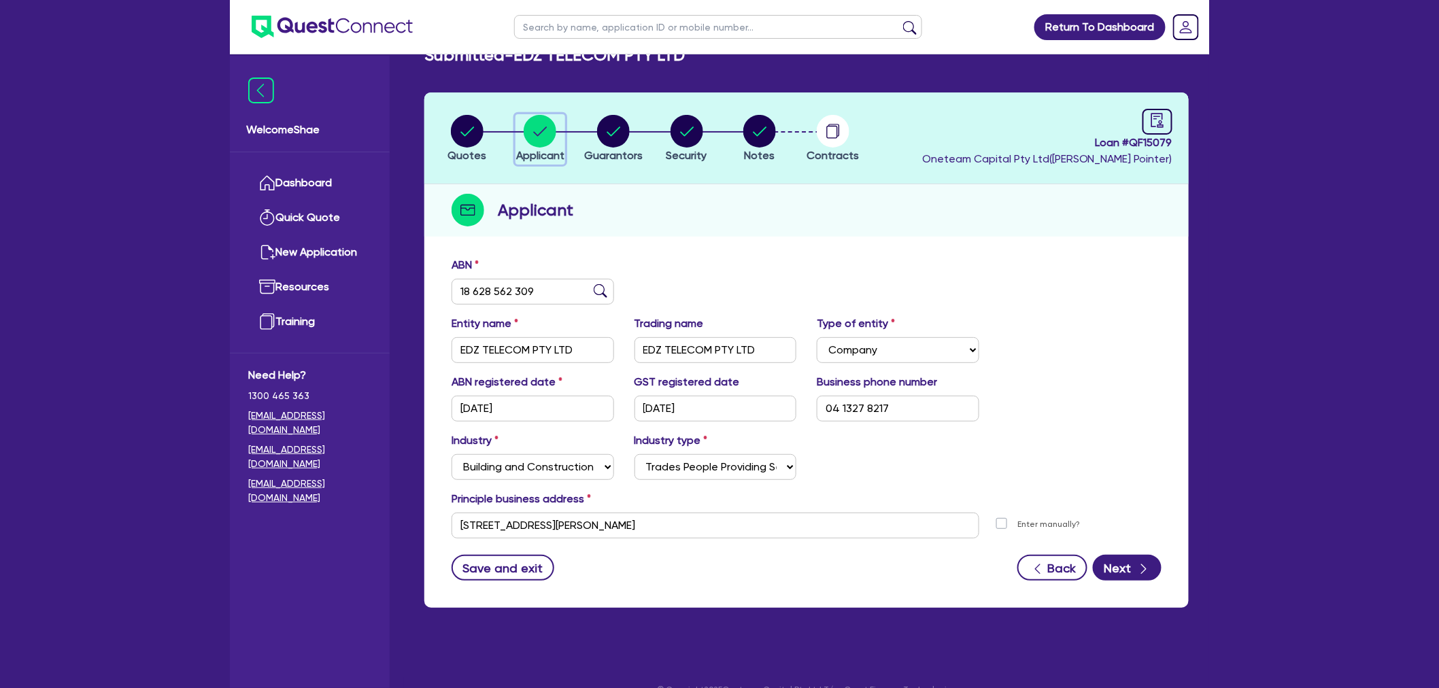
scroll to position [54, 0]
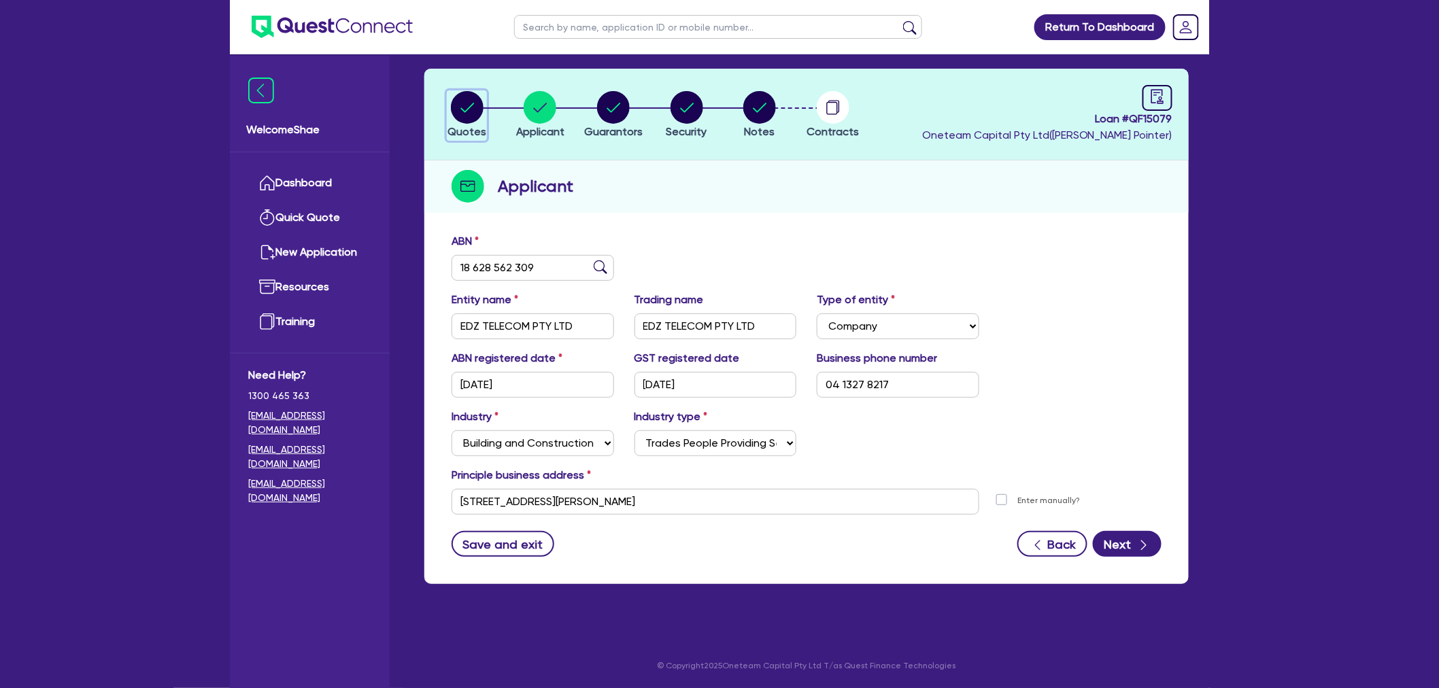
click at [465, 106] on circle "button" at bounding box center [467, 107] width 33 height 33
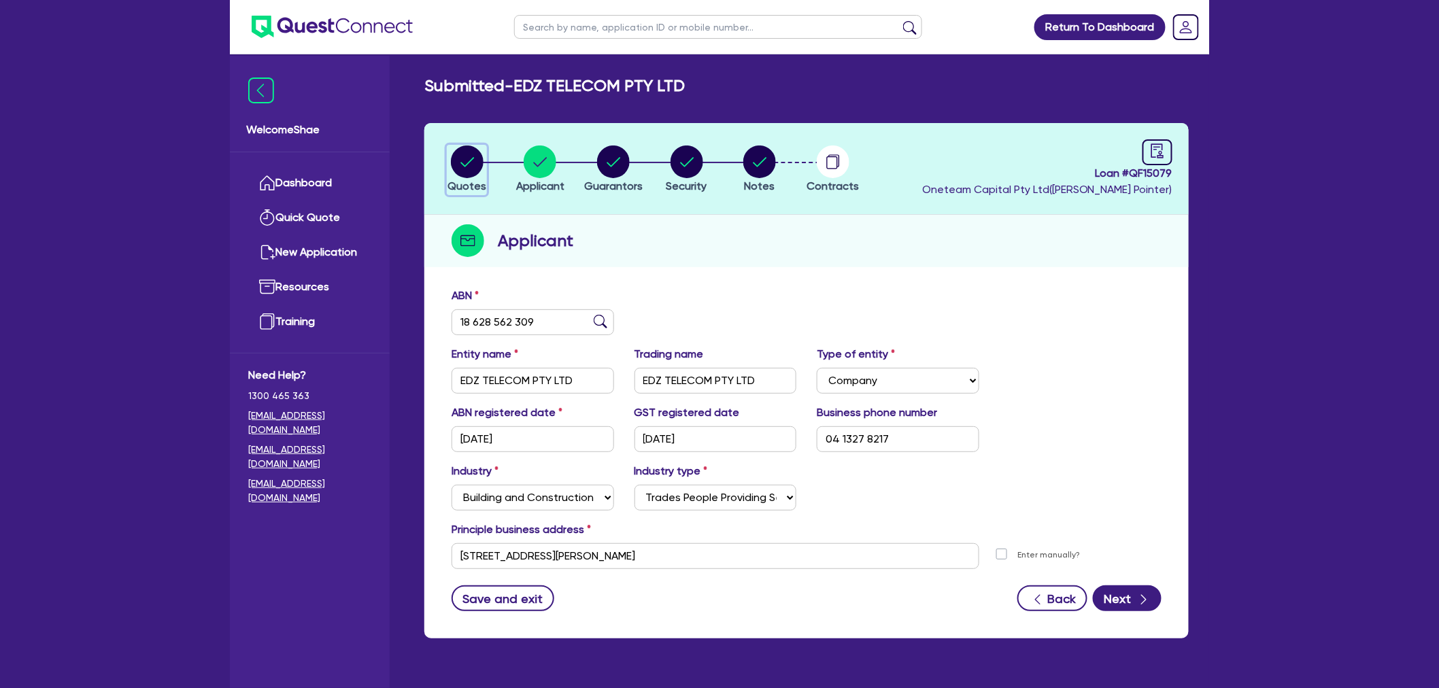
select select "TERTIARY_ASSETS"
select select "OTHER_TERTIARY"
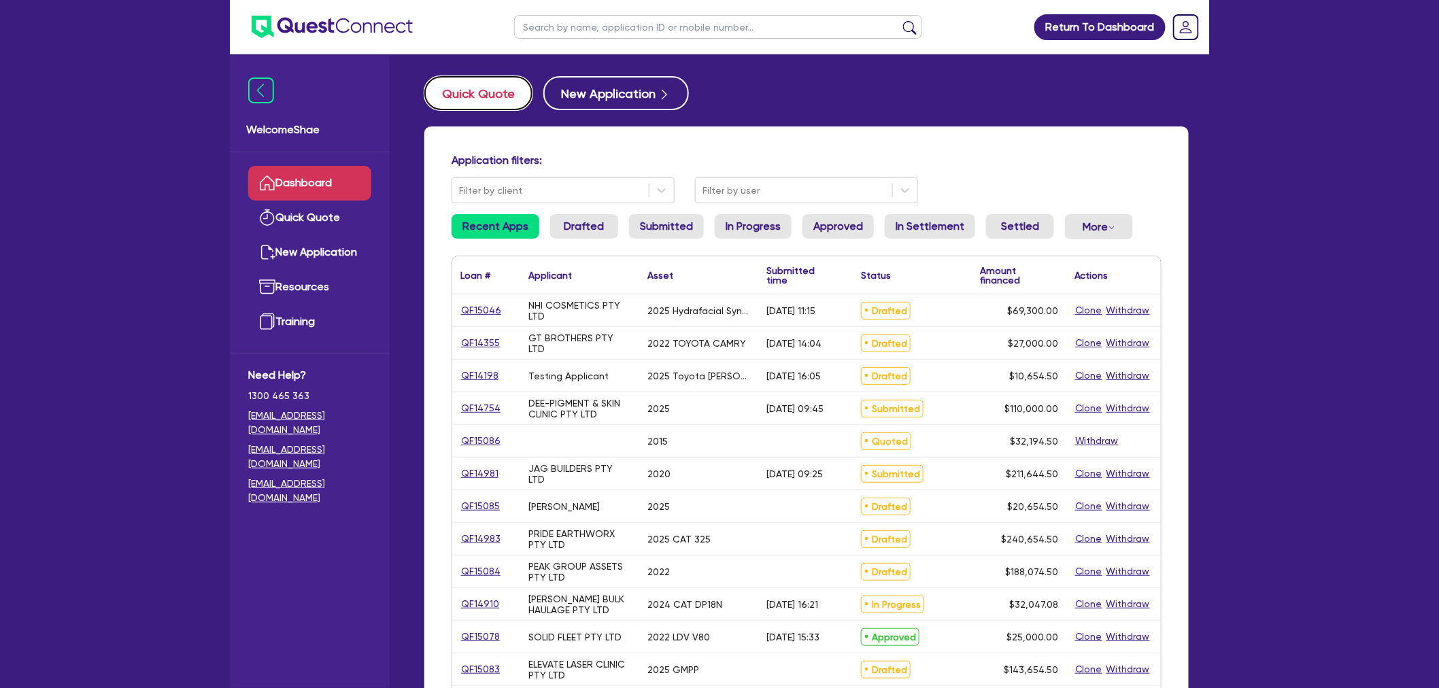
click at [473, 99] on button "Quick Quote" at bounding box center [478, 93] width 108 height 34
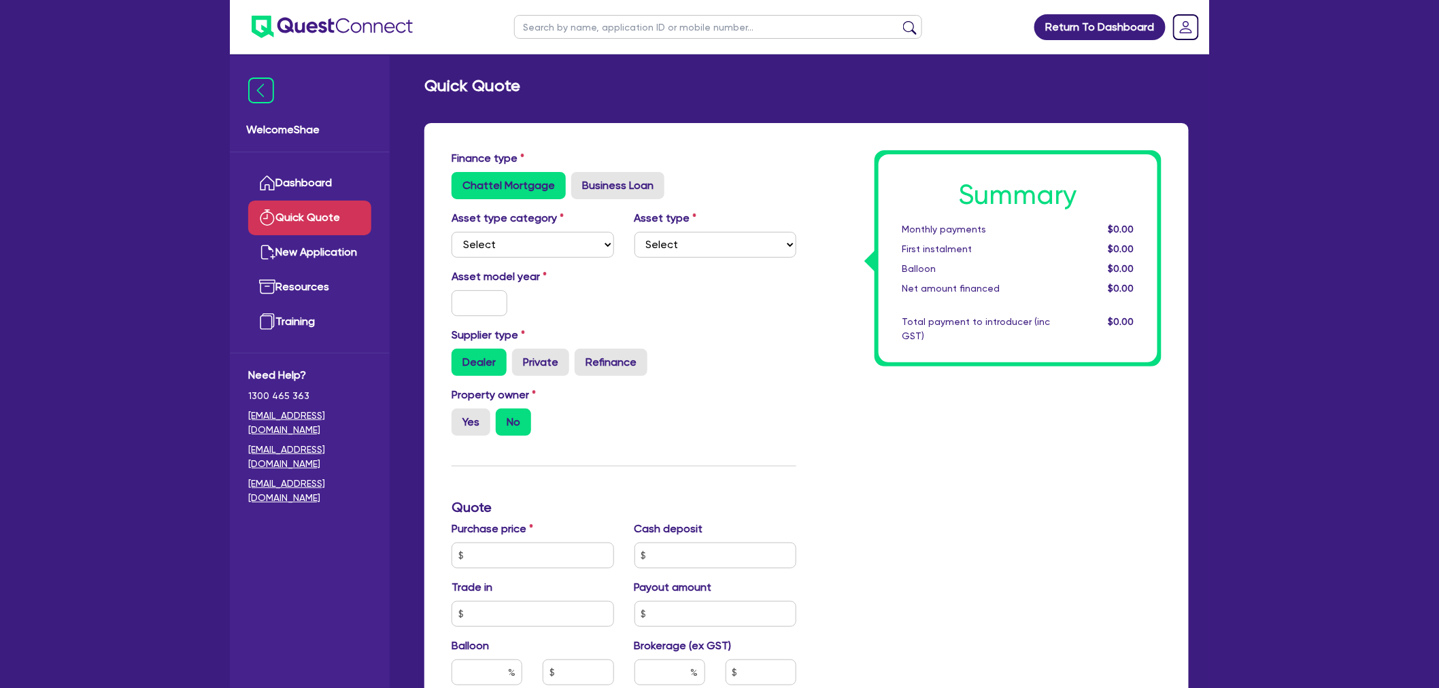
click at [521, 539] on div "Purchase price" at bounding box center [533, 545] width 183 height 48
click at [520, 554] on input "text" at bounding box center [533, 556] width 163 height 26
click at [852, 492] on div "Summary Monthly payments $0.00 First instalment $0.00 Balloon $0.00 Net amount …" at bounding box center [989, 555] width 365 height 810
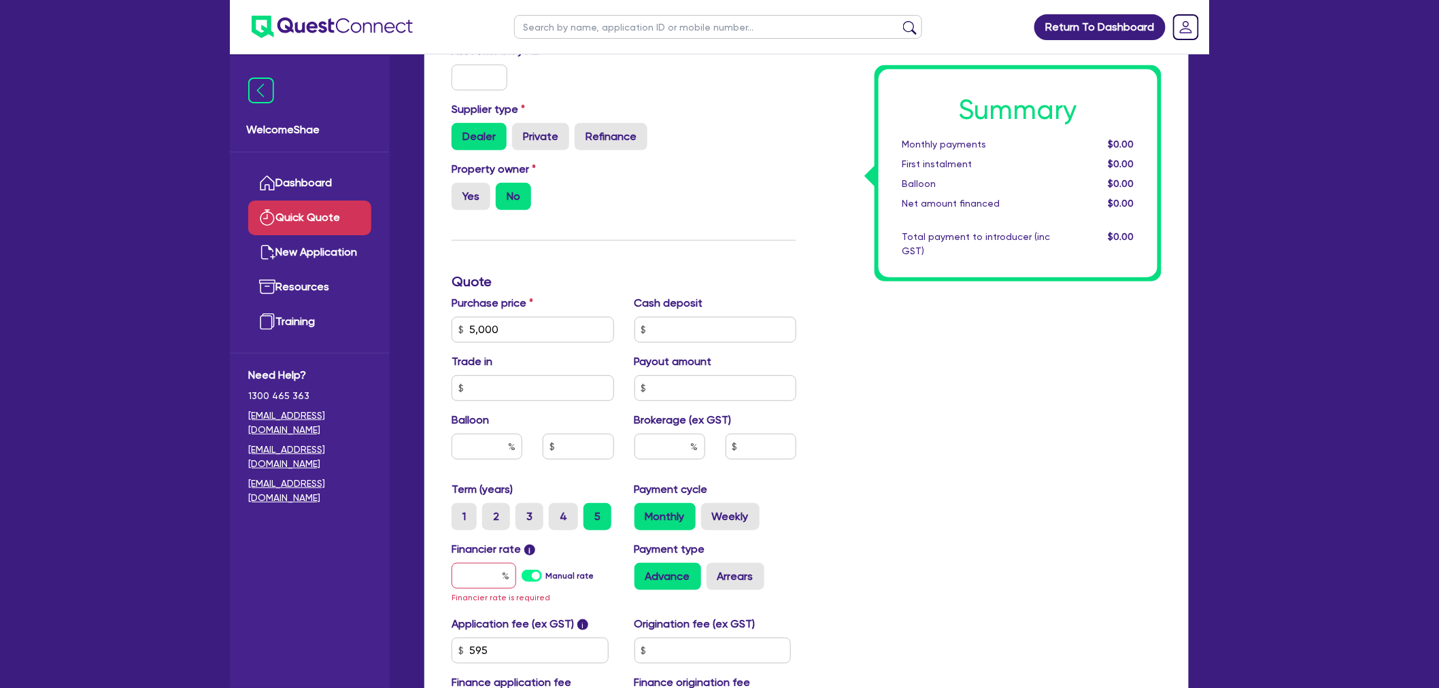
scroll to position [227, 0]
drag, startPoint x: 586, startPoint y: 334, endPoint x: 386, endPoint y: 337, distance: 200.7
click at [386, 337] on div "Welcome Shae Dashboard Quick Quote New Application Ref Company Ref Salesperson …" at bounding box center [720, 329] width 980 height 1113
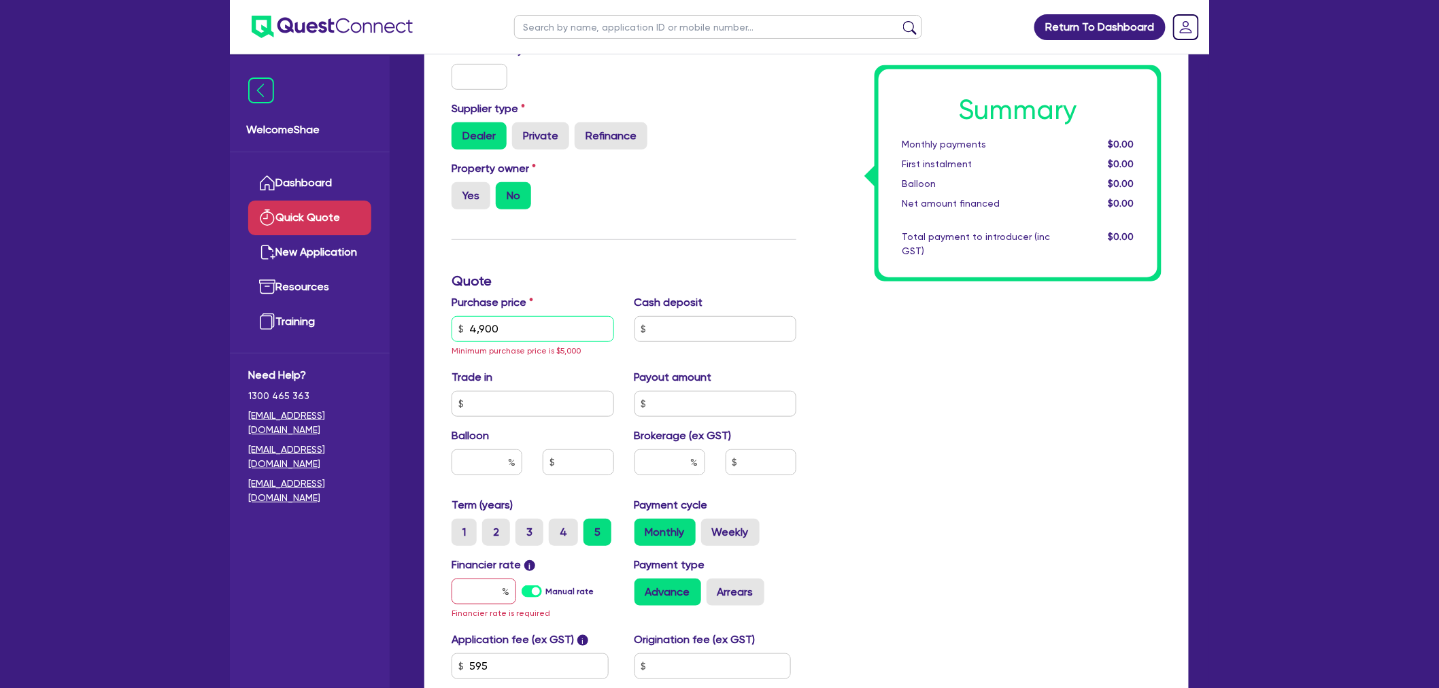
drag, startPoint x: 567, startPoint y: 325, endPoint x: 441, endPoint y: 307, distance: 127.8
click at [438, 309] on div "Finance type Chattel Mortgage Business Loan Asset type category Select Cars and…" at bounding box center [806, 358] width 765 height 923
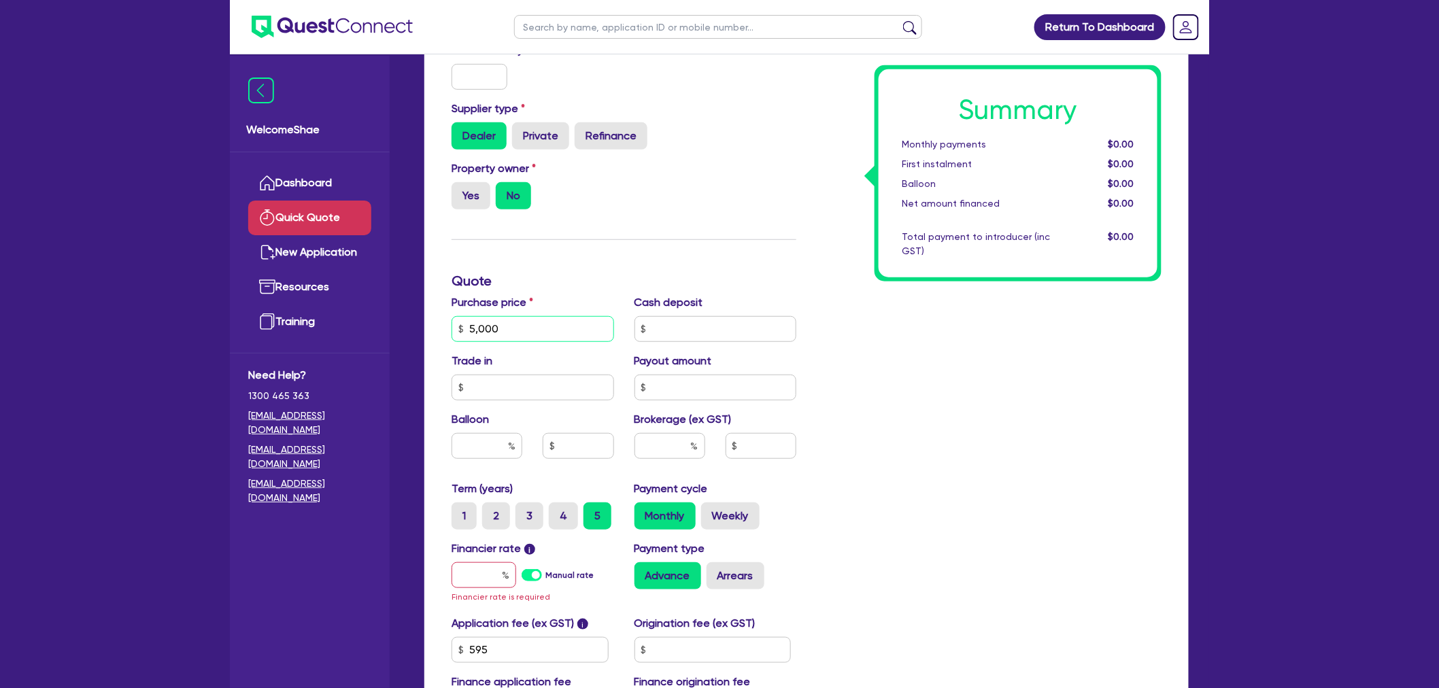
type input "5,000"
click at [520, 277] on h3 "Quote" at bounding box center [624, 281] width 345 height 16
drag, startPoint x: 522, startPoint y: 324, endPoint x: 483, endPoint y: 320, distance: 39.7
click at [483, 320] on input "5,000" at bounding box center [533, 329] width 163 height 26
click at [471, 324] on input "5,000" at bounding box center [533, 329] width 163 height 26
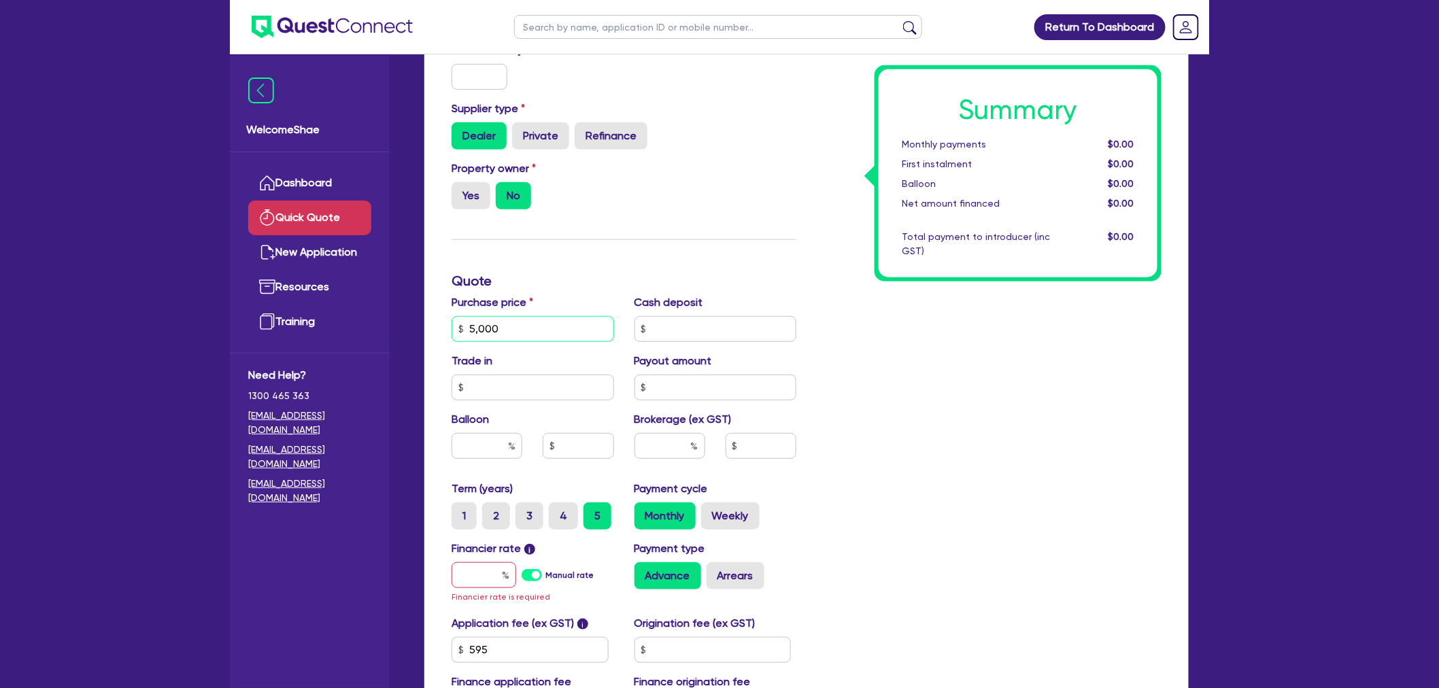
click at [471, 324] on input "5,000" at bounding box center [533, 329] width 163 height 26
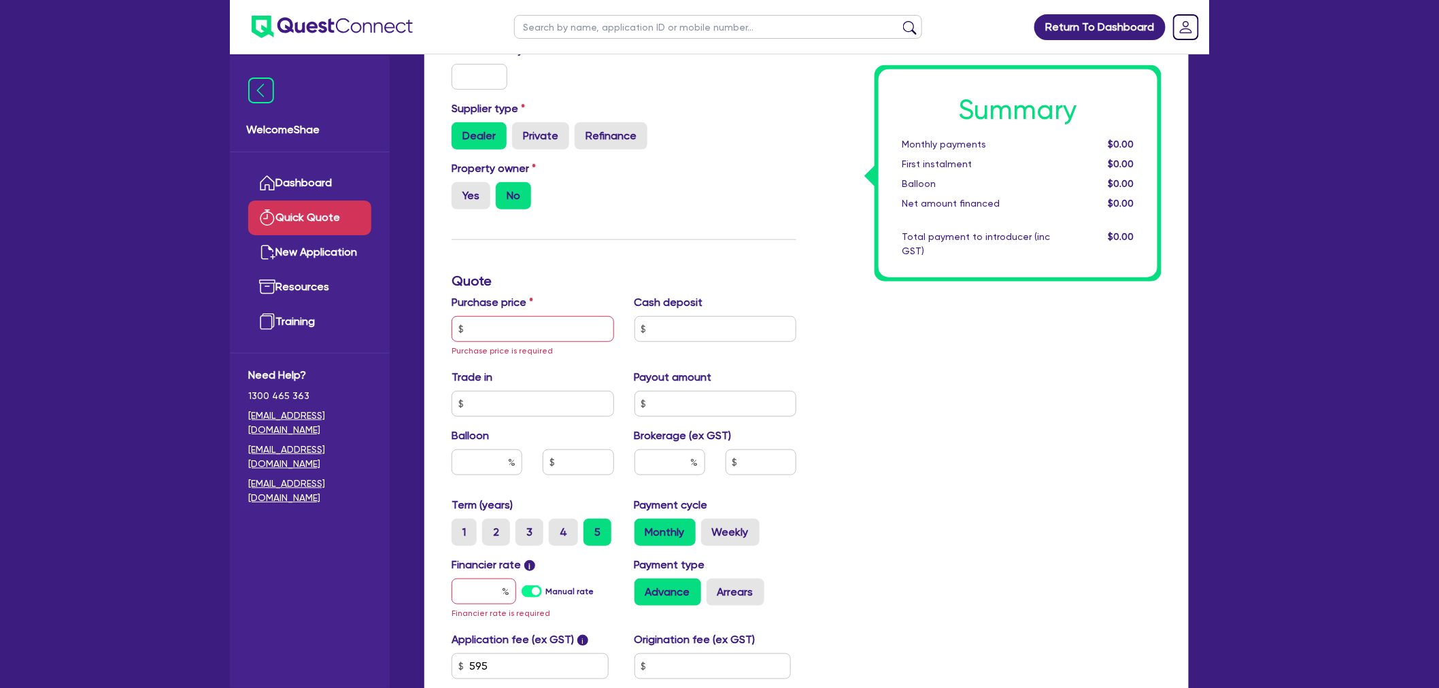
click at [587, 295] on div "Purchase price Purchase price is required" at bounding box center [533, 327] width 183 height 64
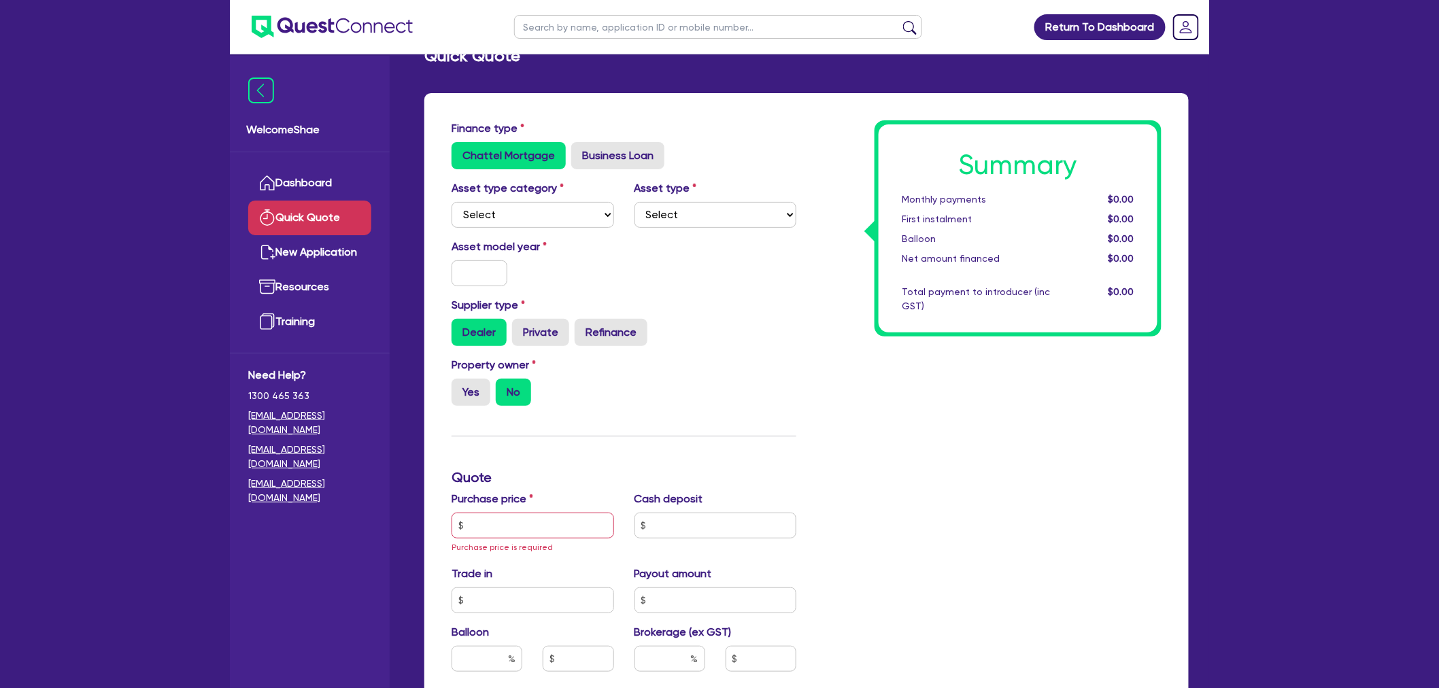
scroll to position [0, 0]
